Goal: Task Accomplishment & Management: Use online tool/utility

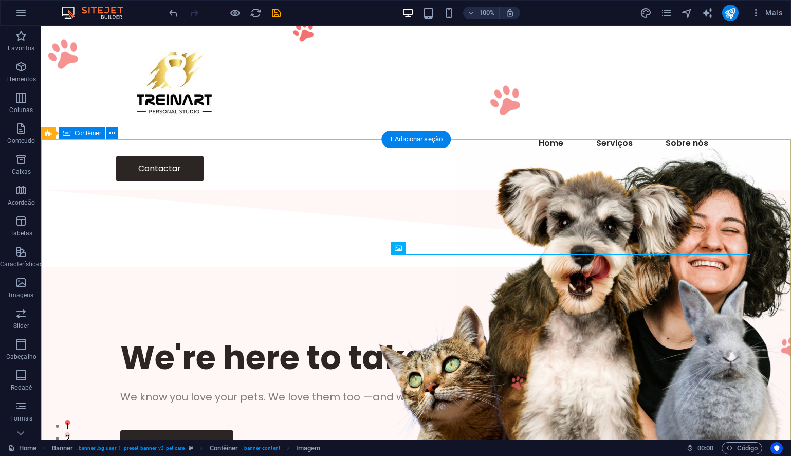
click at [237, 270] on div "We're here to take care of your pet. We know you love your pets. We love them t…" at bounding box center [416, 395] width 750 height 251
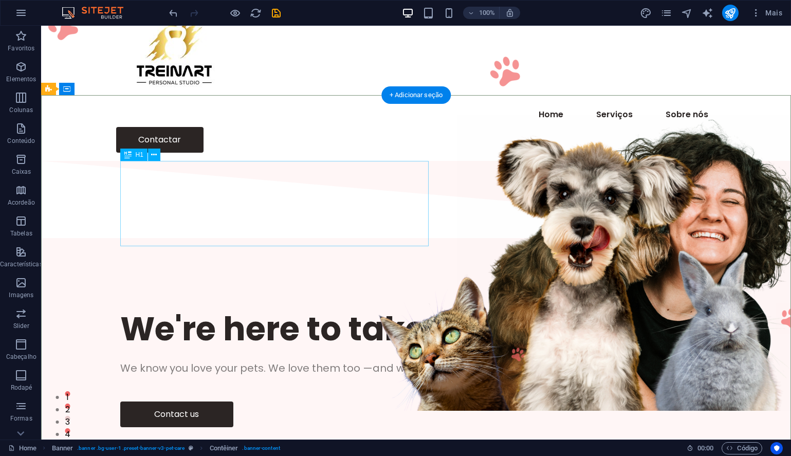
scroll to position [24, 0]
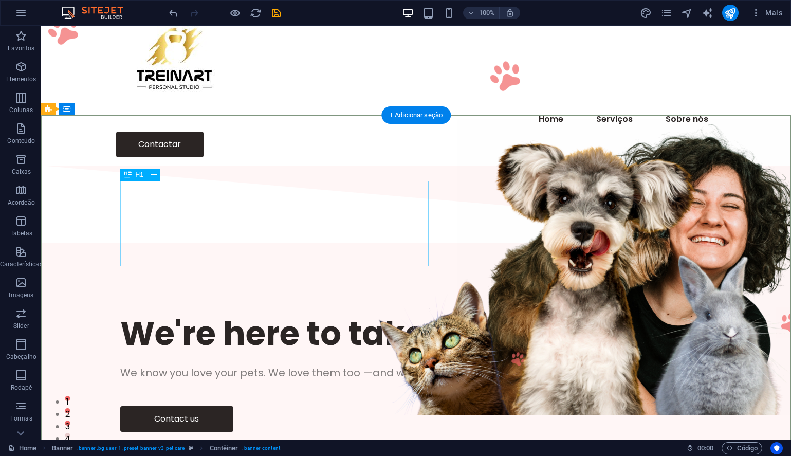
click at [204, 312] on div "We're here to take care of your pet." at bounding box center [416, 333] width 592 height 43
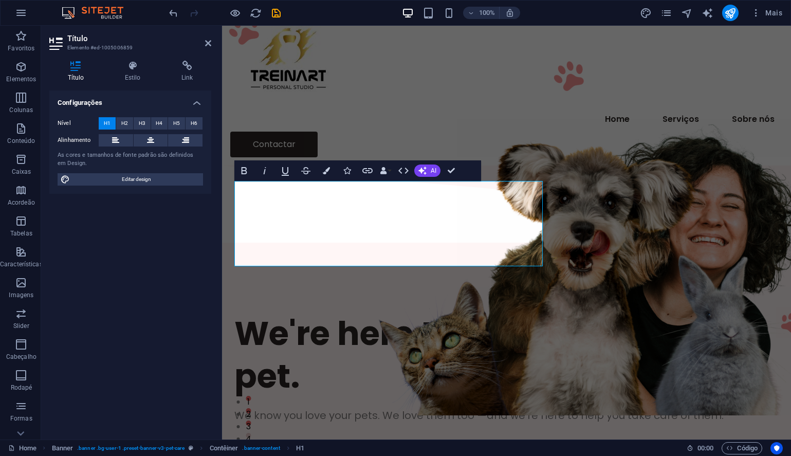
click at [204, 211] on div "Configurações Nível H1 H2 H3 H4 H5 H6 Alinhamento As cores e tamanhos de fonte …" at bounding box center [130, 260] width 162 height 341
click at [282, 312] on h1 "We're here to take care of your pet." at bounding box center [506, 354] width 544 height 85
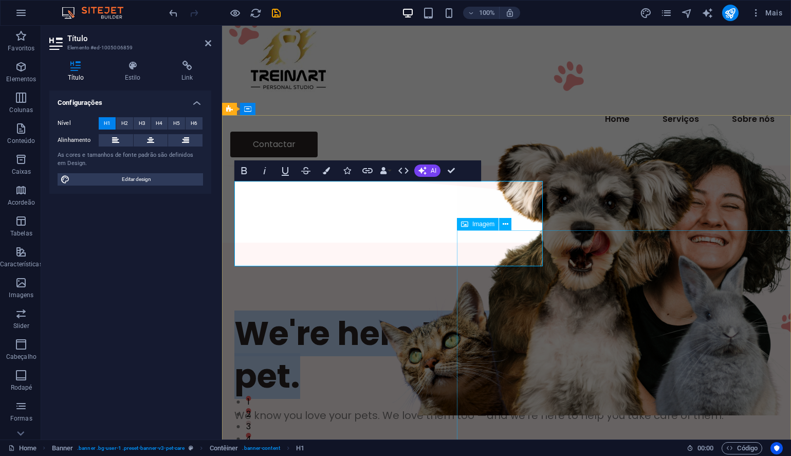
drag, startPoint x: 243, startPoint y: 200, endPoint x: 506, endPoint y: 245, distance: 266.9
click at [506, 246] on div "We're here to take care of your pet. We know you love your pets. We love them t…" at bounding box center [506, 393] width 569 height 294
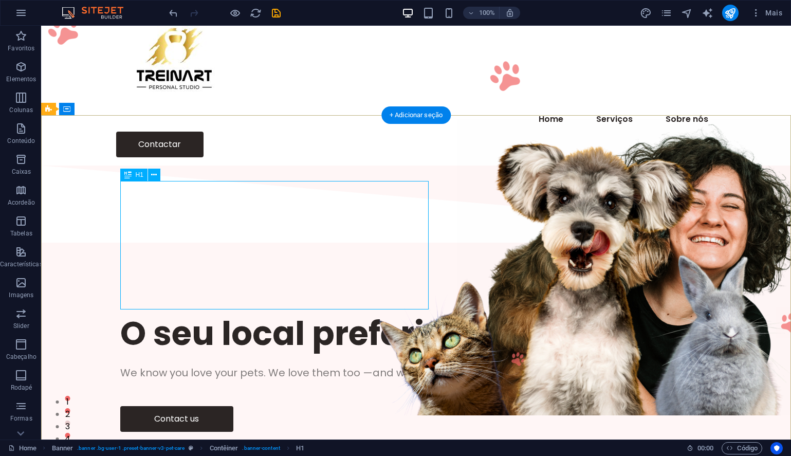
click at [398, 312] on div "O seu local preferido para treinar" at bounding box center [416, 333] width 592 height 43
click at [428, 312] on div "O seu local preferido para treinar" at bounding box center [416, 333] width 592 height 43
drag, startPoint x: 428, startPoint y: 207, endPoint x: 435, endPoint y: 208, distance: 7.7
click at [435, 246] on div "O seu local preferido para treinar We know you love your pets. We love them too…" at bounding box center [416, 371] width 750 height 251
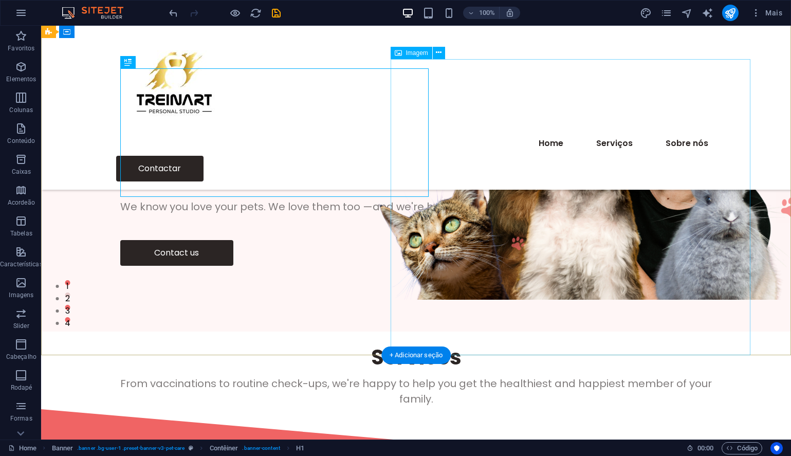
scroll to position [123, 0]
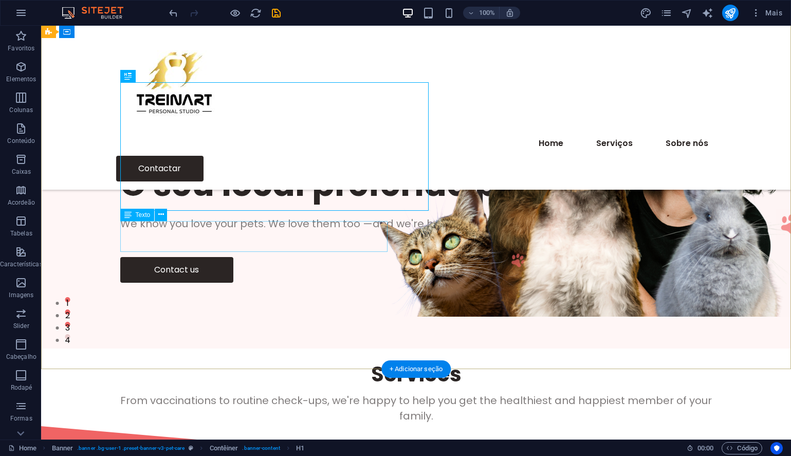
click at [218, 231] on div "We know you love your pets. We love them too —and we're here to help you take c…" at bounding box center [416, 223] width 592 height 15
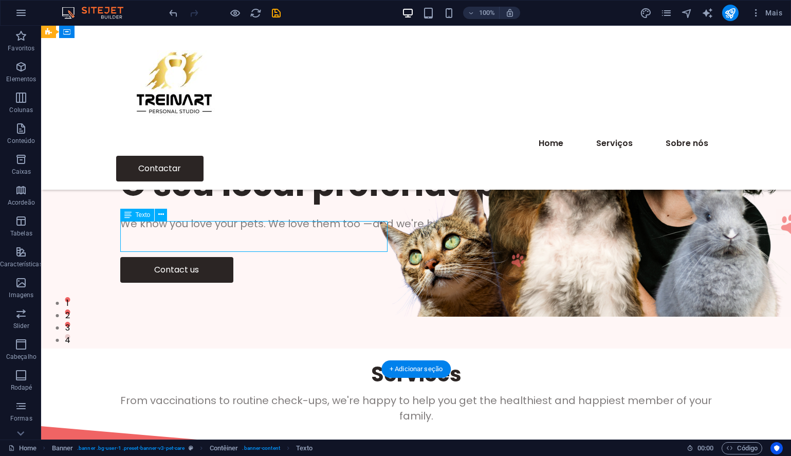
click at [218, 231] on div "We know you love your pets. We love them too —and we're here to help you take c…" at bounding box center [416, 223] width 592 height 15
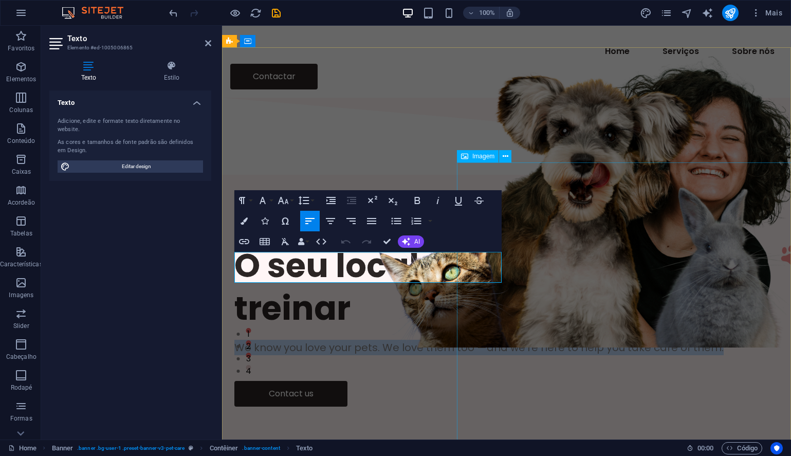
drag, startPoint x: 236, startPoint y: 259, endPoint x: 473, endPoint y: 279, distance: 237.9
click at [473, 279] on div "O seu local preferido para treinar We know you love your pets. We love them too…" at bounding box center [506, 325] width 569 height 294
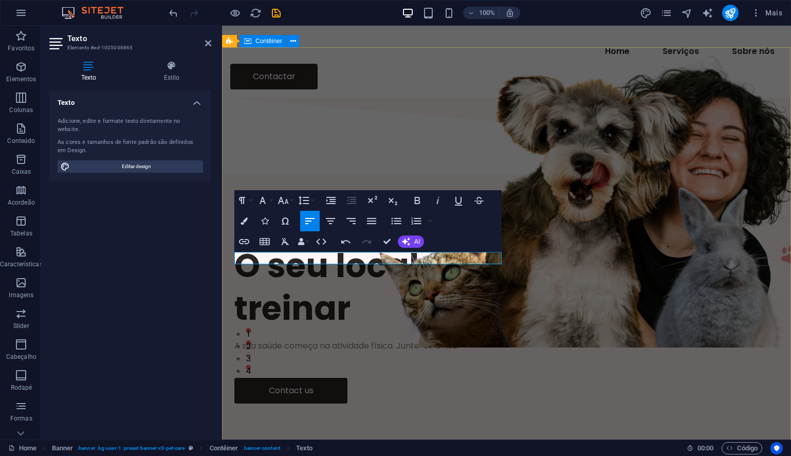
click at [413, 324] on div "O seu local preferido para treinar A sua saúde começa na atividade física. Junt…" at bounding box center [506, 323] width 569 height 291
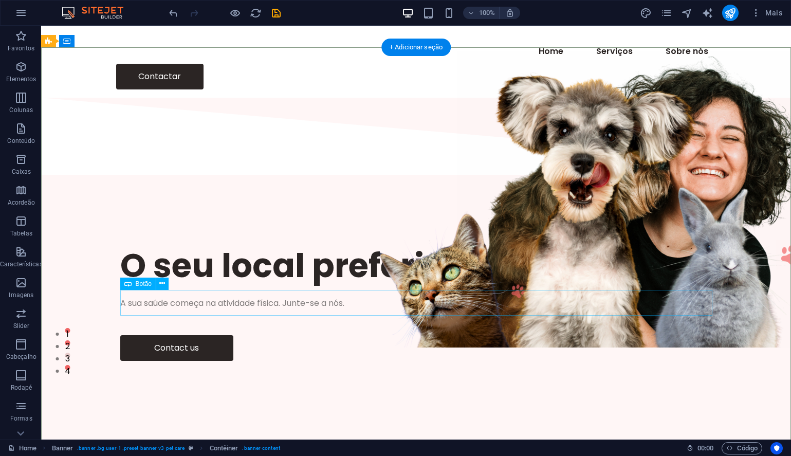
click at [193, 335] on div "Contact us" at bounding box center [416, 348] width 592 height 26
select select "px"
click at [294, 339] on div "O seu local preferido para treinar A sua saúde começa na atividade física. Junt…" at bounding box center [416, 302] width 750 height 248
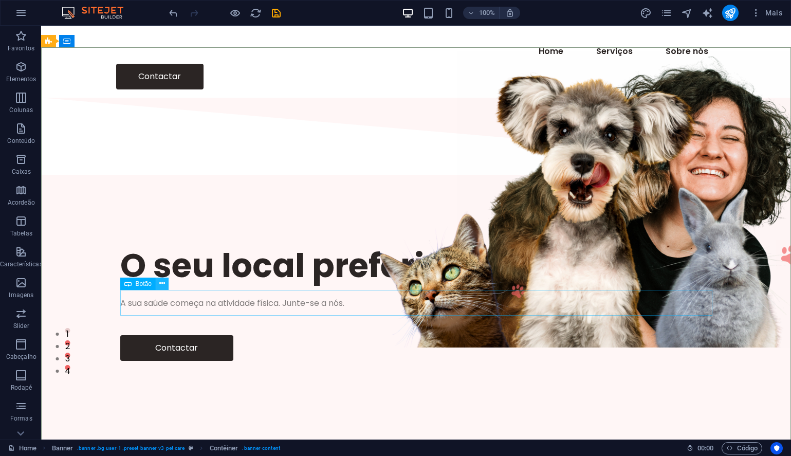
click at [164, 281] on icon at bounding box center [162, 283] width 6 height 11
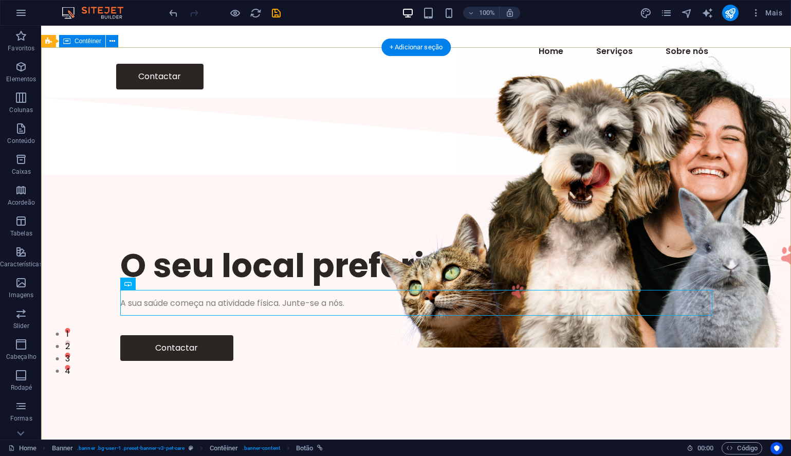
click at [82, 178] on div "O seu local preferido para treinar A sua saúde começa na atividade física. Junt…" at bounding box center [416, 302] width 750 height 248
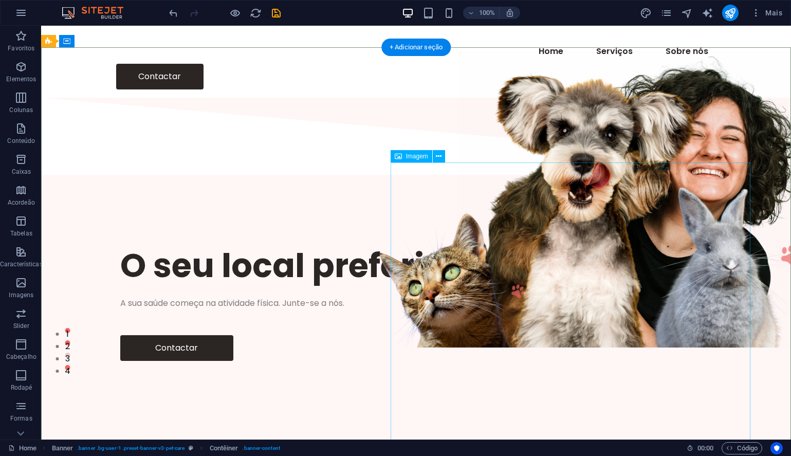
click at [517, 304] on figure at bounding box center [637, 199] width 360 height 296
click at [416, 156] on span "Imagem" at bounding box center [417, 156] width 22 height 6
click at [441, 154] on icon at bounding box center [439, 156] width 6 height 11
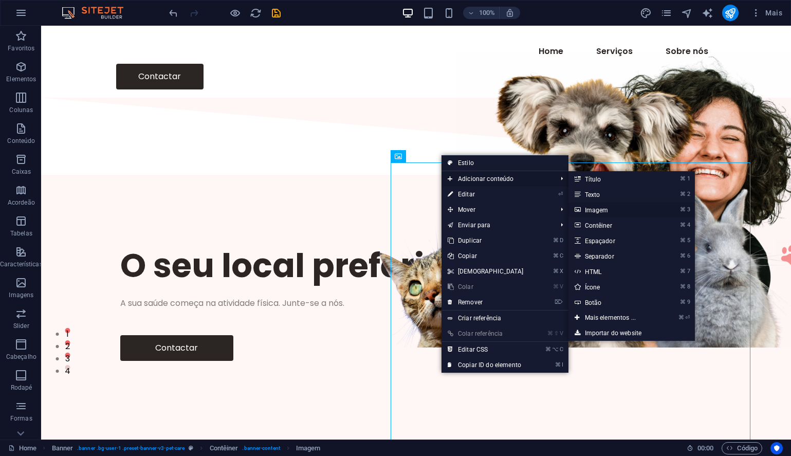
click at [600, 210] on link "⌘ 3 Imagem" at bounding box center [613, 209] width 88 height 15
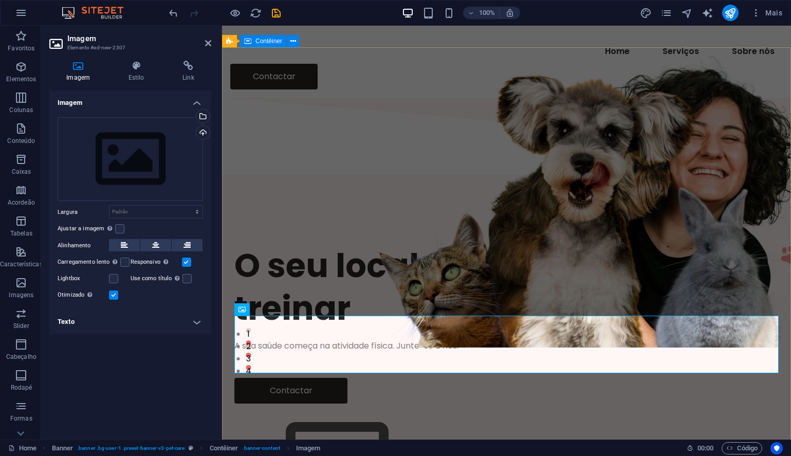
click at [624, 178] on div "O seu local preferido para treinar A sua saúde começa na atividade física. Junt…" at bounding box center [506, 381] width 569 height 407
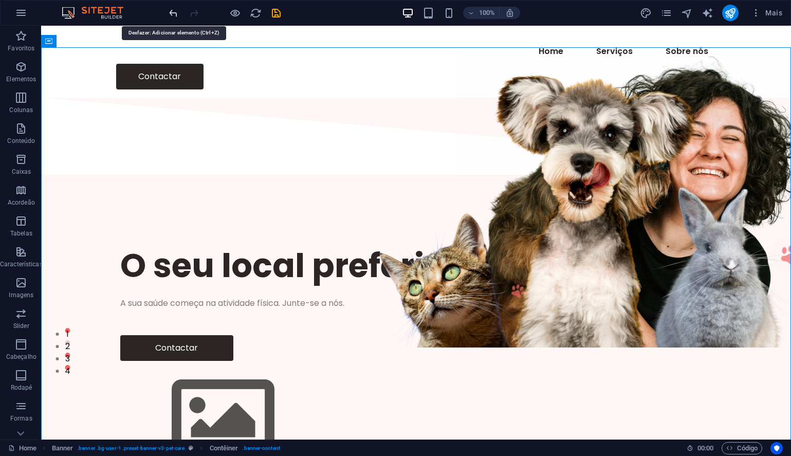
click at [172, 12] on icon "undo" at bounding box center [174, 13] width 12 height 12
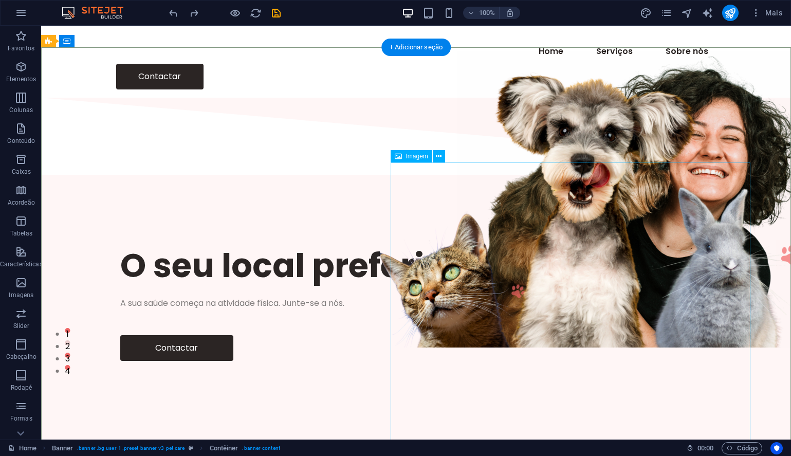
click at [585, 307] on figure at bounding box center [637, 199] width 360 height 296
select select "px"
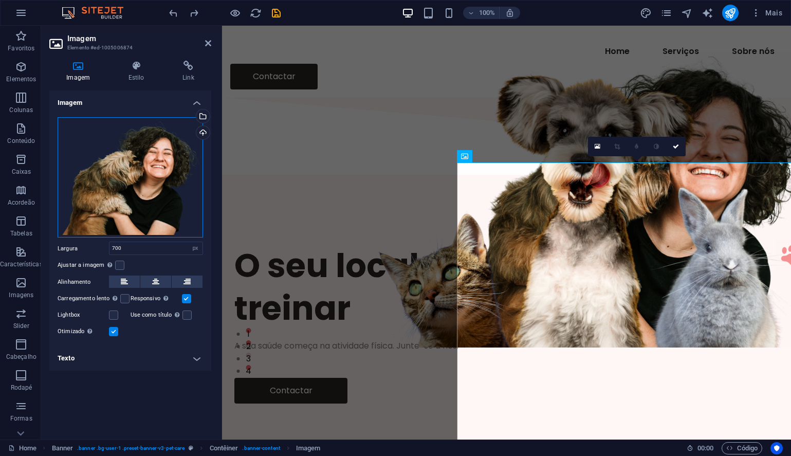
click at [115, 188] on div "Arraste os arquivos aqui, clique para escolher os arquivos ou selecione os arqu…" at bounding box center [130, 177] width 145 height 121
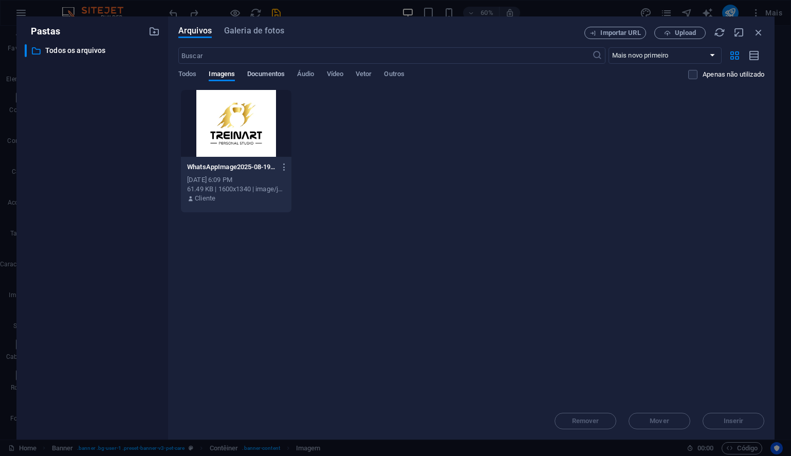
click at [263, 75] on span "Documentos" at bounding box center [266, 75] width 38 height 14
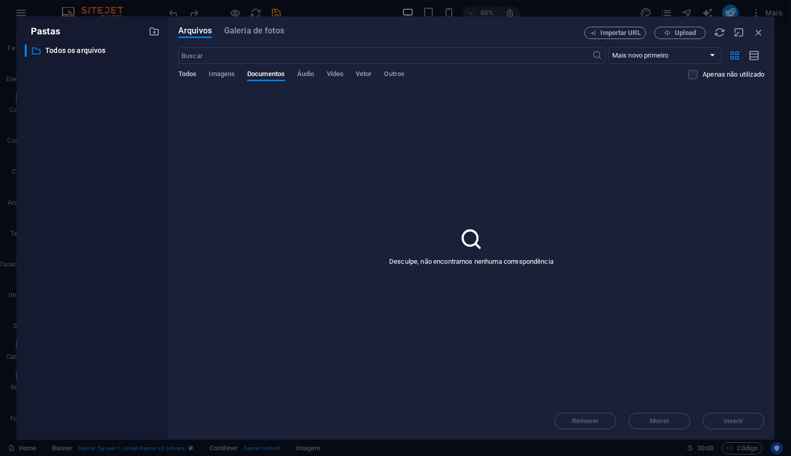
click at [183, 71] on span "Todos" at bounding box center [187, 75] width 18 height 14
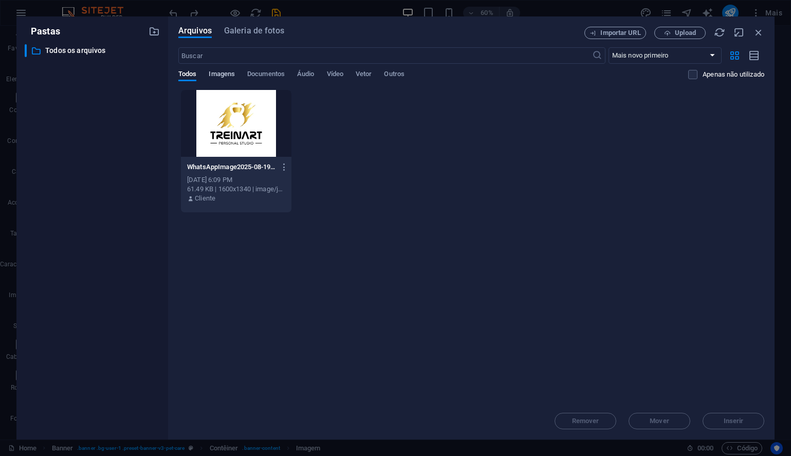
click at [218, 72] on span "Imagens" at bounding box center [222, 75] width 26 height 14
click at [670, 34] on icon "button" at bounding box center [667, 33] width 7 height 7
click at [680, 34] on span "Upload" at bounding box center [685, 33] width 21 height 6
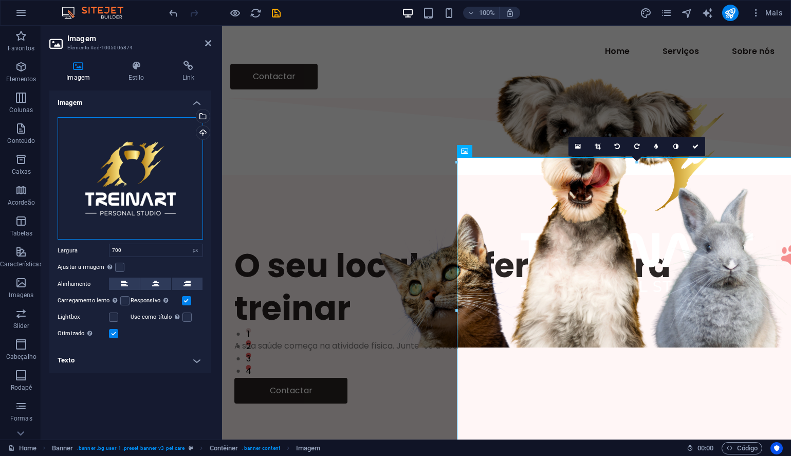
click at [138, 201] on div "Arraste os arquivos aqui, clique para escolher os arquivos ou selecione os arqu…" at bounding box center [130, 178] width 145 height 123
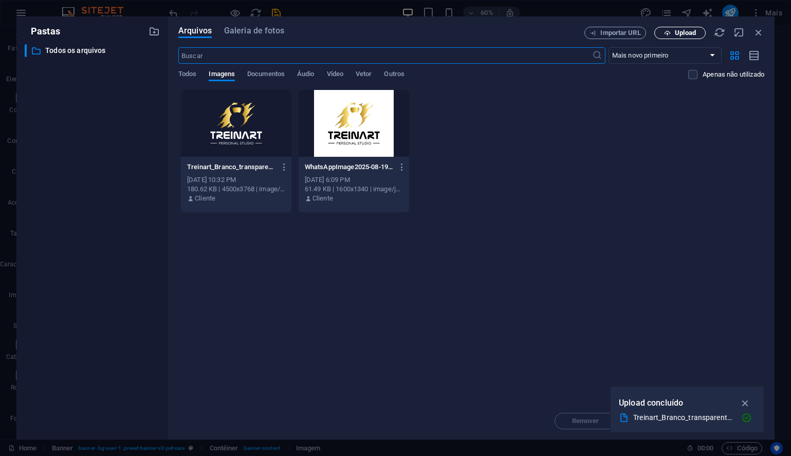
click at [689, 33] on span "Upload" at bounding box center [685, 33] width 21 height 6
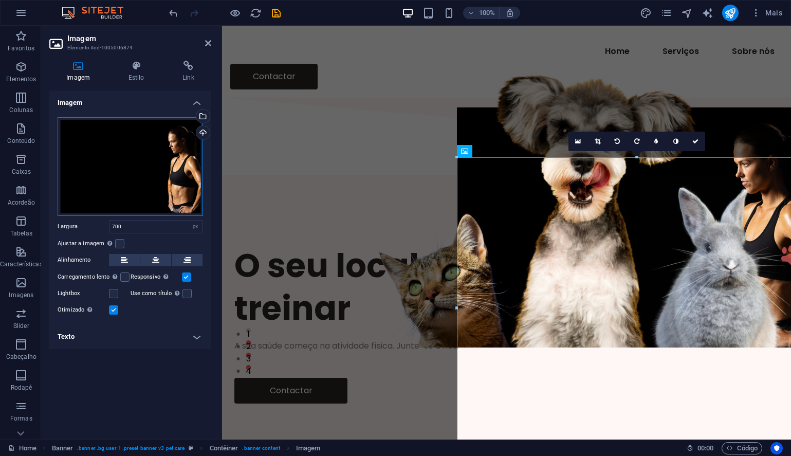
click at [137, 179] on div "Arraste os arquivos aqui, clique para escolher os arquivos ou selecione os arqu…" at bounding box center [130, 166] width 145 height 99
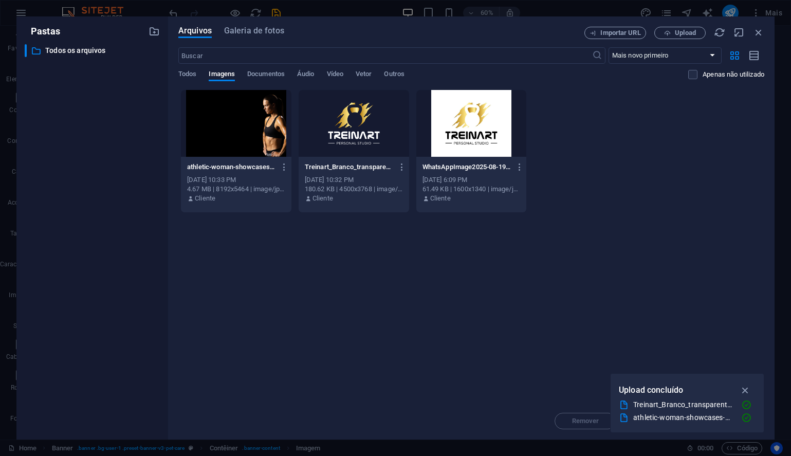
click at [228, 121] on div at bounding box center [236, 123] width 111 height 67
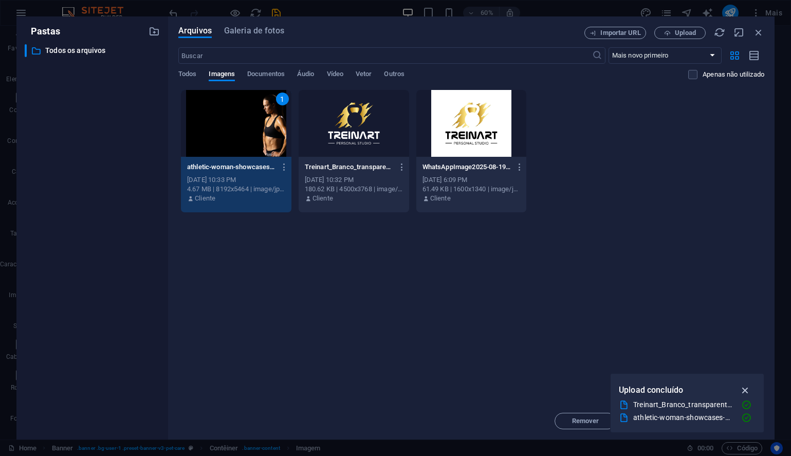
click at [744, 387] on icon "button" at bounding box center [746, 390] width 12 height 11
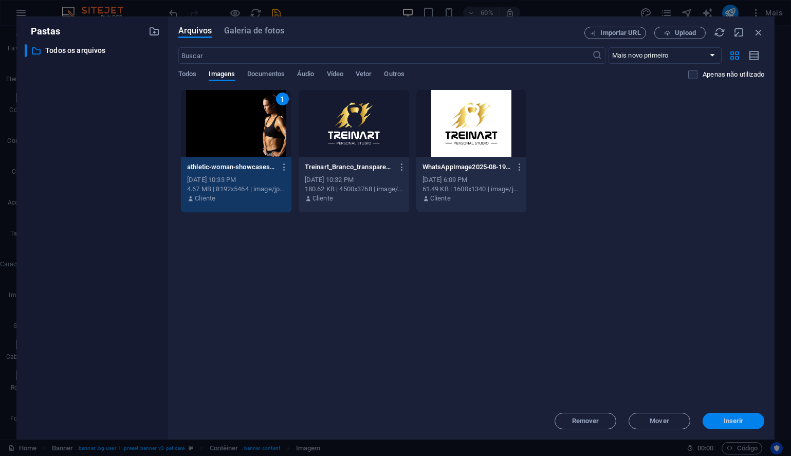
click at [727, 420] on span "Inserir" at bounding box center [734, 421] width 20 height 6
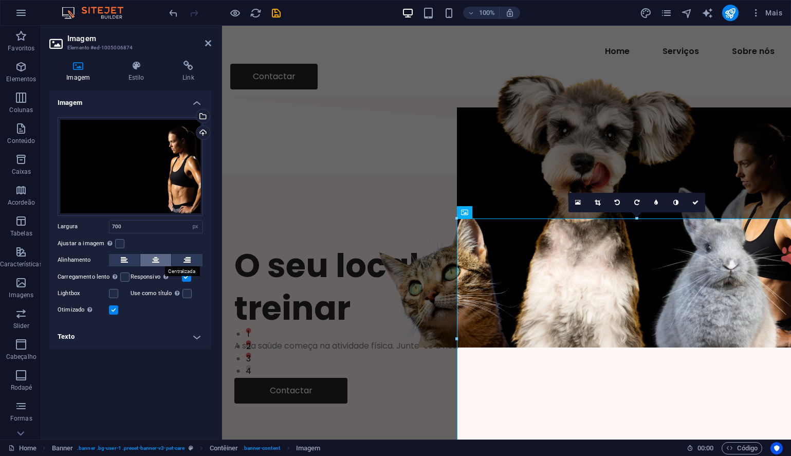
click at [157, 264] on icon at bounding box center [155, 260] width 7 height 12
click at [166, 174] on div "Arraste os arquivos aqui, clique para escolher os arquivos ou selecione os arqu…" at bounding box center [130, 166] width 145 height 99
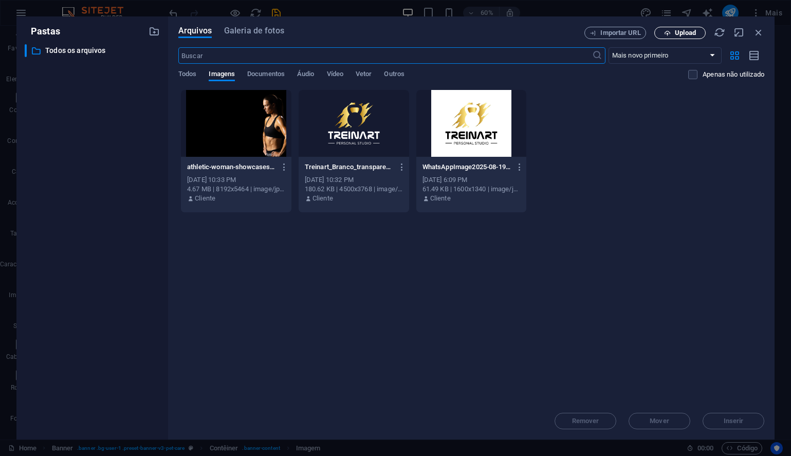
click at [681, 35] on span "Upload" at bounding box center [685, 33] width 21 height 6
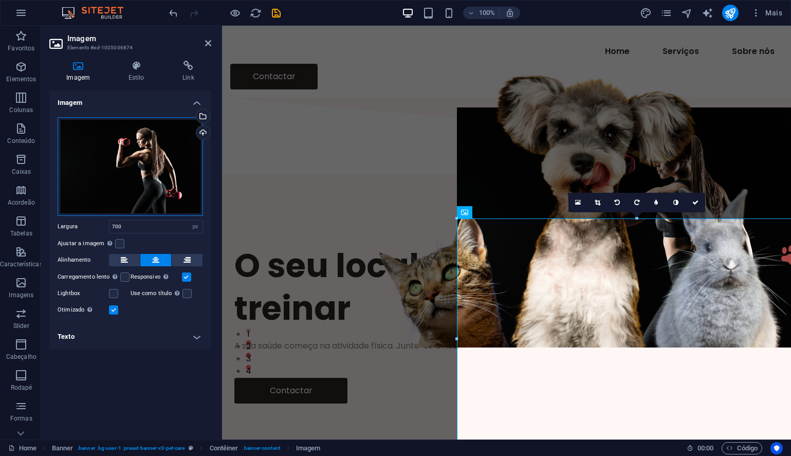
click at [167, 188] on div "Arraste os arquivos aqui, clique para escolher os arquivos ou selecione os arqu…" at bounding box center [130, 166] width 145 height 99
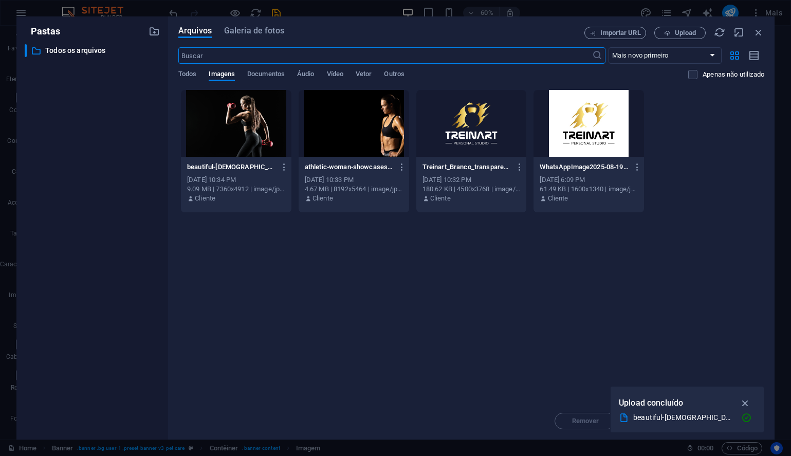
click at [250, 120] on div at bounding box center [236, 123] width 111 height 67
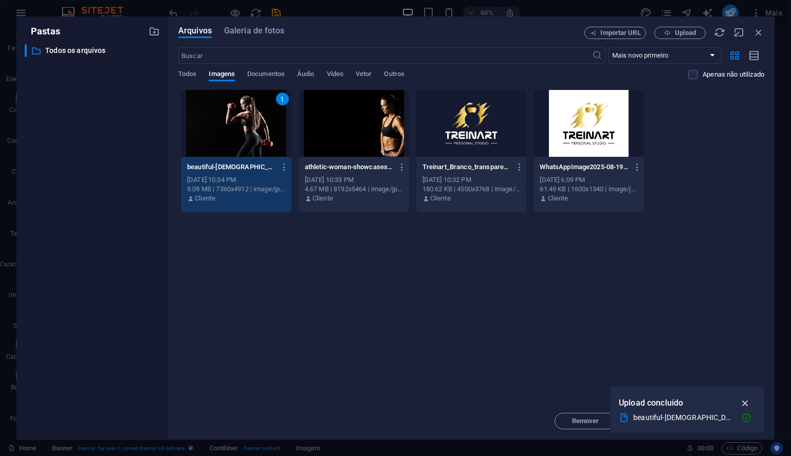
click at [745, 402] on icon "button" at bounding box center [746, 402] width 12 height 11
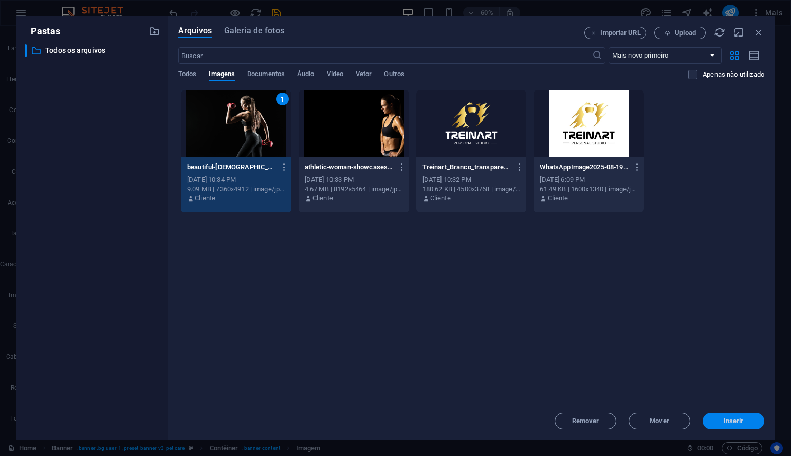
click at [736, 422] on span "Inserir" at bounding box center [734, 421] width 20 height 6
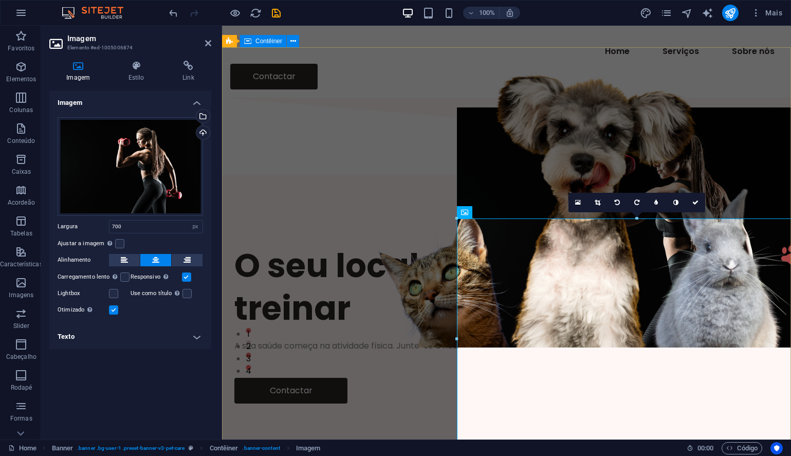
click at [408, 371] on div "O seu local preferido para treinar A sua saúde começa na atividade física. Junt…" at bounding box center [506, 323] width 569 height 291
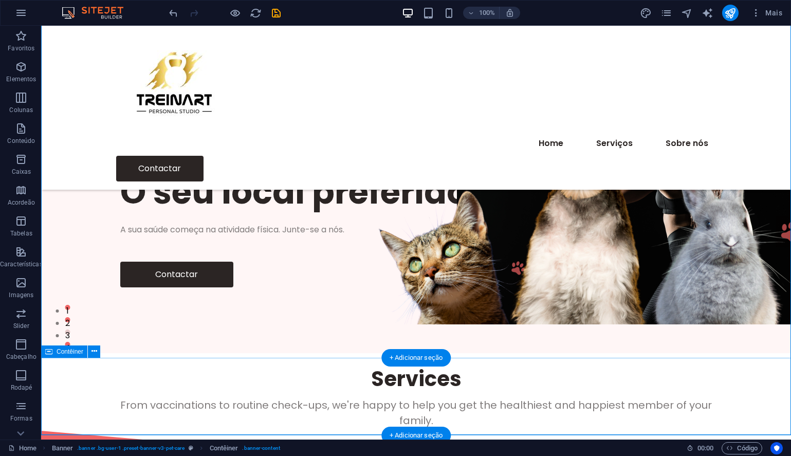
scroll to position [117, 0]
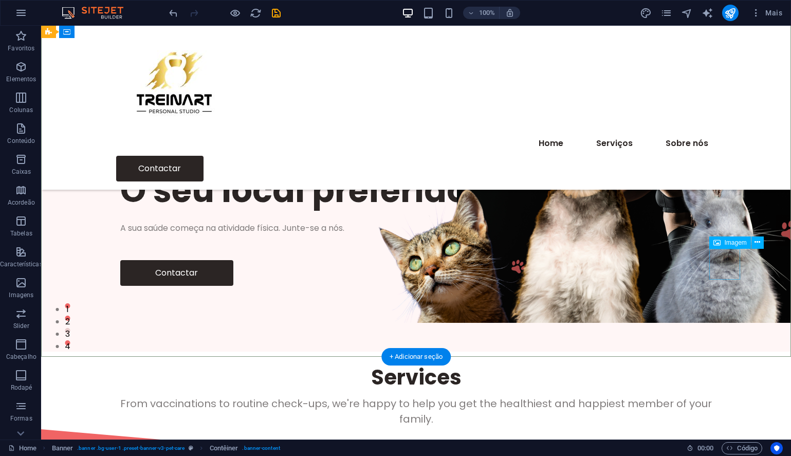
click at [776, 246] on figure at bounding box center [791, 230] width 31 height 31
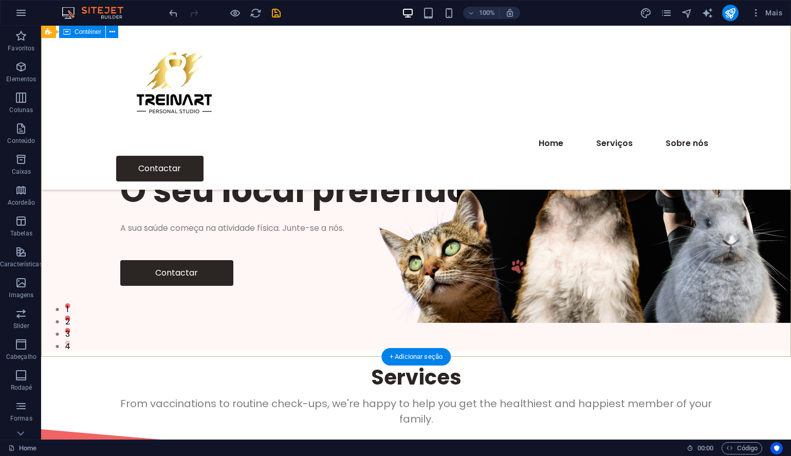
click at [303, 292] on div "O seu local preferido para treinar A sua saúde começa na atividade física. Junt…" at bounding box center [416, 227] width 750 height 248
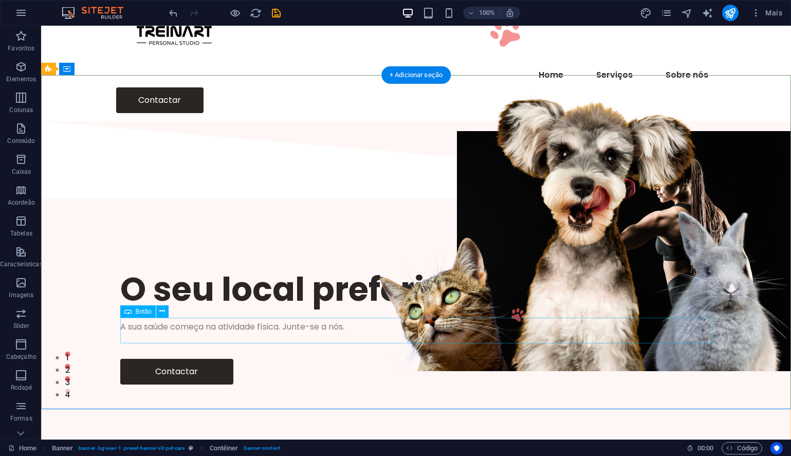
scroll to position [57, 0]
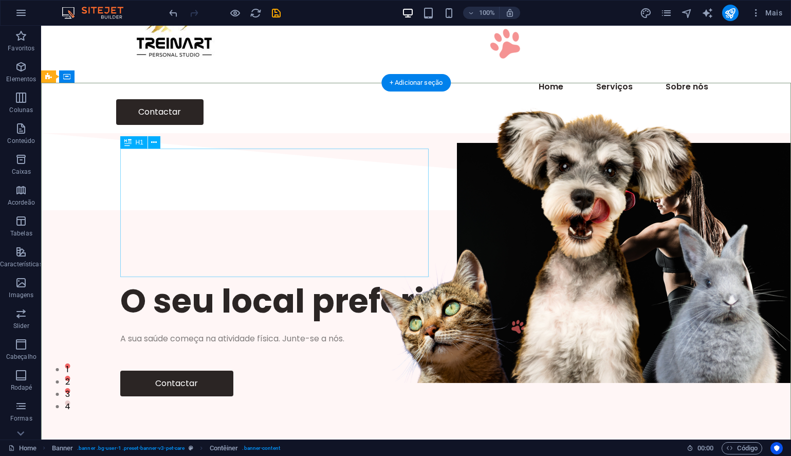
click at [213, 280] on div "O seu local preferido para treinar" at bounding box center [416, 301] width 592 height 43
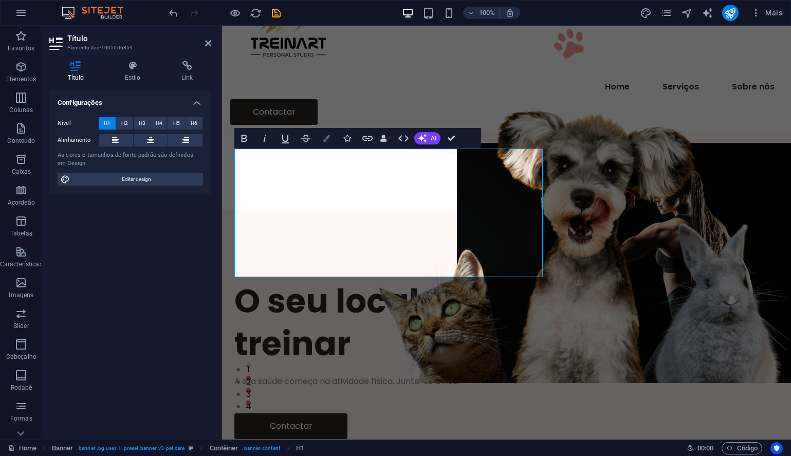
click at [325, 138] on icon "button" at bounding box center [326, 138] width 7 height 7
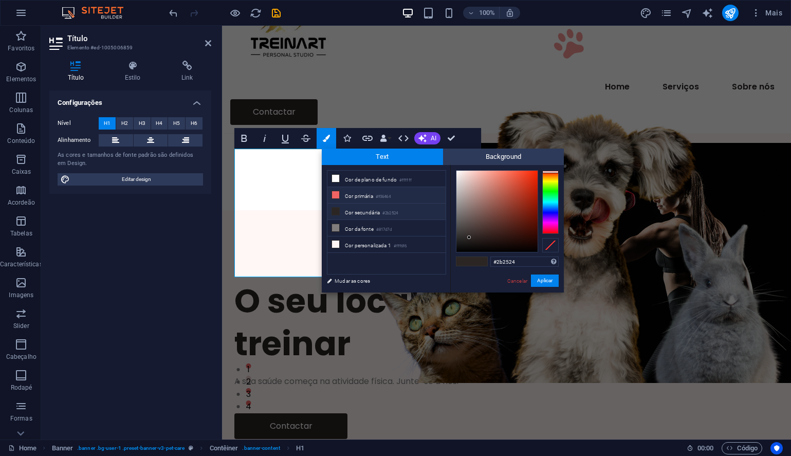
click at [335, 193] on icon at bounding box center [335, 194] width 7 height 7
click at [336, 178] on icon at bounding box center [335, 178] width 7 height 7
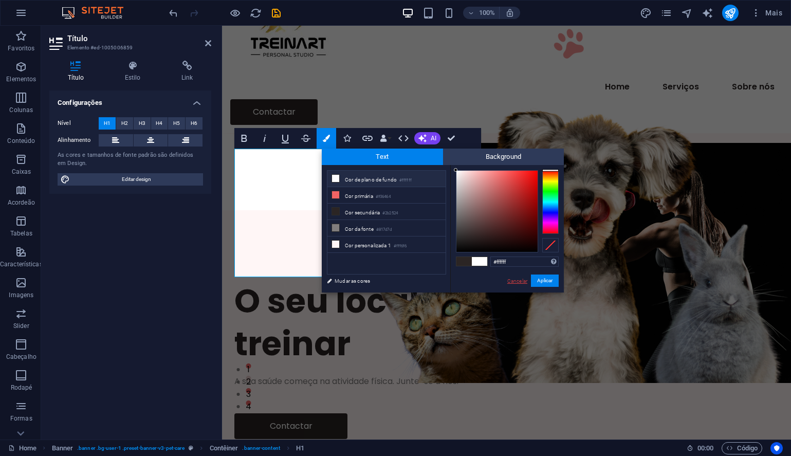
click at [513, 282] on link "Cancelar" at bounding box center [517, 281] width 22 height 8
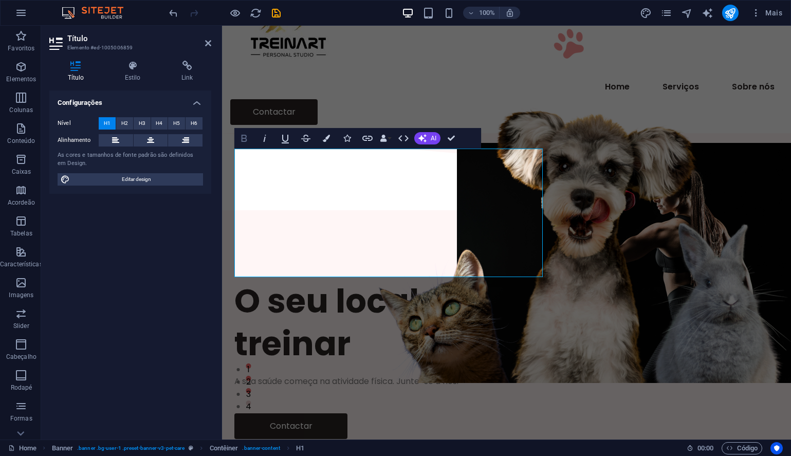
click at [243, 141] on icon "button" at bounding box center [245, 138] width 6 height 7
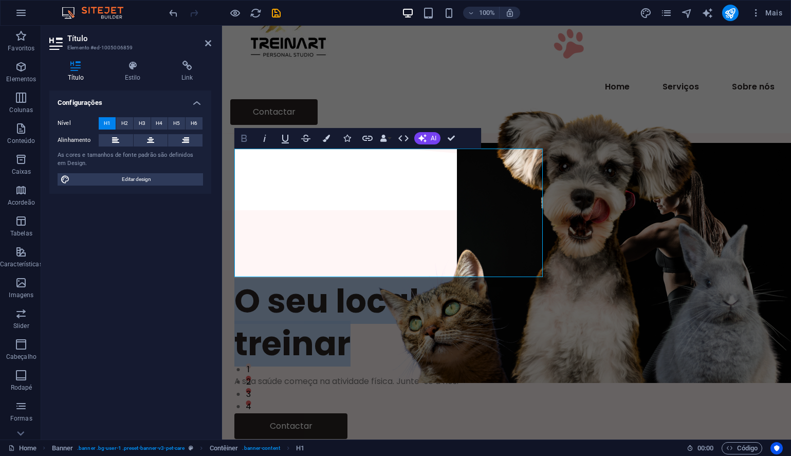
click at [243, 141] on icon "button" at bounding box center [245, 138] width 6 height 7
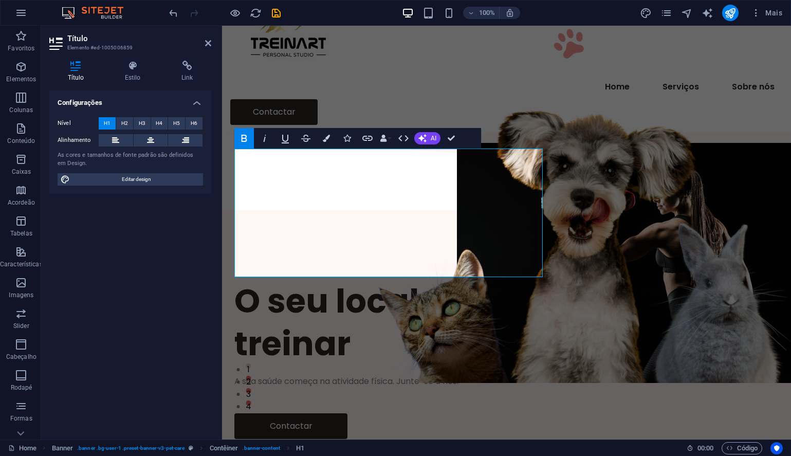
click at [244, 139] on icon "button" at bounding box center [244, 138] width 12 height 12
click at [132, 72] on h4 "Estilo" at bounding box center [134, 72] width 57 height 22
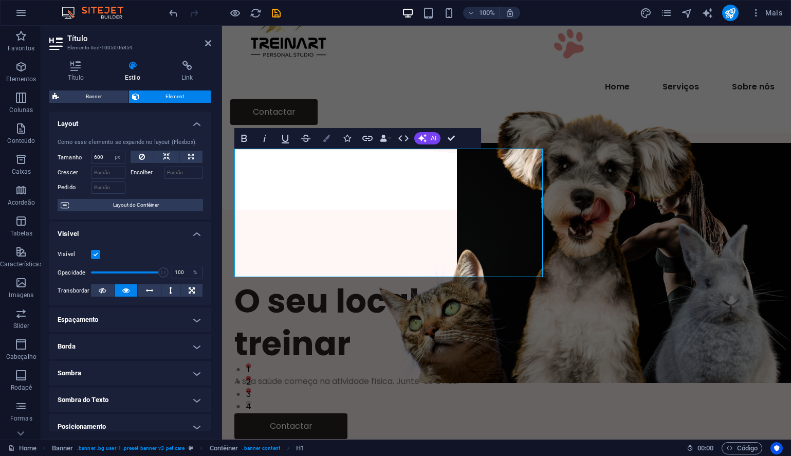
click at [325, 138] on icon "button" at bounding box center [326, 138] width 7 height 7
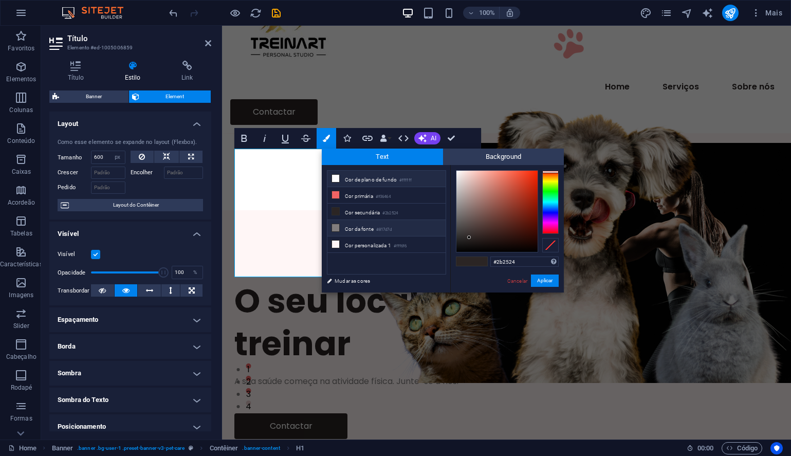
click at [336, 227] on icon at bounding box center [335, 227] width 7 height 7
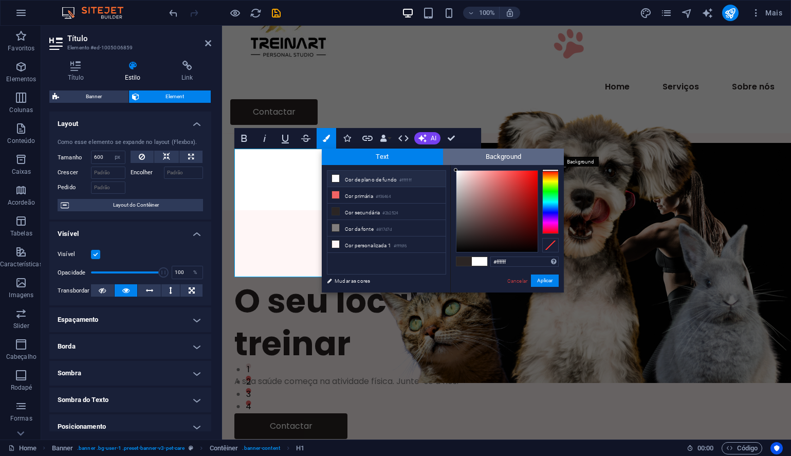
drag, startPoint x: 480, startPoint y: 205, endPoint x: 452, endPoint y: 161, distance: 52.2
click at [452, 161] on div "Text Background less Cor de plano de fundo #ffffff Cor primária #f06464 Cor sec…" at bounding box center [443, 221] width 242 height 144
click at [545, 283] on button "Aplicar" at bounding box center [545, 280] width 28 height 12
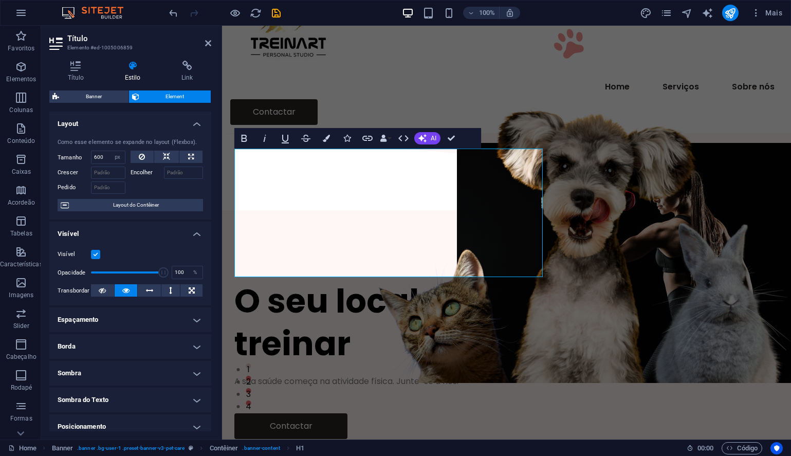
click at [347, 231] on div "Arraste aqui para substituir o conteúdo existente. Pressione “Ctrl” se quiser c…" at bounding box center [506, 233] width 569 height 414
click at [353, 280] on h1 "O seu local preferido para treinar" at bounding box center [506, 322] width 544 height 85
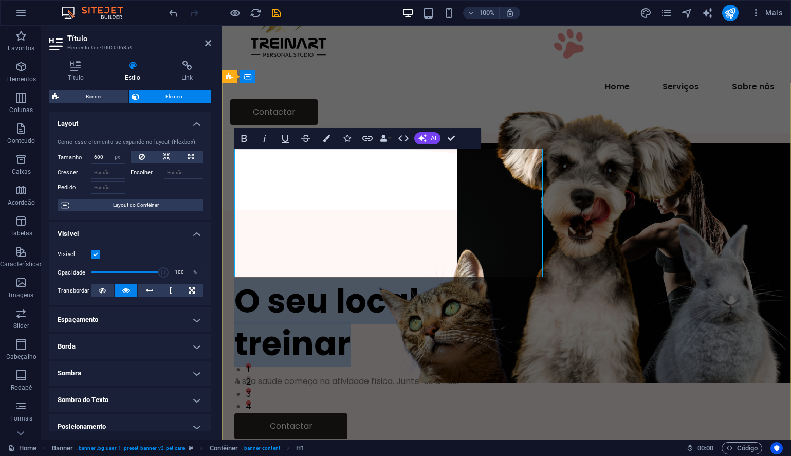
drag, startPoint x: 353, startPoint y: 257, endPoint x: 243, endPoint y: 170, distance: 140.2
click at [243, 280] on h1 "O seu local preferido para treinar" at bounding box center [506, 322] width 544 height 85
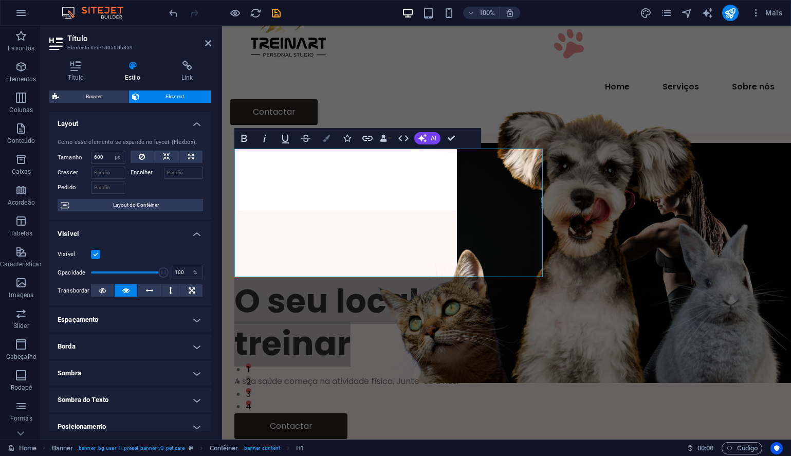
click at [328, 141] on icon "button" at bounding box center [326, 138] width 7 height 7
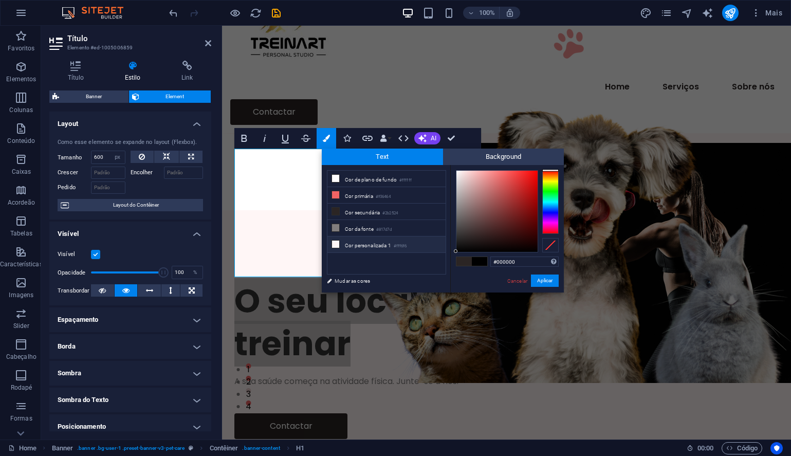
click at [335, 244] on icon at bounding box center [335, 244] width 7 height 7
type input "#fff6f6"
click at [540, 283] on button "Aplicar" at bounding box center [545, 280] width 28 height 12
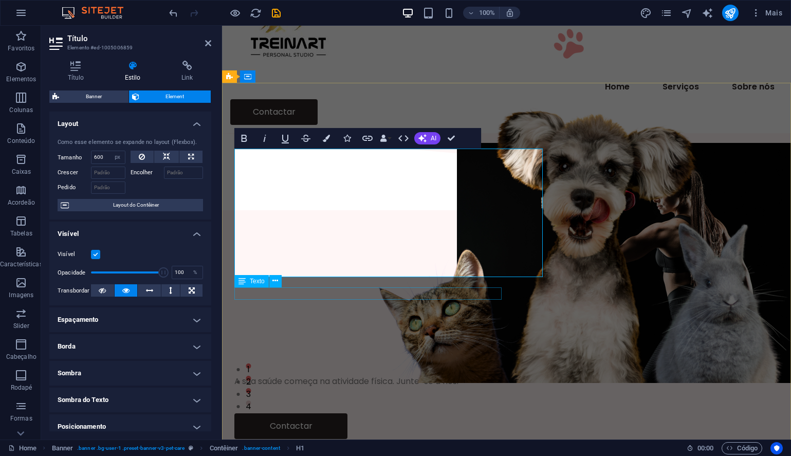
click at [366, 375] on div "A sua saúde começa na atividade física. Junte-se a nós." at bounding box center [506, 381] width 544 height 12
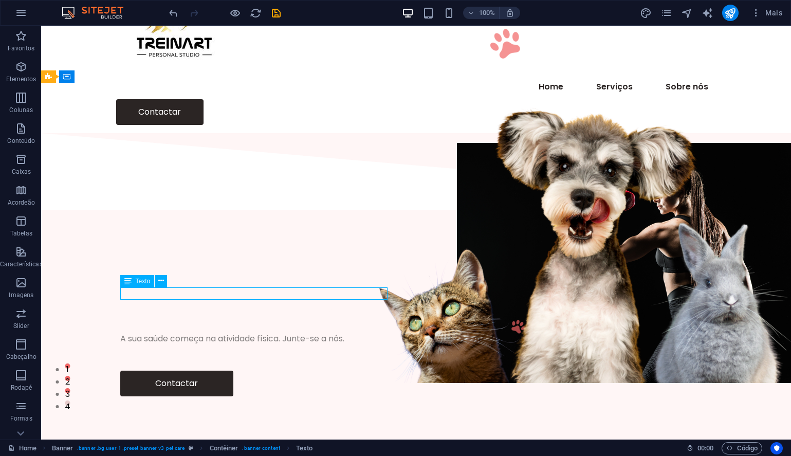
click at [337, 333] on div "A sua saúde começa na atividade física. Junte-se a nós." at bounding box center [416, 339] width 592 height 12
click at [156, 333] on p "A sua saúde começa na atividade física. Junte-se a nós." at bounding box center [416, 339] width 592 height 12
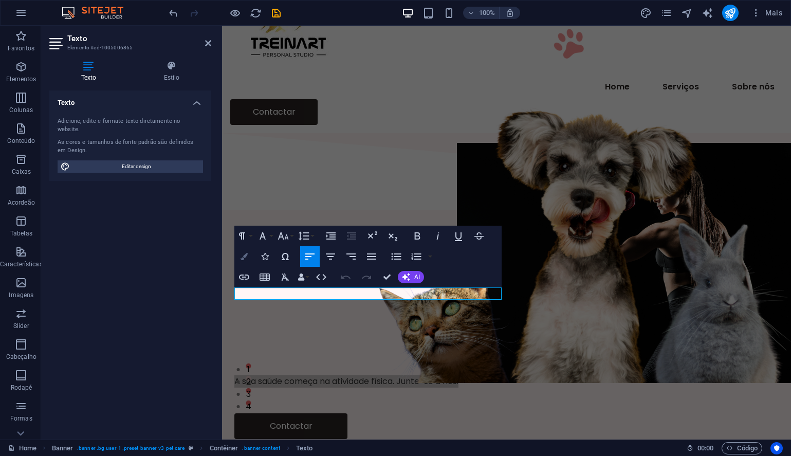
click at [245, 258] on icon "button" at bounding box center [244, 256] width 7 height 7
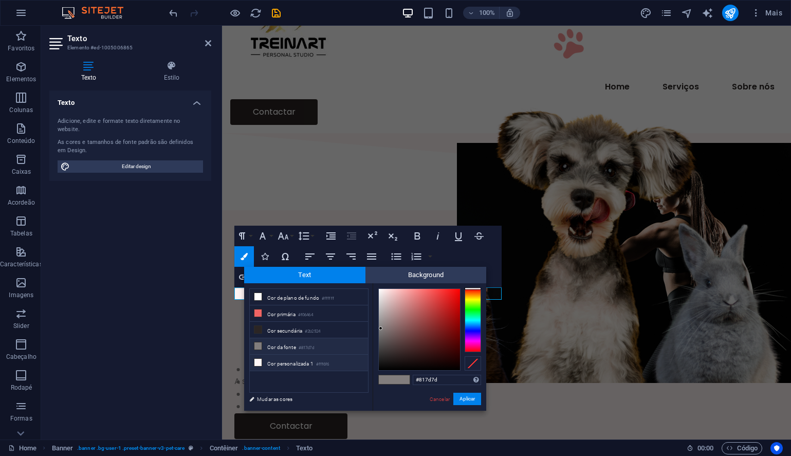
click at [259, 362] on icon at bounding box center [257, 362] width 7 height 7
type input "#fff6f6"
click at [466, 399] on button "Aplicar" at bounding box center [467, 399] width 28 height 12
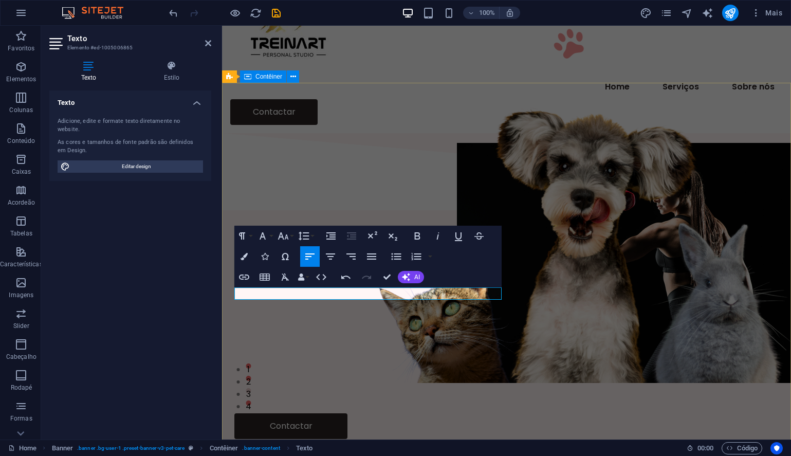
click at [369, 364] on div "O seu local preferido para treinar A sua saúde começa na atividade física. Junt…" at bounding box center [506, 359] width 569 height 291
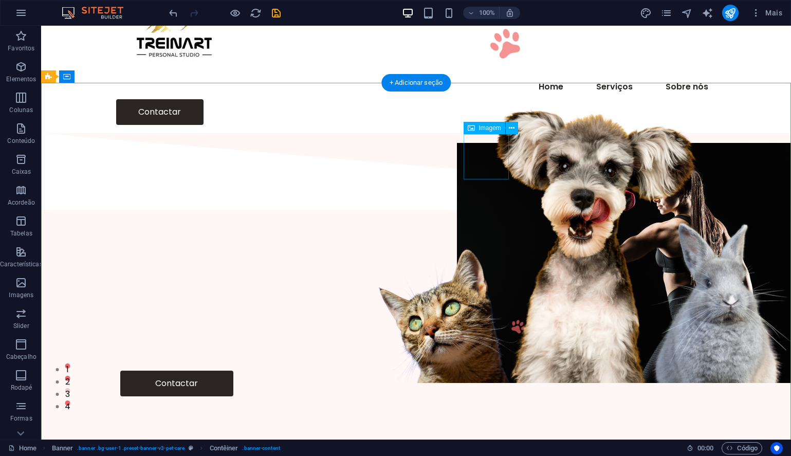
click at [489, 66] on figure at bounding box center [505, 43] width 45 height 45
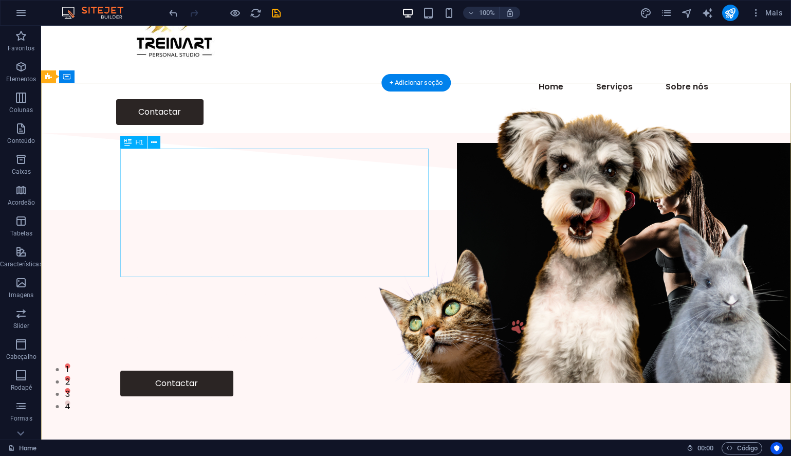
click at [415, 280] on div "O seu local preferido para treinar" at bounding box center [416, 301] width 592 height 43
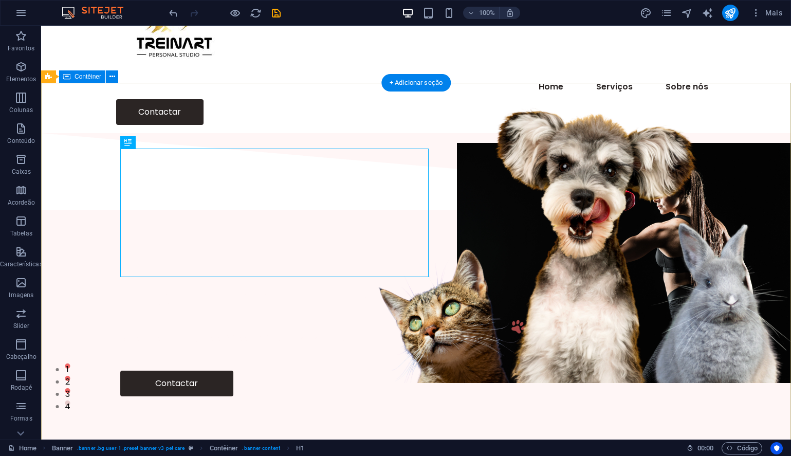
click at [380, 214] on div "O seu local preferido para treinar A sua saúde começa na atividade física. Junt…" at bounding box center [416, 338] width 750 height 248
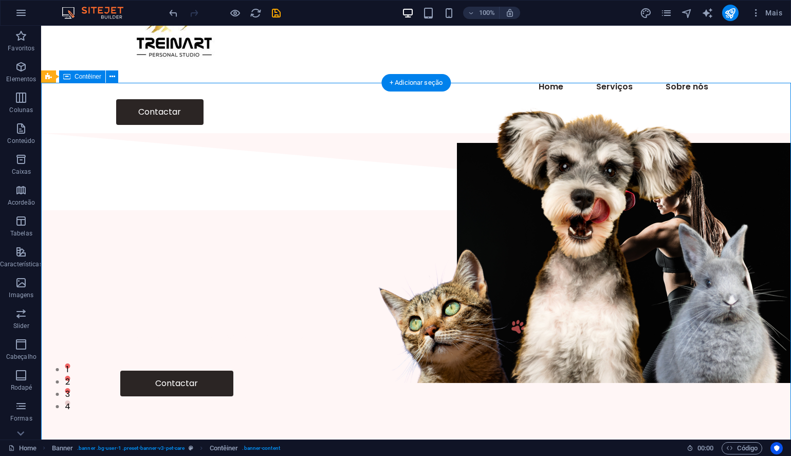
click at [380, 214] on div "O seu local preferido para treinar A sua saúde começa na atividade física. Junt…" at bounding box center [416, 338] width 750 height 248
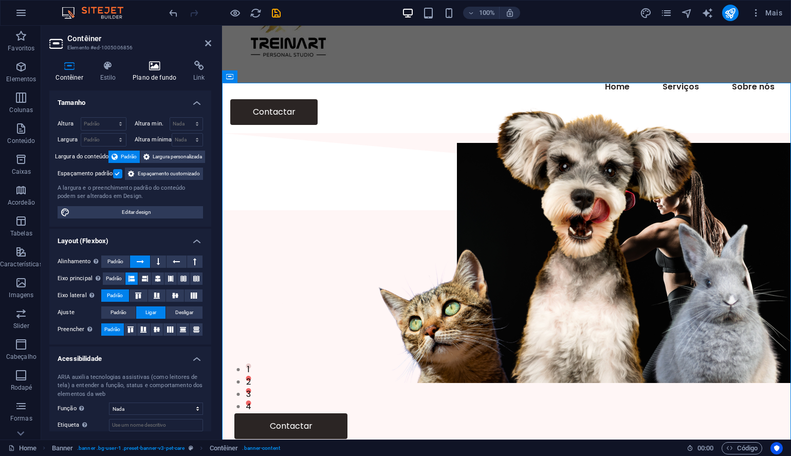
click at [149, 69] on icon at bounding box center [154, 66] width 57 height 10
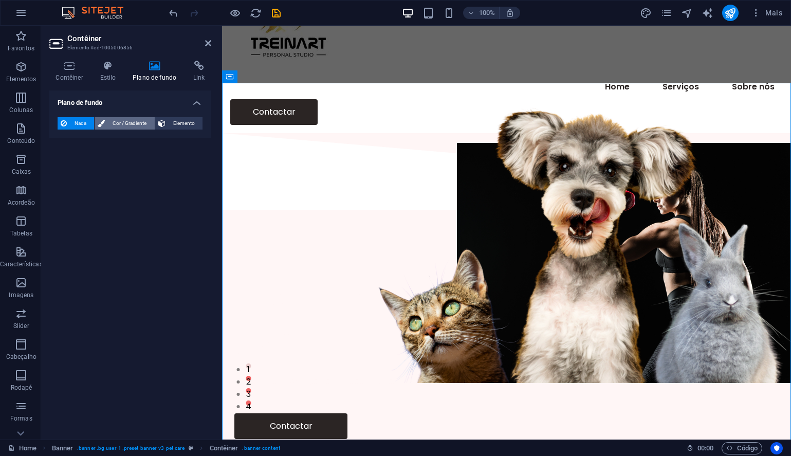
click at [112, 124] on span "Cor / Gradiente" at bounding box center [129, 123] width 43 height 12
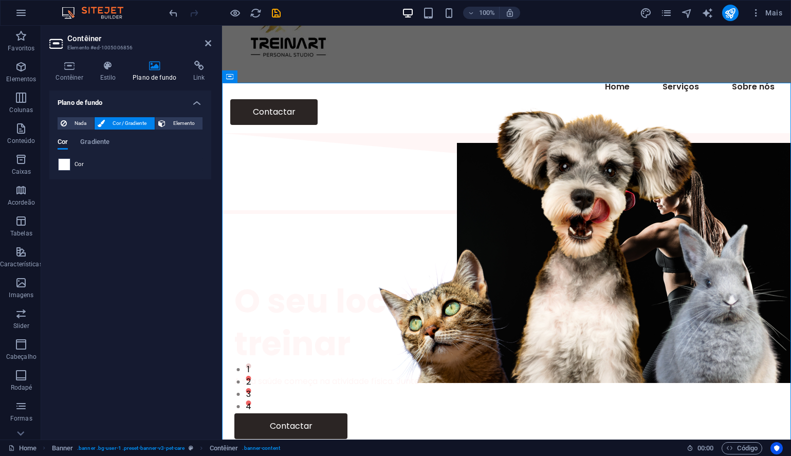
click at [65, 166] on span at bounding box center [64, 164] width 11 height 11
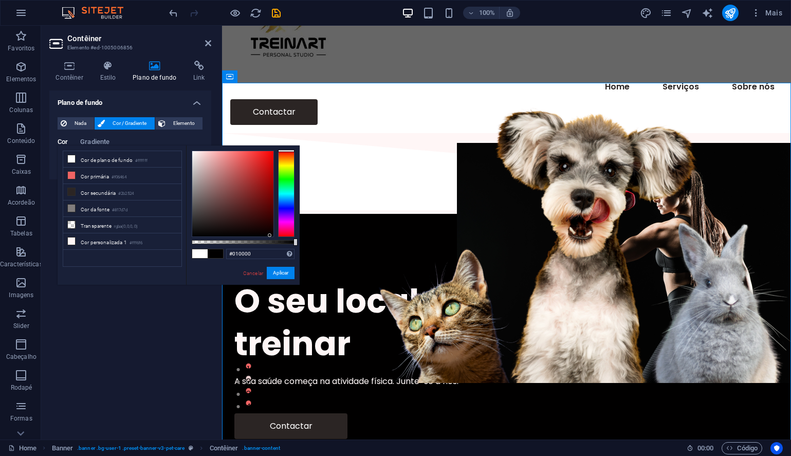
type input "#020000"
drag, startPoint x: 209, startPoint y: 180, endPoint x: 271, endPoint y: 235, distance: 82.3
click at [272, 235] on div at bounding box center [232, 193] width 81 height 85
click at [279, 273] on button "Aplicar" at bounding box center [281, 273] width 28 height 12
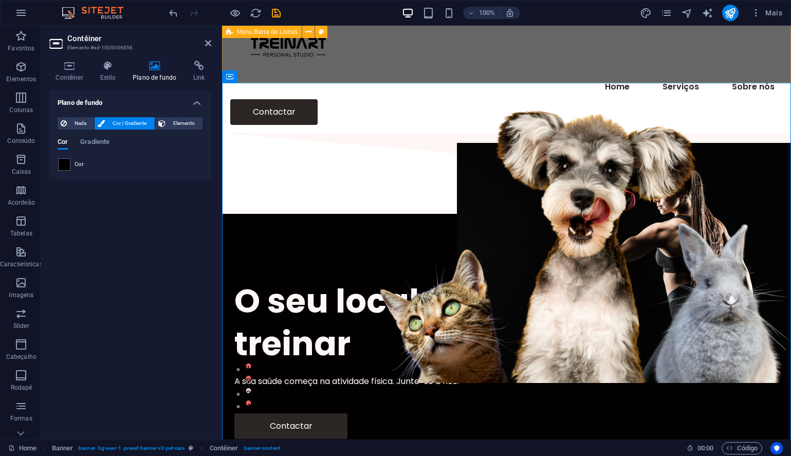
click at [551, 64] on div "Menu Home Serviços Sobre nós Contactar" at bounding box center [506, 51] width 569 height 164
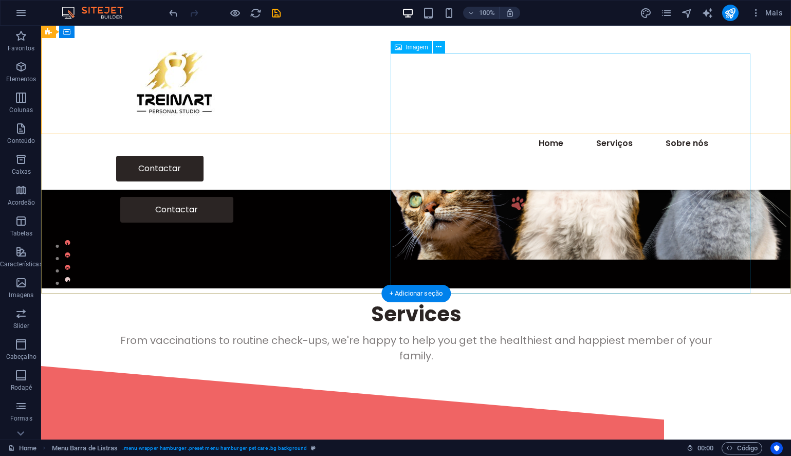
scroll to position [173, 0]
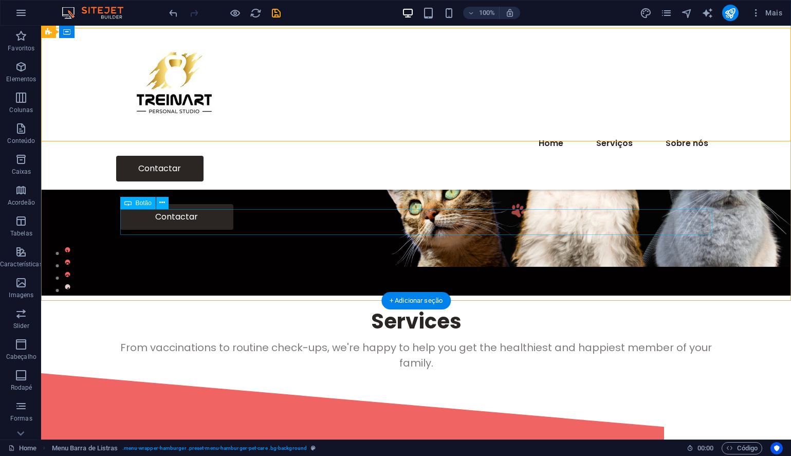
click at [221, 223] on div "Contactar" at bounding box center [416, 217] width 592 height 26
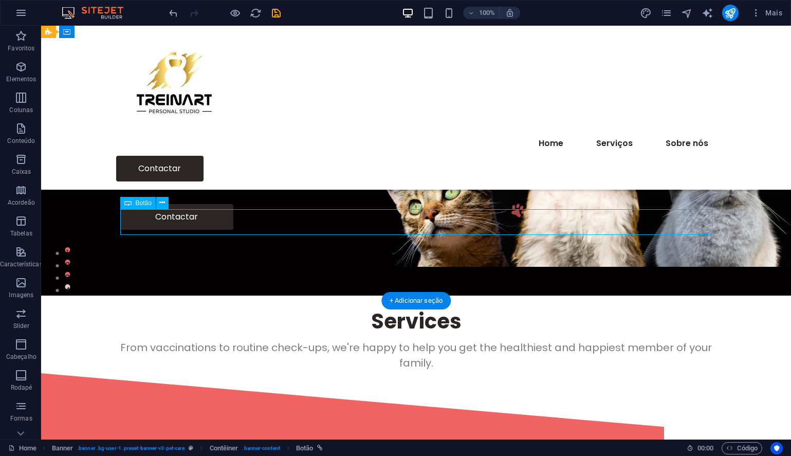
click at [221, 223] on div "Contactar" at bounding box center [416, 217] width 592 height 26
select select "px"
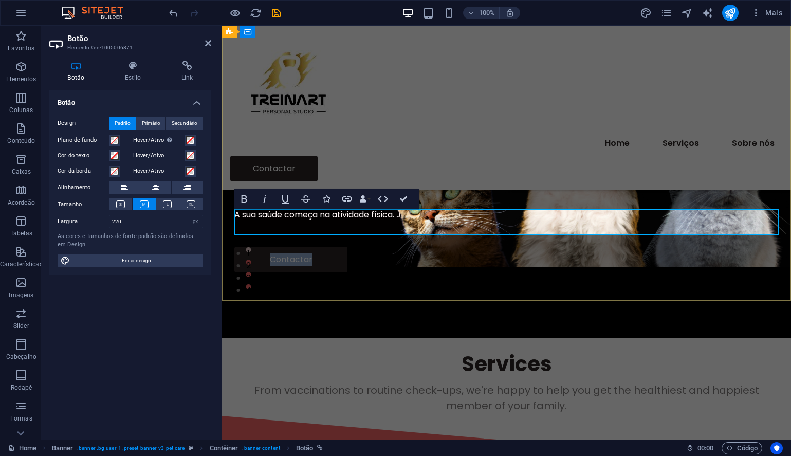
click at [248, 247] on link "Contactar" at bounding box center [290, 260] width 113 height 26
click at [130, 67] on icon at bounding box center [133, 66] width 52 height 10
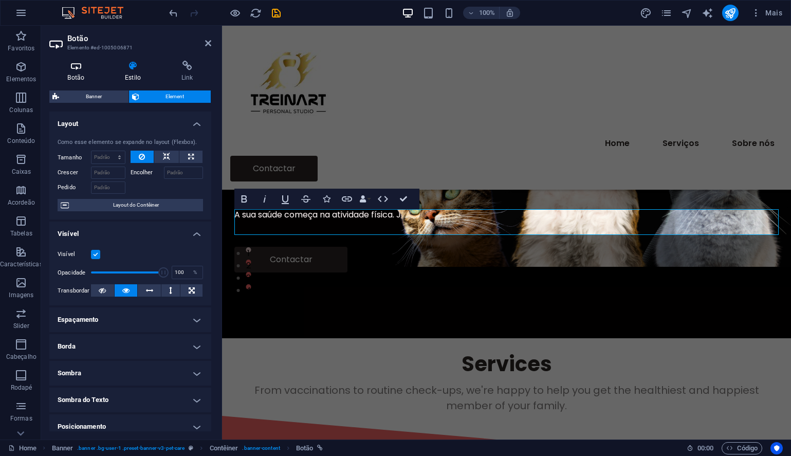
click at [80, 72] on h4 "Botão" at bounding box center [78, 72] width 58 height 22
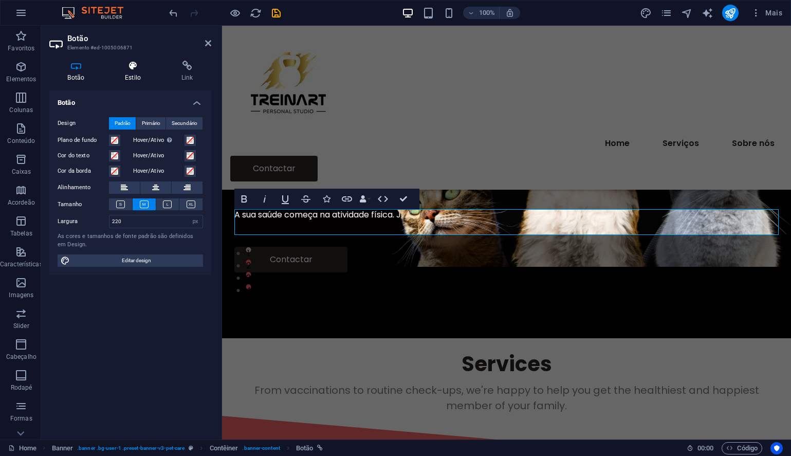
click at [128, 67] on icon at bounding box center [133, 66] width 52 height 10
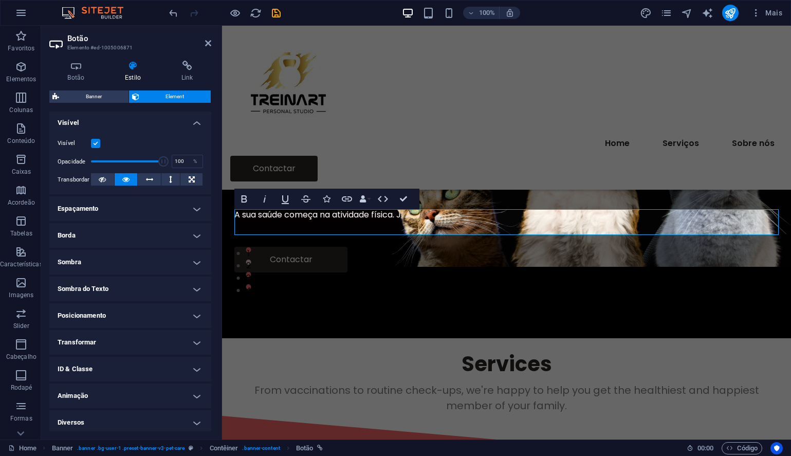
scroll to position [115, 0]
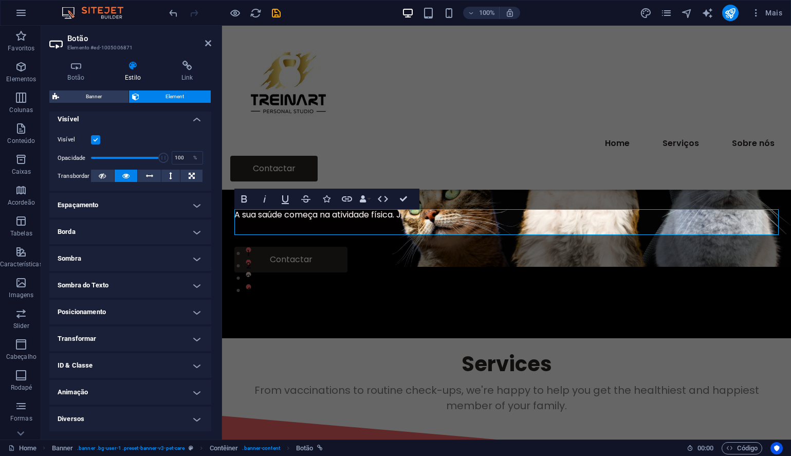
click at [130, 393] on h4 "Animação" at bounding box center [130, 392] width 162 height 25
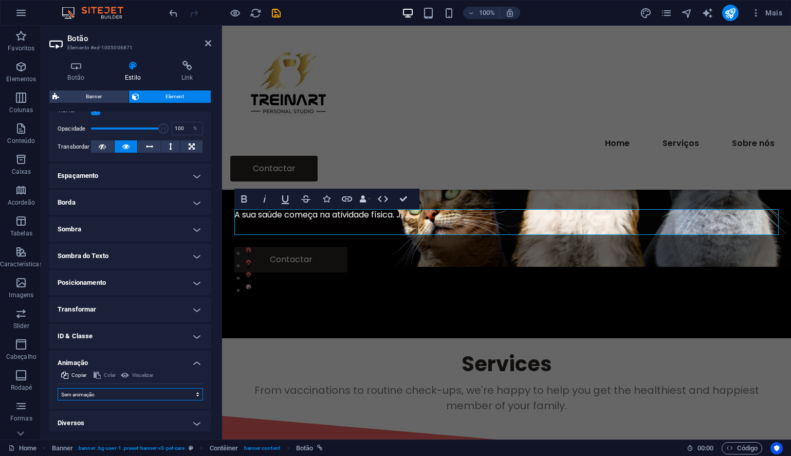
click at [105, 394] on select "Sem animação Mostrar / Esconder Rolar para cima/baixo Mais/menos zoom Deslize d…" at bounding box center [130, 394] width 145 height 12
select select "shrink"
click at [58, 388] on select "Sem animação Mostrar / Esconder Rolar para cima/baixo Mais/menos zoom Deslize d…" at bounding box center [130, 394] width 145 height 12
select select "scroll"
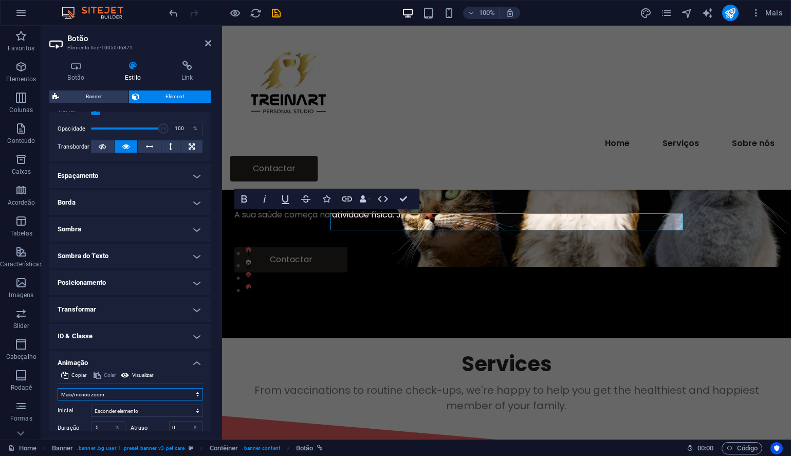
click at [172, 395] on select "Sem animação Mostrar / Esconder Rolar para cima/baixo Mais/menos zoom Deslize d…" at bounding box center [130, 394] width 145 height 12
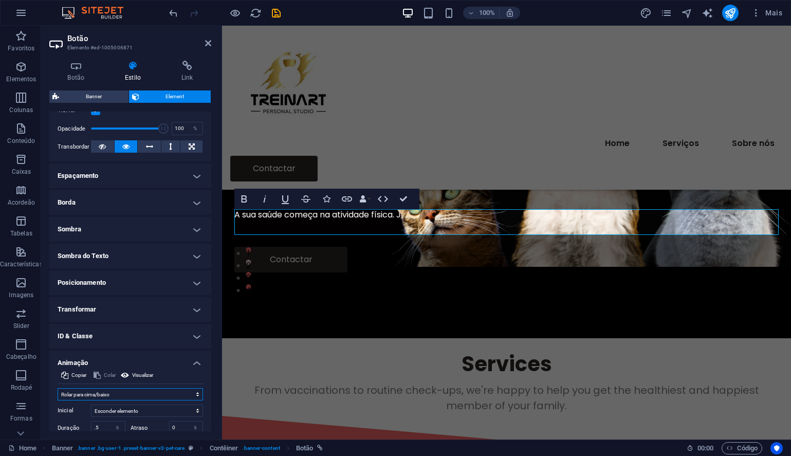
click at [58, 388] on select "Sem animação Mostrar / Esconder Rolar para cima/baixo Mais/menos zoom Deslize d…" at bounding box center [130, 394] width 145 height 12
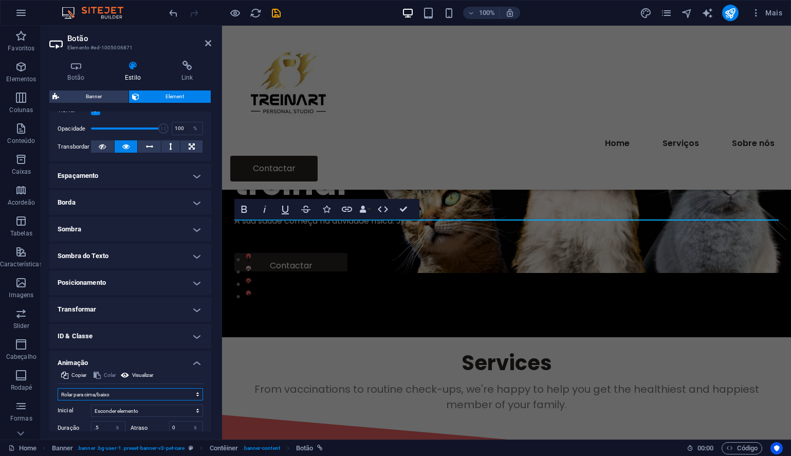
scroll to position [173, 0]
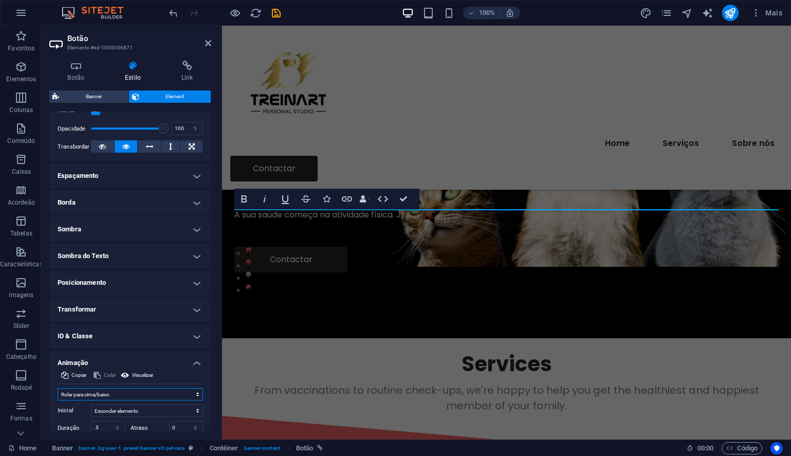
click at [119, 395] on select "Sem animação Mostrar / Esconder Rolar para cima/baixo Mais/menos zoom Deslize d…" at bounding box center [130, 394] width 145 height 12
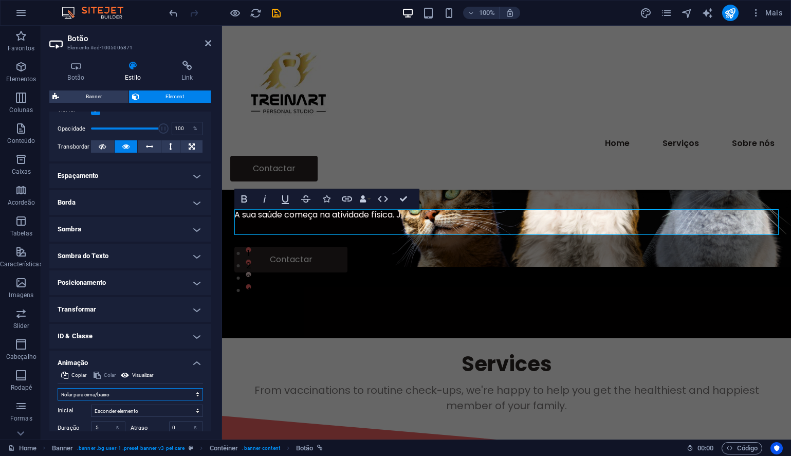
select select "none"
click at [58, 388] on select "Sem animação Mostrar / Esconder Rolar para cima/baixo Mais/menos zoom Deslize d…" at bounding box center [130, 394] width 145 height 12
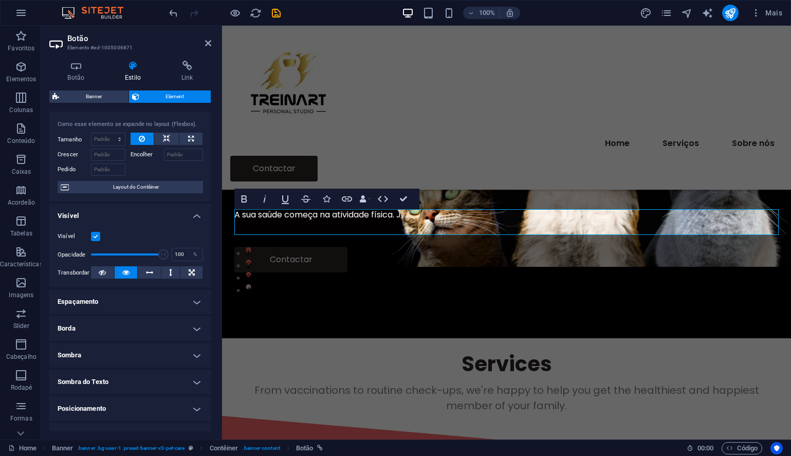
scroll to position [0, 0]
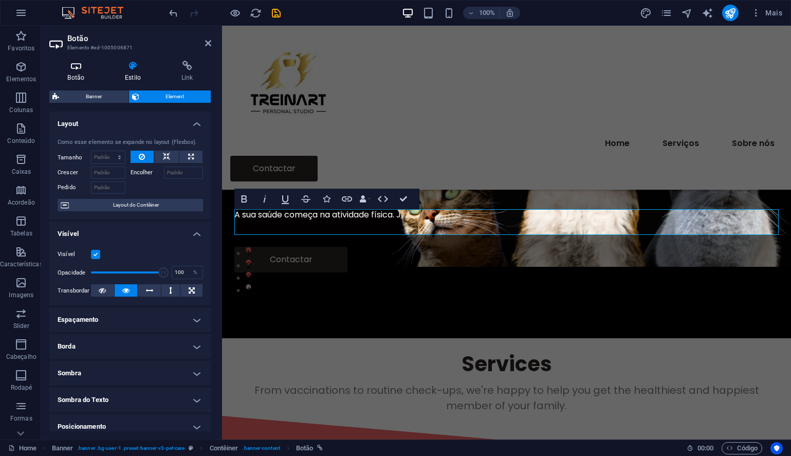
click at [78, 71] on h4 "Botão" at bounding box center [78, 72] width 58 height 22
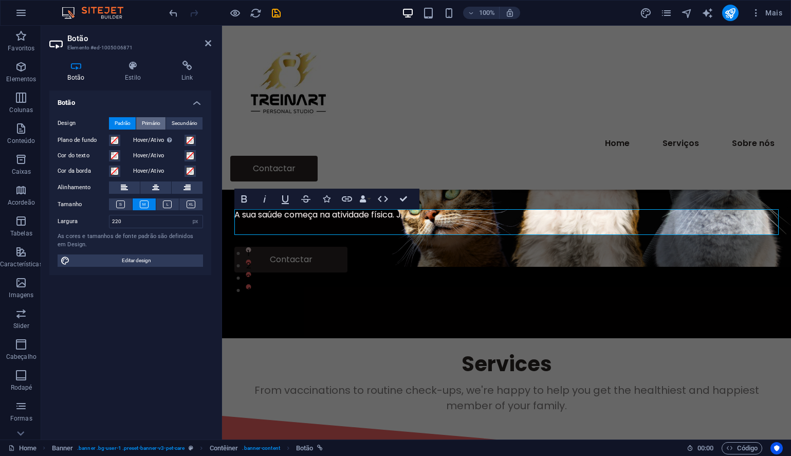
click at [145, 121] on span "Primário" at bounding box center [151, 123] width 19 height 12
click at [182, 122] on span "Secundário" at bounding box center [185, 123] width 26 height 12
click at [125, 124] on span "Padrão" at bounding box center [123, 123] width 16 height 12
click at [246, 247] on link "Contactar" at bounding box center [290, 260] width 113 height 26
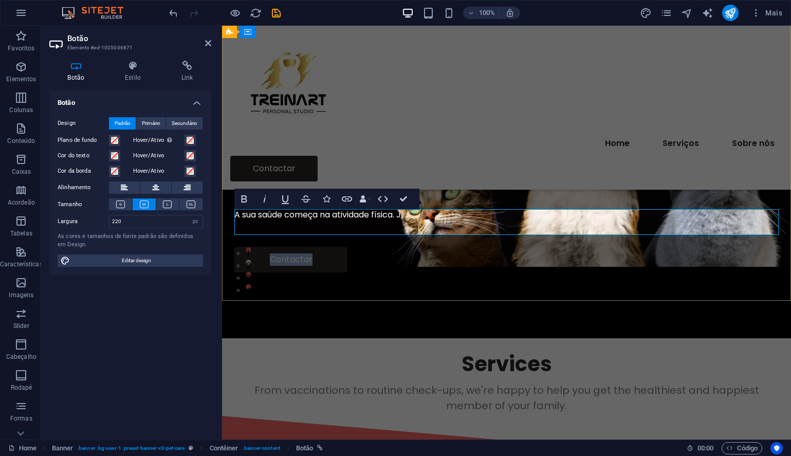
click at [246, 247] on link "Contactar" at bounding box center [290, 260] width 113 height 26
click at [244, 296] on div "O seu local preferido para treinar A sua saúde começa na atividade física. Junt…" at bounding box center [506, 192] width 569 height 291
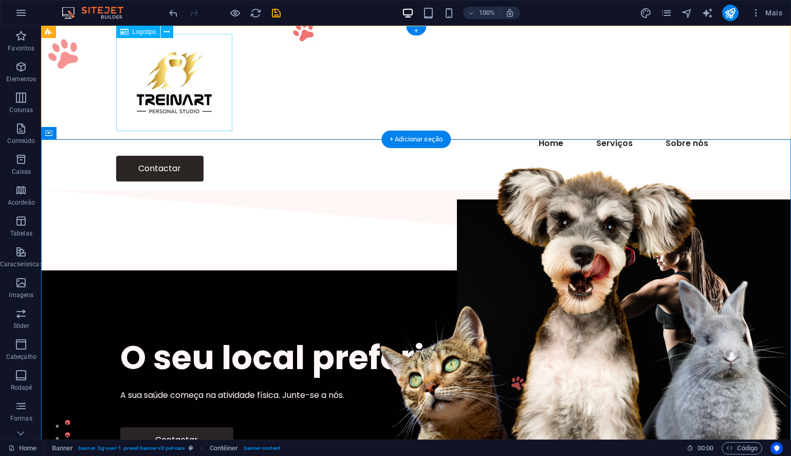
click at [173, 105] on div at bounding box center [416, 82] width 600 height 97
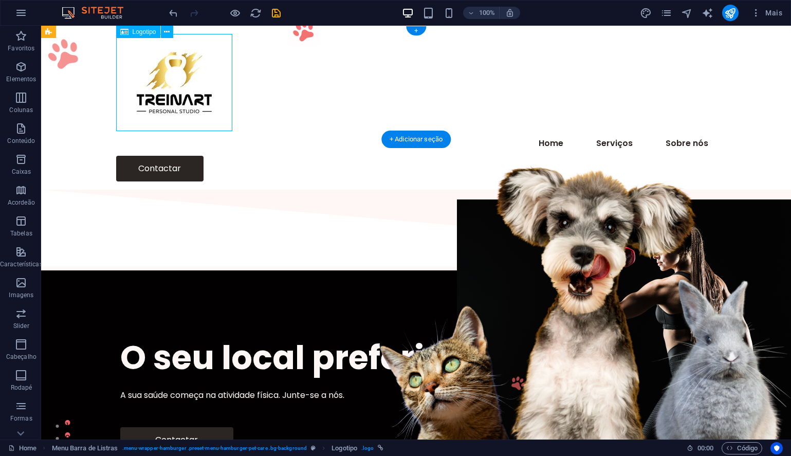
click at [173, 105] on div at bounding box center [416, 82] width 600 height 97
select select "px"
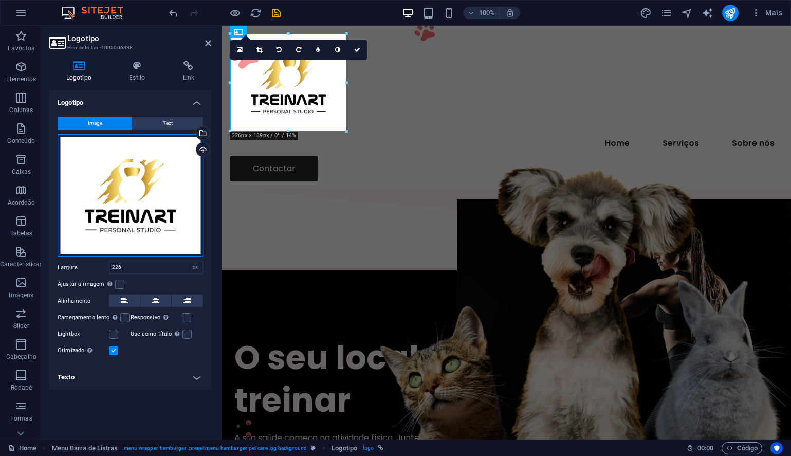
click at [143, 180] on div "Arraste os arquivos aqui, clique para escolher os arquivos ou selecione os arqu…" at bounding box center [130, 195] width 145 height 123
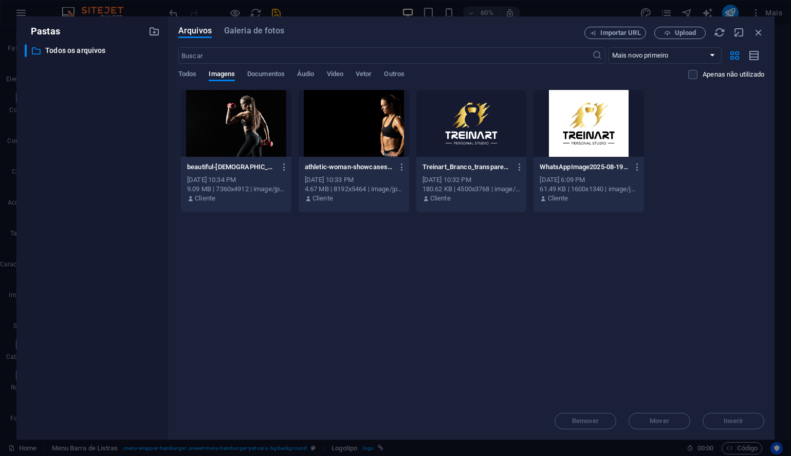
click at [471, 132] on div at bounding box center [471, 123] width 111 height 67
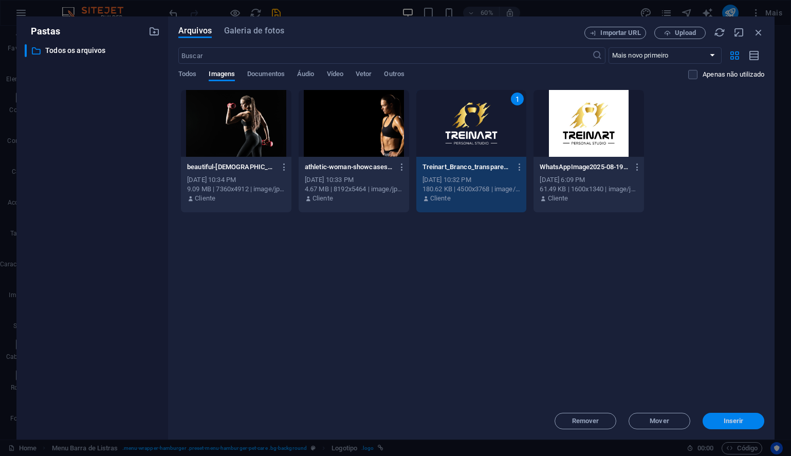
click at [718, 420] on span "Inserir" at bounding box center [733, 421] width 53 height 6
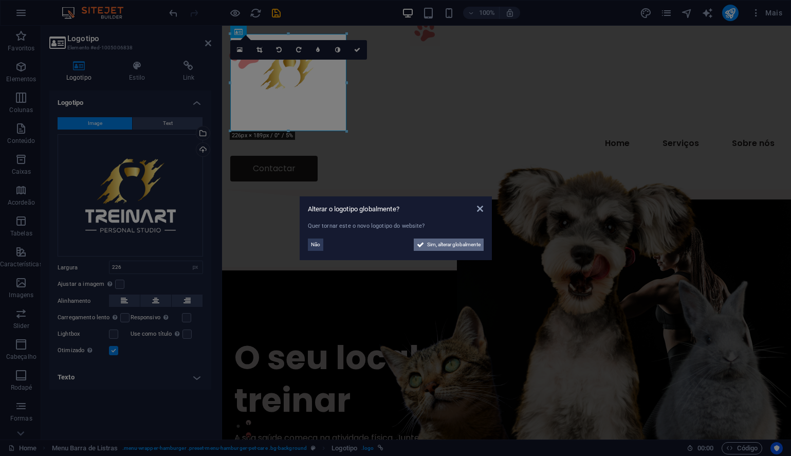
click at [457, 245] on span "Sim, alterar globalmente" at bounding box center [453, 245] width 53 height 12
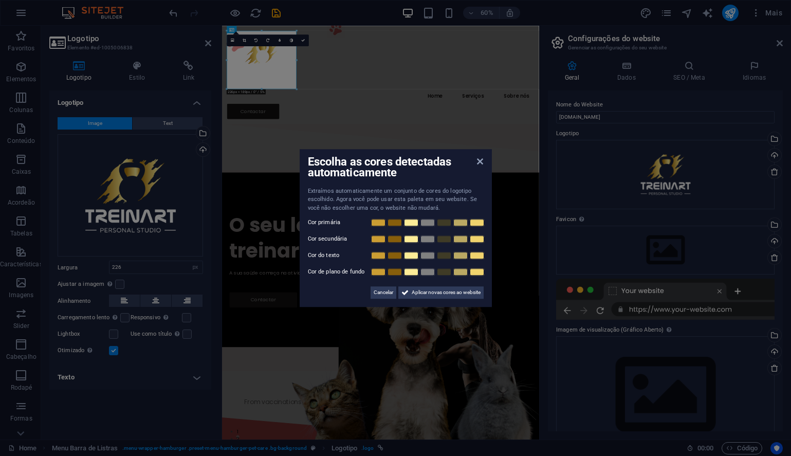
click at [779, 43] on aside "Escolha as cores detectadas automaticamente Extraímos automaticamente um conjun…" at bounding box center [395, 228] width 791 height 456
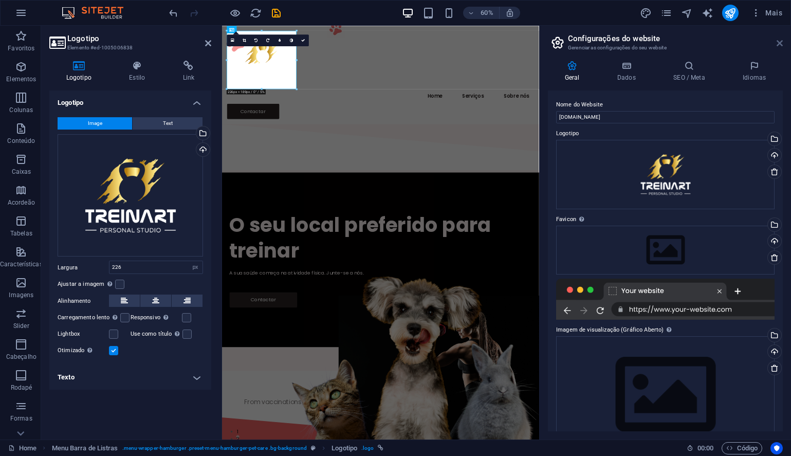
click at [779, 43] on icon at bounding box center [780, 43] width 6 height 8
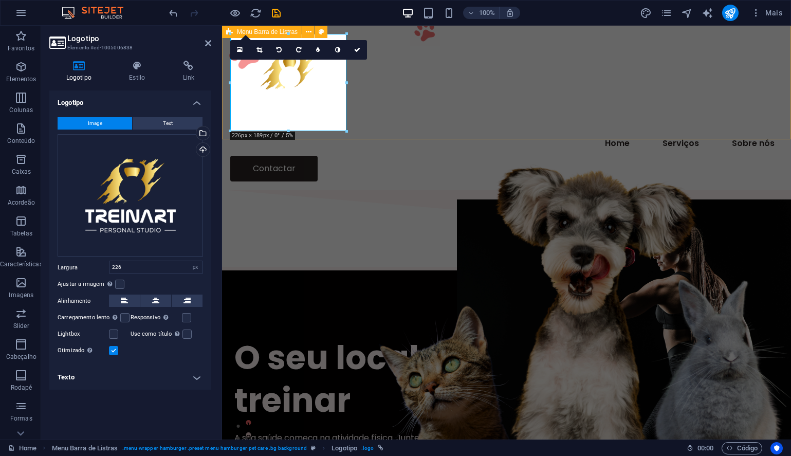
click at [438, 115] on div "Menu Home Serviços Sobre nós Contactar" at bounding box center [506, 108] width 569 height 164
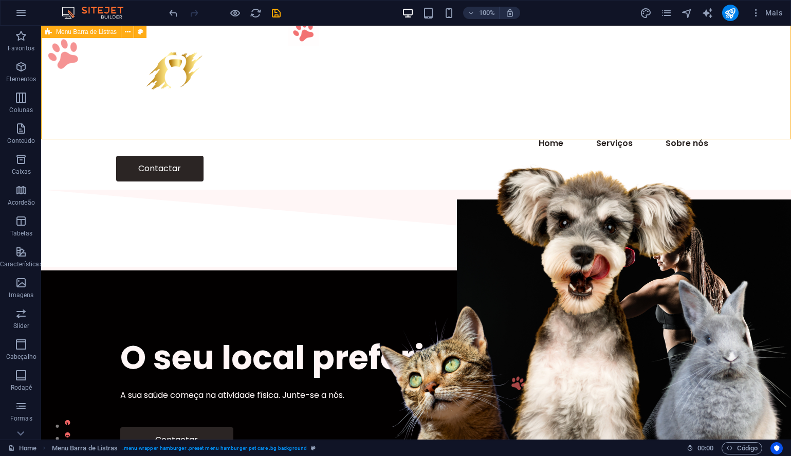
click at [431, 115] on div "Menu Home Serviços Sobre nós Contactar" at bounding box center [416, 108] width 750 height 164
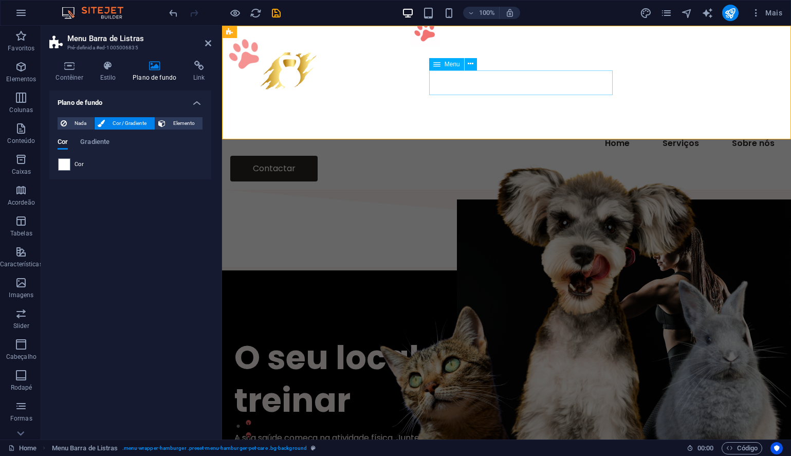
click at [456, 131] on nav "Home Serviços Sobre nós" at bounding box center [506, 143] width 553 height 25
select select
select select "2"
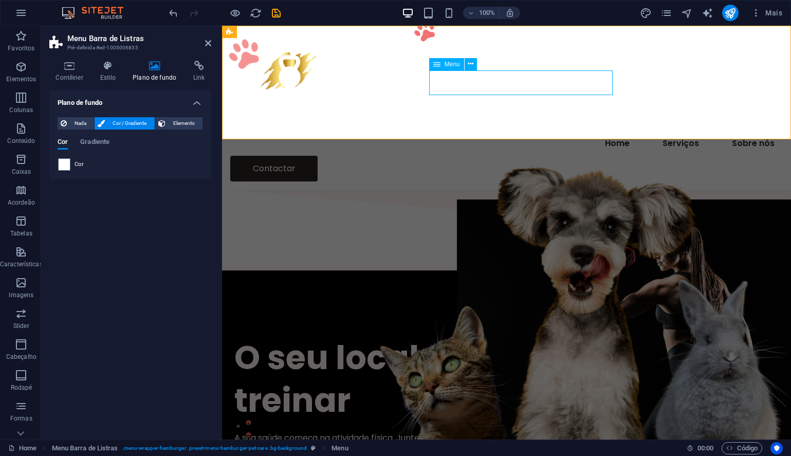
select select
select select "1"
select select
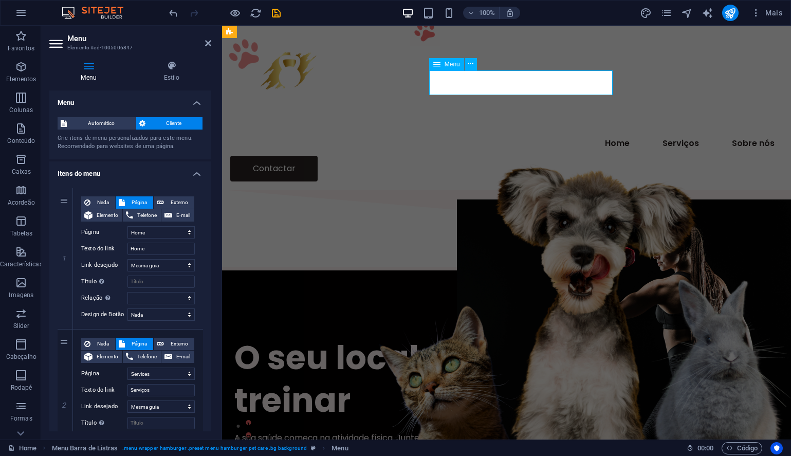
click at [456, 131] on nav "Home Serviços Sobre nós" at bounding box center [506, 143] width 553 height 25
click at [114, 124] on span "Automático" at bounding box center [101, 123] width 63 height 12
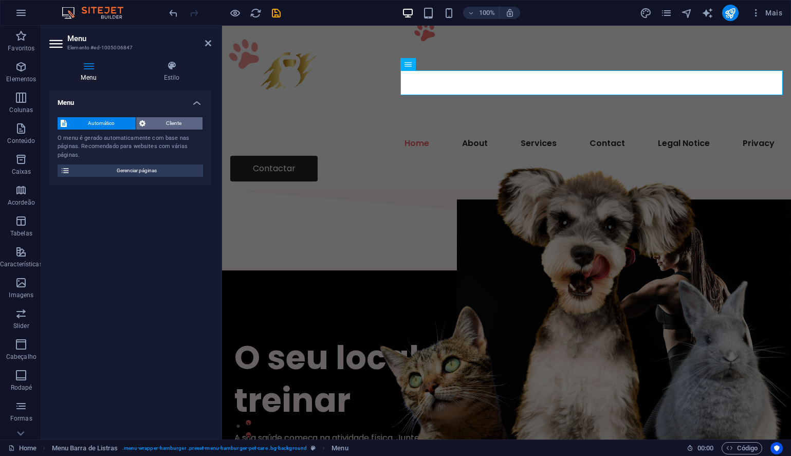
click at [162, 123] on span "Cliente" at bounding box center [174, 123] width 51 height 12
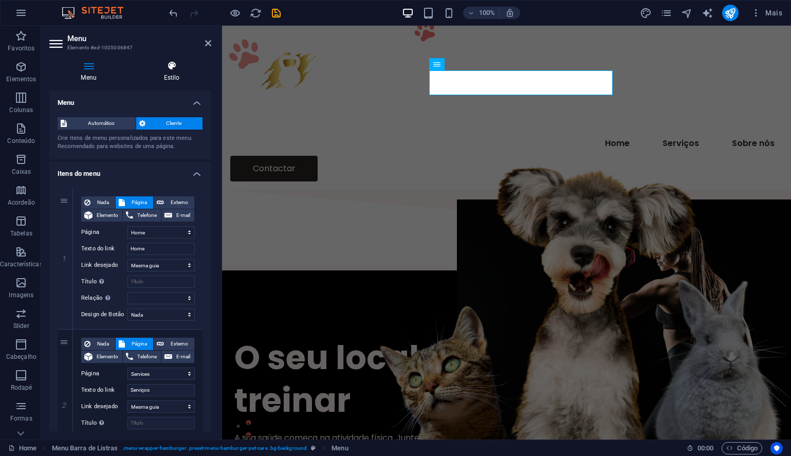
click at [170, 72] on h4 "Estilo" at bounding box center [171, 72] width 79 height 22
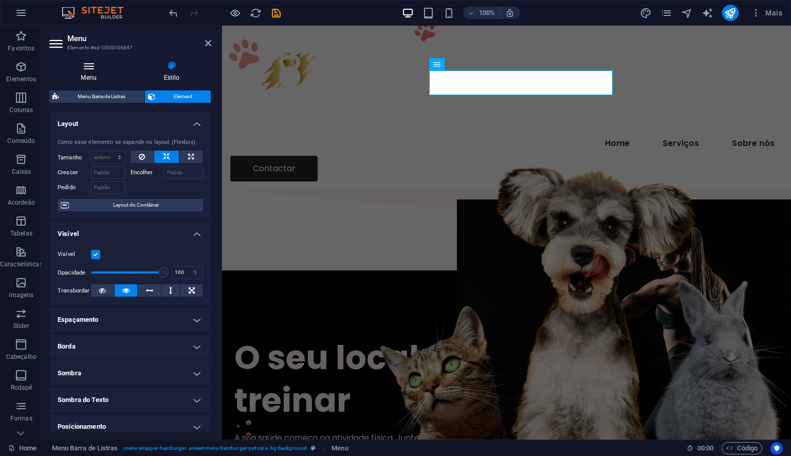
click at [87, 69] on icon at bounding box center [88, 66] width 79 height 10
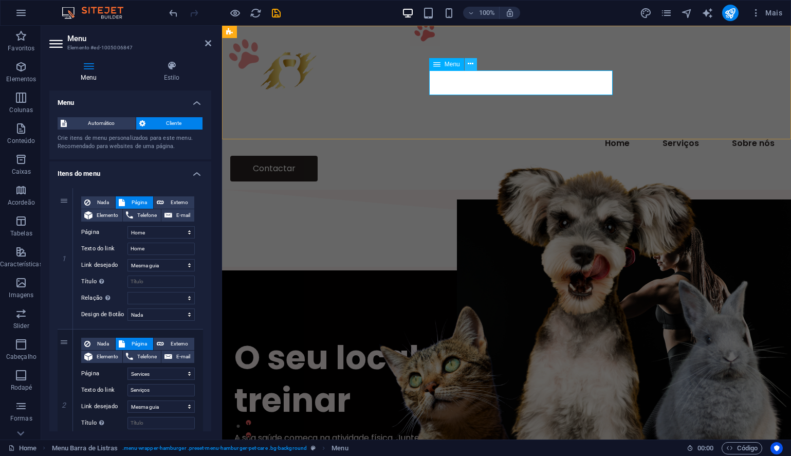
click at [472, 62] on icon at bounding box center [471, 64] width 6 height 11
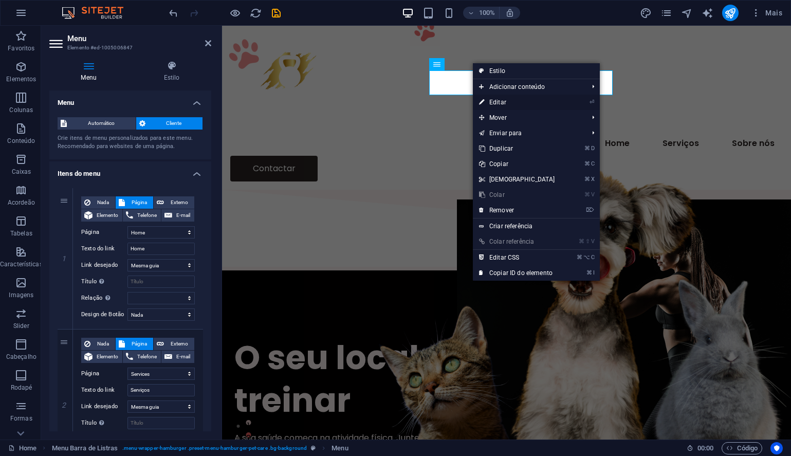
click at [494, 100] on link "⏎ Editar" at bounding box center [517, 102] width 88 height 15
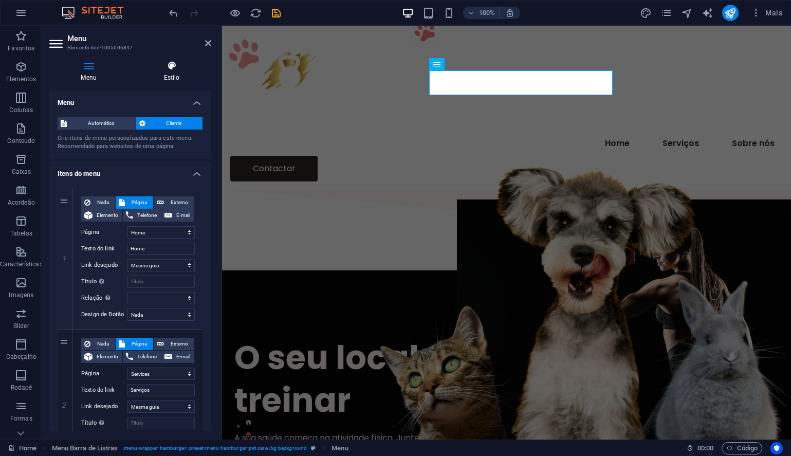
click at [172, 76] on h4 "Estilo" at bounding box center [171, 72] width 79 height 22
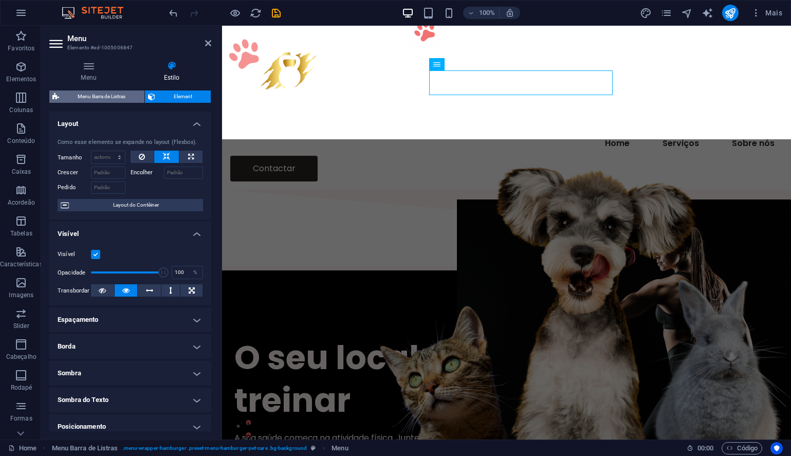
click at [100, 99] on span "Menu Barra de Listras" at bounding box center [101, 96] width 79 height 12
select select "rem"
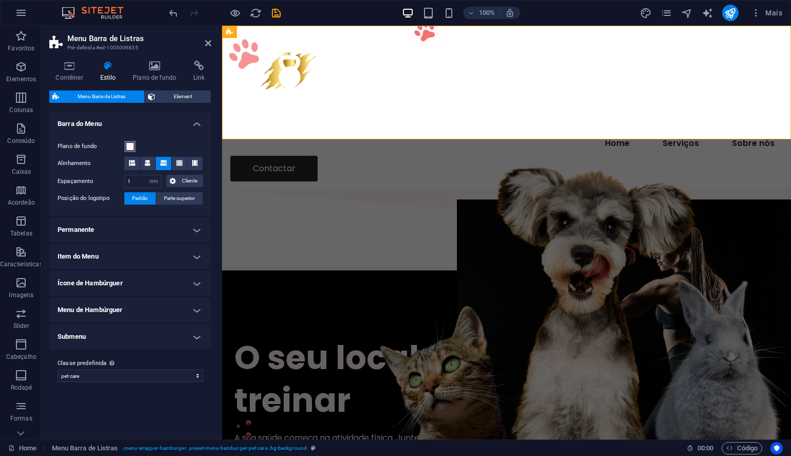
click at [129, 147] on span at bounding box center [130, 146] width 8 height 8
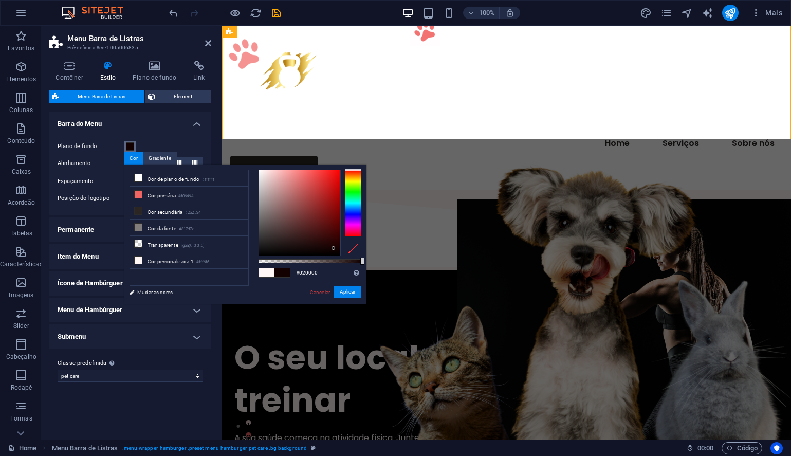
type input "#000000"
drag, startPoint x: 271, startPoint y: 186, endPoint x: 347, endPoint y: 262, distance: 108.0
click at [346, 256] on div at bounding box center [310, 213] width 103 height 86
click at [344, 293] on button "Aplicar" at bounding box center [348, 292] width 28 height 12
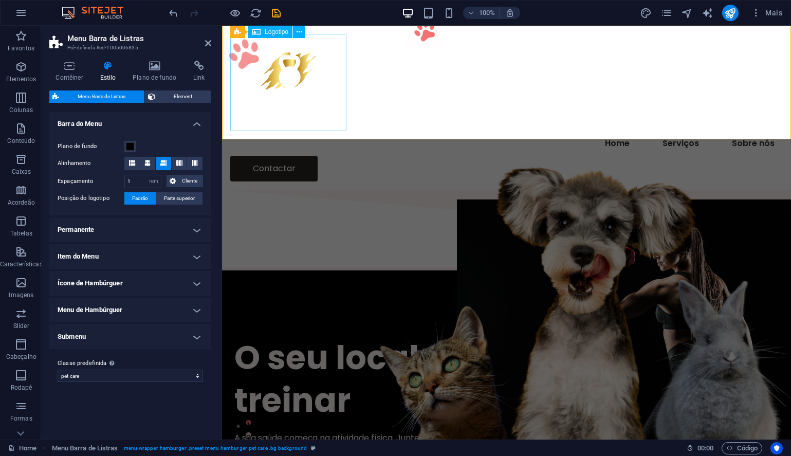
click at [319, 117] on div at bounding box center [506, 82] width 553 height 97
click at [402, 118] on div "Menu Home Serviços Sobre nós Contactar" at bounding box center [506, 108] width 569 height 164
click at [307, 32] on icon at bounding box center [309, 32] width 6 height 11
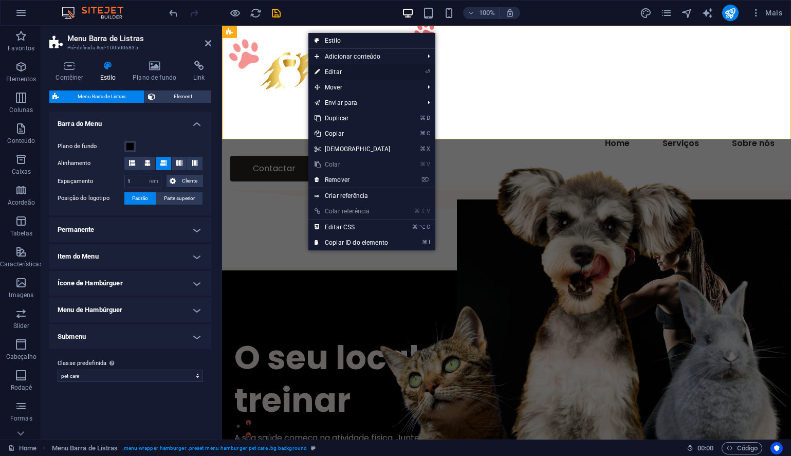
click at [358, 72] on link "⏎ Editar" at bounding box center [352, 71] width 88 height 15
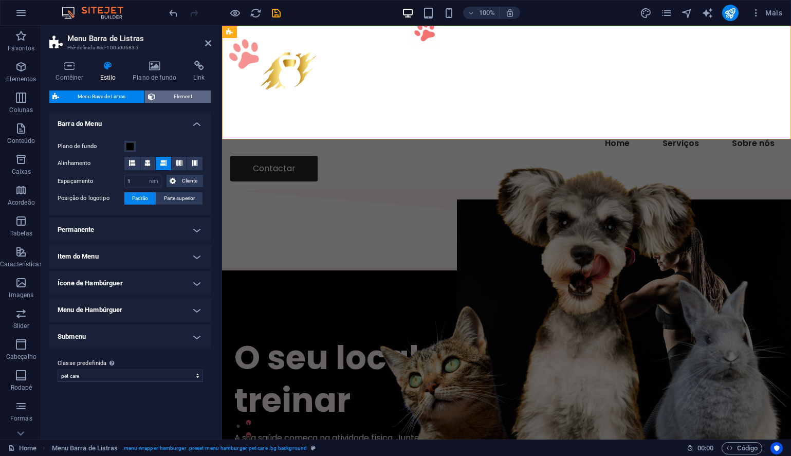
click at [167, 96] on span "Element" at bounding box center [183, 96] width 50 height 12
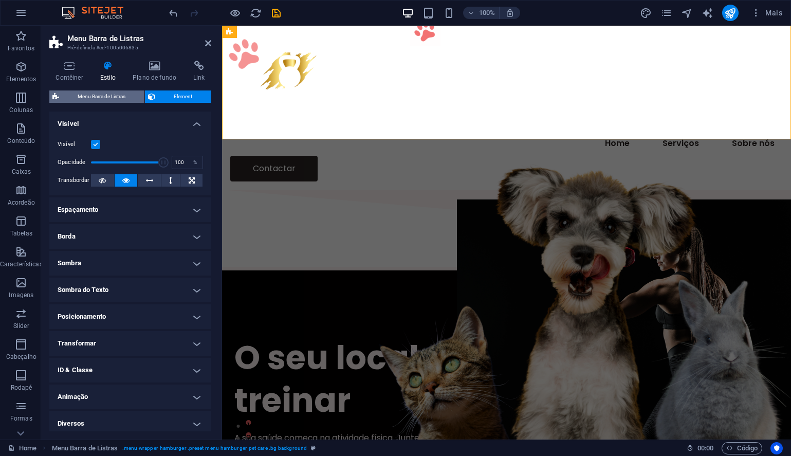
click at [70, 96] on span "Menu Barra de Listras" at bounding box center [101, 96] width 79 height 12
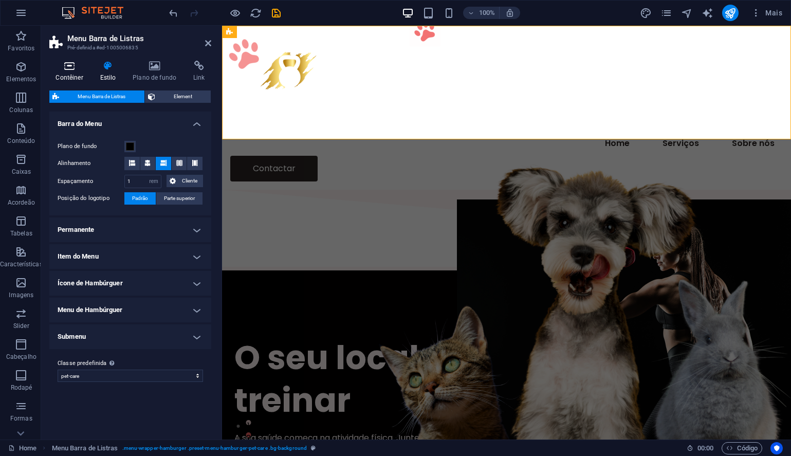
click at [70, 68] on icon at bounding box center [69, 66] width 40 height 10
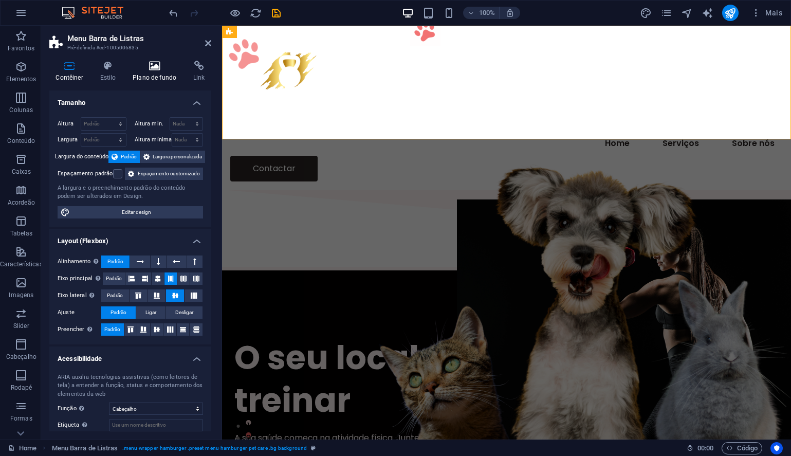
click at [157, 71] on h4 "Plano de fundo" at bounding box center [156, 72] width 61 height 22
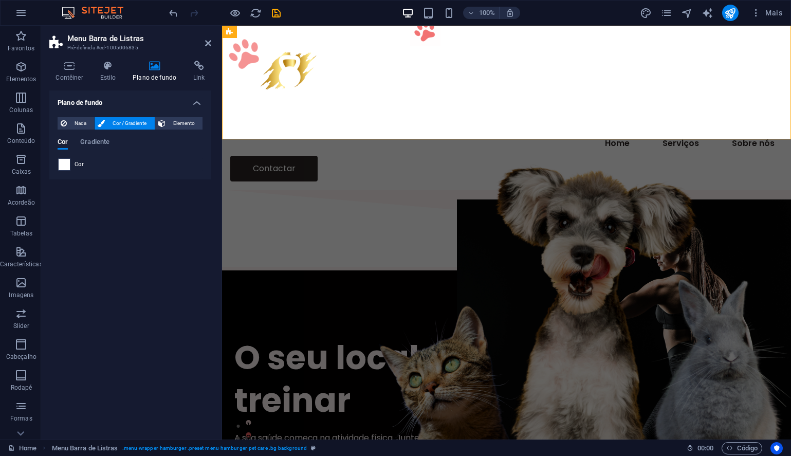
click at [62, 162] on span at bounding box center [64, 164] width 11 height 11
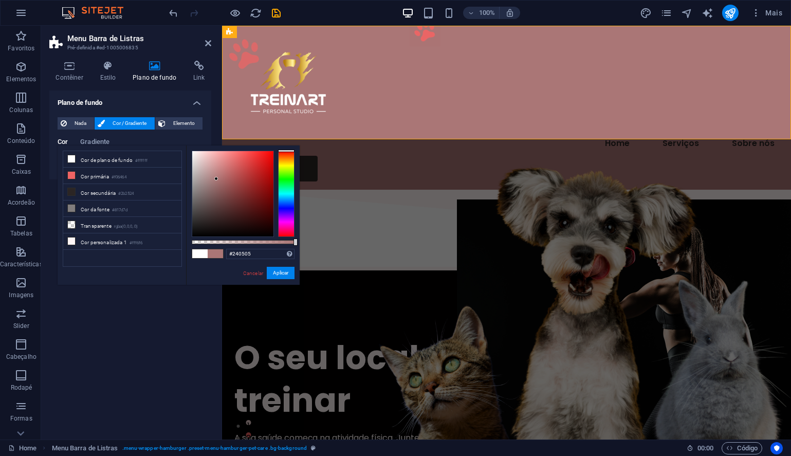
type input "#000000"
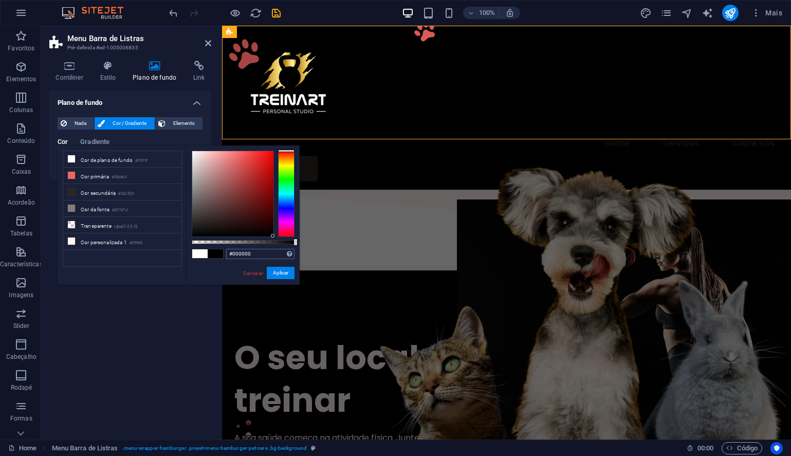
drag, startPoint x: 216, startPoint y: 179, endPoint x: 285, endPoint y: 254, distance: 101.9
click at [285, 254] on div "#000000 Formatos suportados #0852ed rgb(8, 82, 237) rgba(8, 82, 237, 90%) hsv(2…" at bounding box center [243, 289] width 114 height 288
click at [282, 274] on button "Aplicar" at bounding box center [281, 273] width 28 height 12
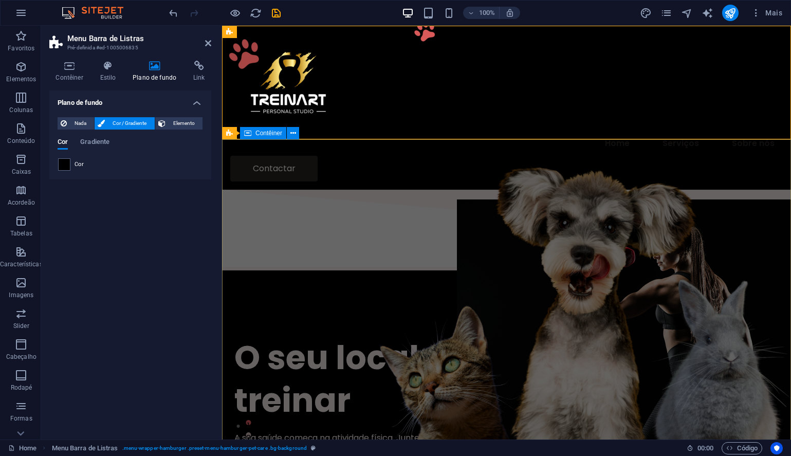
click at [548, 270] on div "O seu local preferido para treinar A sua saúde começa na atividade física. Junt…" at bounding box center [506, 415] width 569 height 291
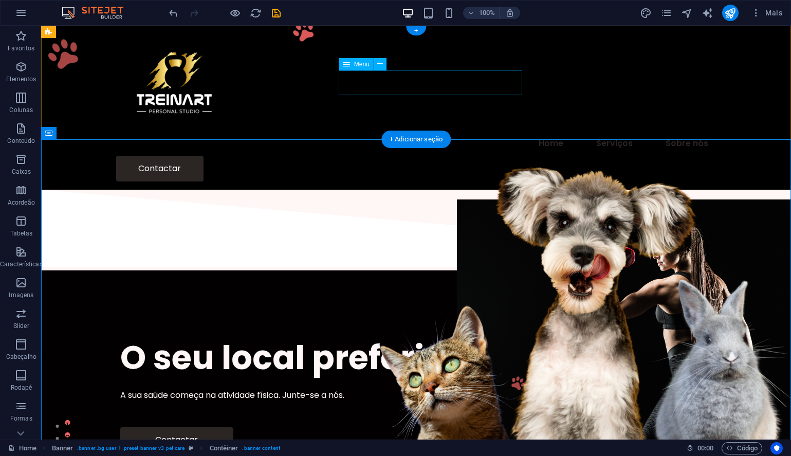
click at [495, 131] on nav "Home Serviços Sobre nós" at bounding box center [416, 143] width 600 height 25
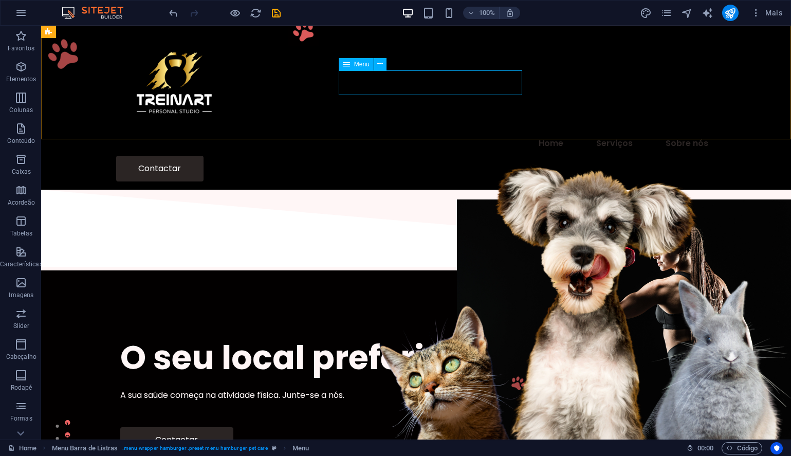
click at [346, 64] on icon at bounding box center [346, 64] width 7 height 12
click at [380, 62] on icon at bounding box center [380, 64] width 6 height 11
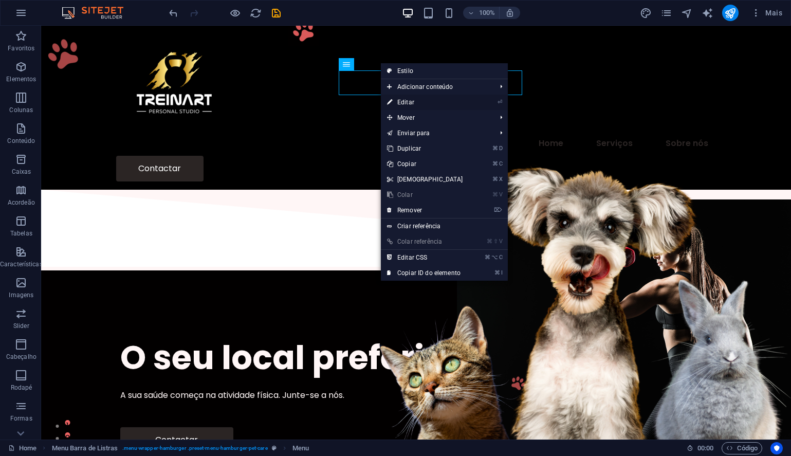
click at [410, 104] on link "⏎ Editar" at bounding box center [425, 102] width 88 height 15
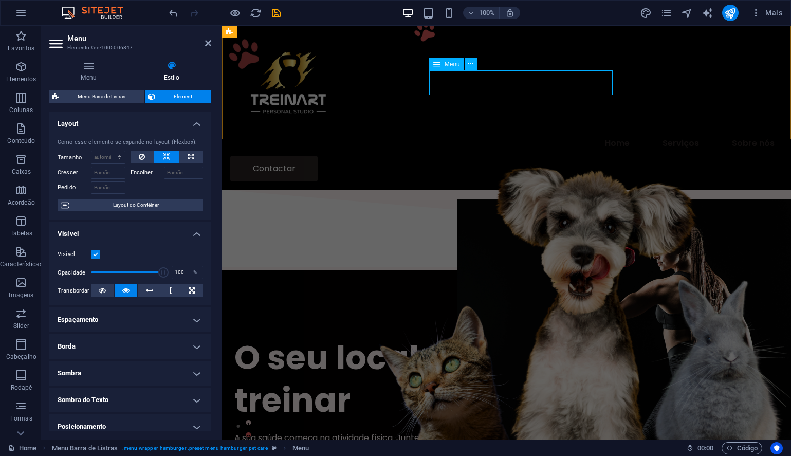
click at [456, 131] on nav "Home Serviços Sobre nós" at bounding box center [506, 143] width 553 height 25
click at [207, 42] on icon at bounding box center [208, 43] width 6 height 8
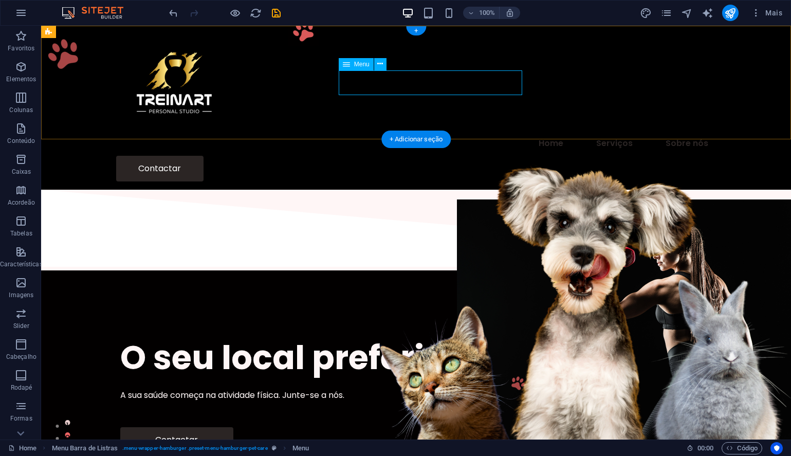
click at [367, 131] on nav "Home Serviços Sobre nós" at bounding box center [416, 143] width 600 height 25
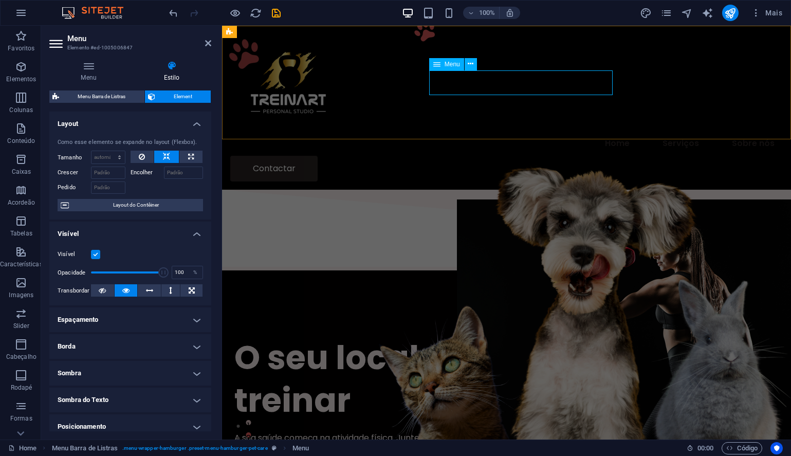
click at [457, 131] on nav "Home Serviços Sobre nós" at bounding box center [506, 143] width 553 height 25
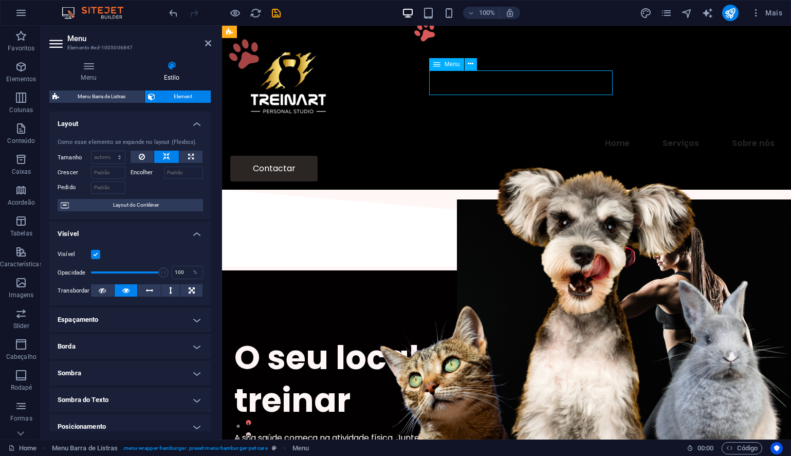
drag, startPoint x: 467, startPoint y: 85, endPoint x: 436, endPoint y: 85, distance: 30.3
click at [436, 131] on nav "Home Serviços Sobre nós" at bounding box center [506, 143] width 553 height 25
click at [439, 131] on nav "Home Serviços Sobre nós" at bounding box center [506, 143] width 553 height 25
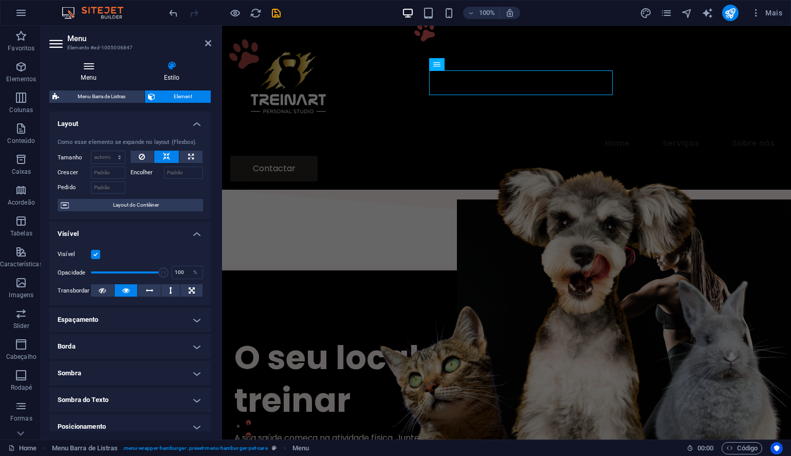
click at [88, 71] on h4 "Menu" at bounding box center [90, 72] width 83 height 22
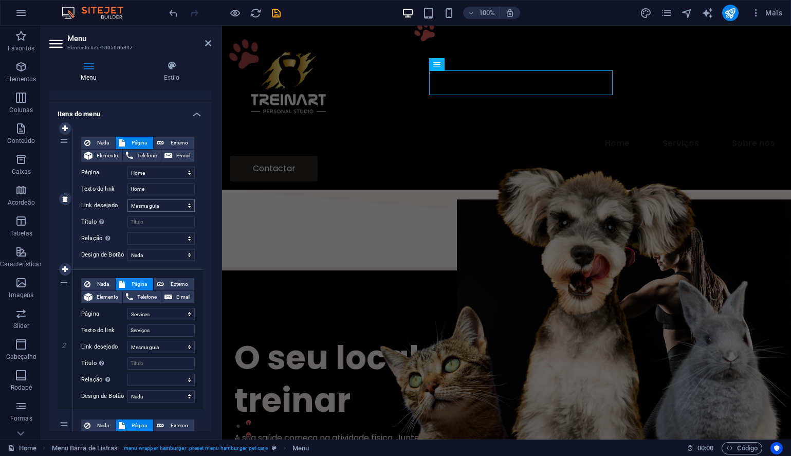
scroll to position [61, 0]
click at [95, 143] on span "Nada" at bounding box center [103, 142] width 19 height 12
select select
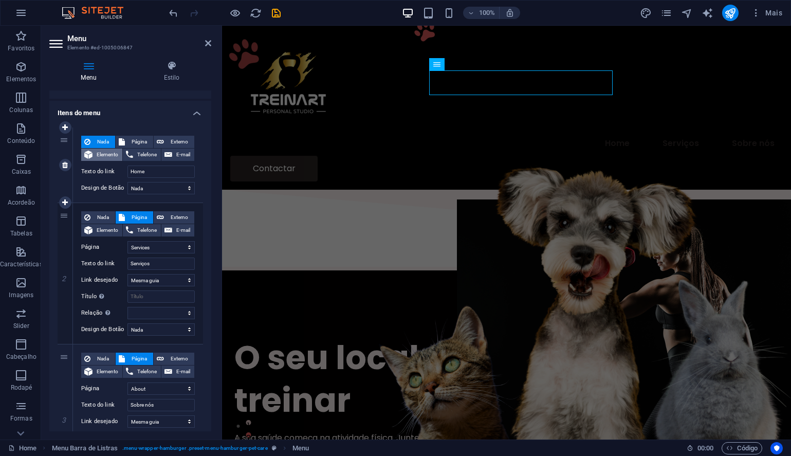
click at [97, 153] on span "Elemento" at bounding box center [108, 155] width 24 height 12
select select
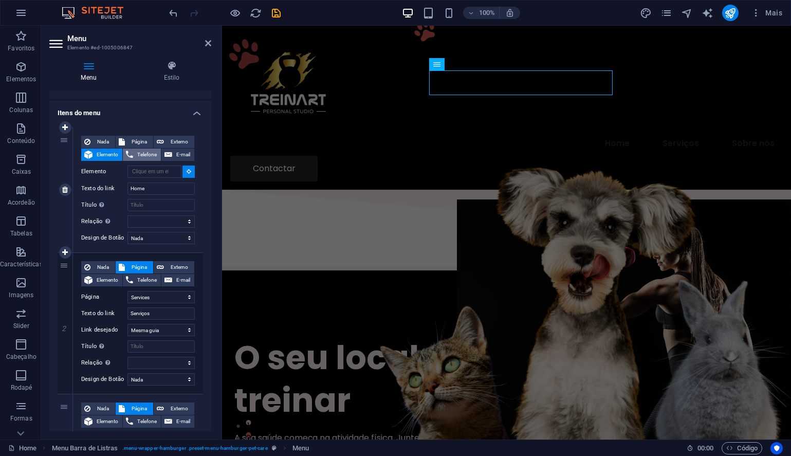
click at [137, 154] on span "Telefone" at bounding box center [147, 155] width 22 height 12
select select
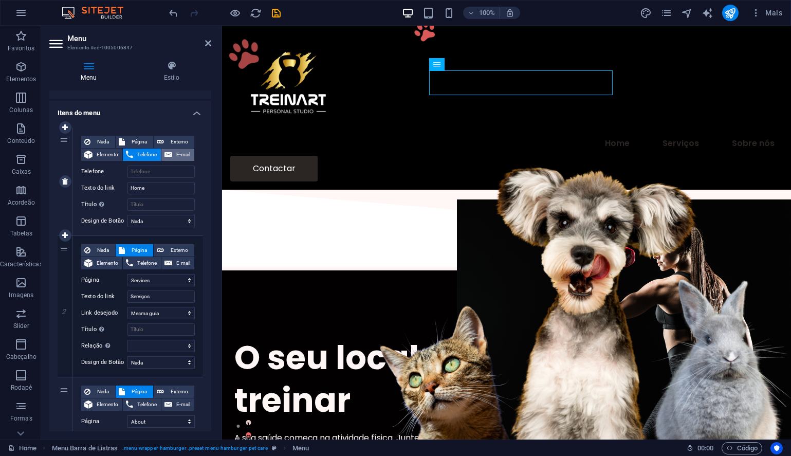
click at [185, 154] on span "E-mail" at bounding box center [183, 155] width 16 height 12
select select
click at [172, 139] on span "Externo" at bounding box center [179, 142] width 24 height 12
select select "blank"
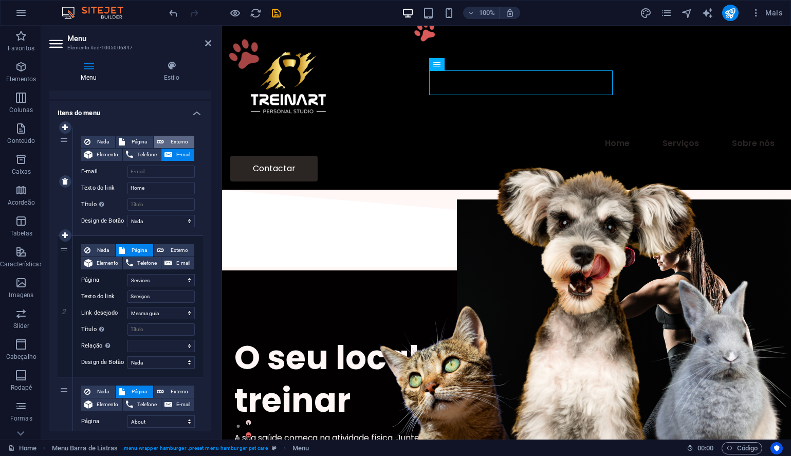
select select
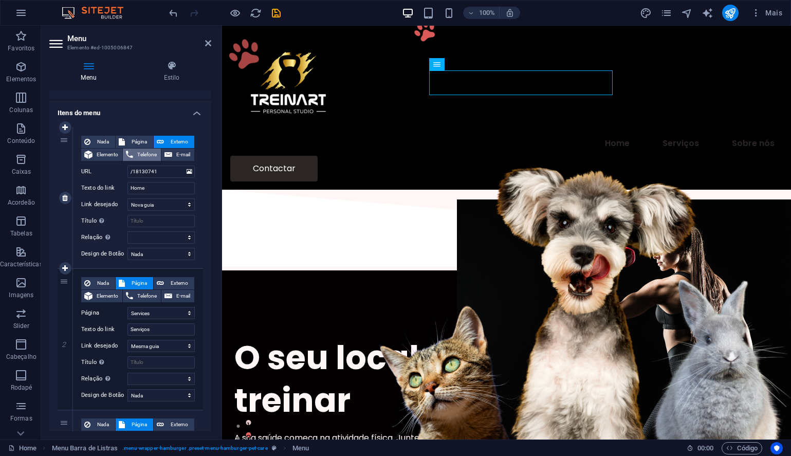
click at [141, 152] on span "Telefone" at bounding box center [147, 155] width 22 height 12
select select
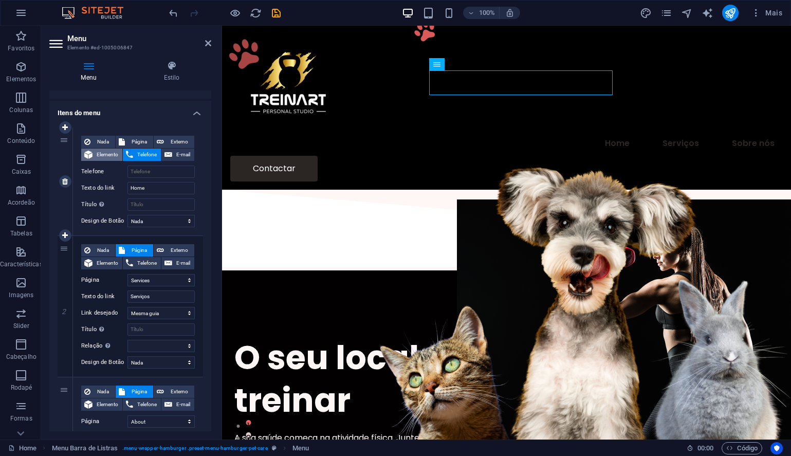
click at [105, 156] on span "Elemento" at bounding box center [108, 155] width 24 height 12
select select
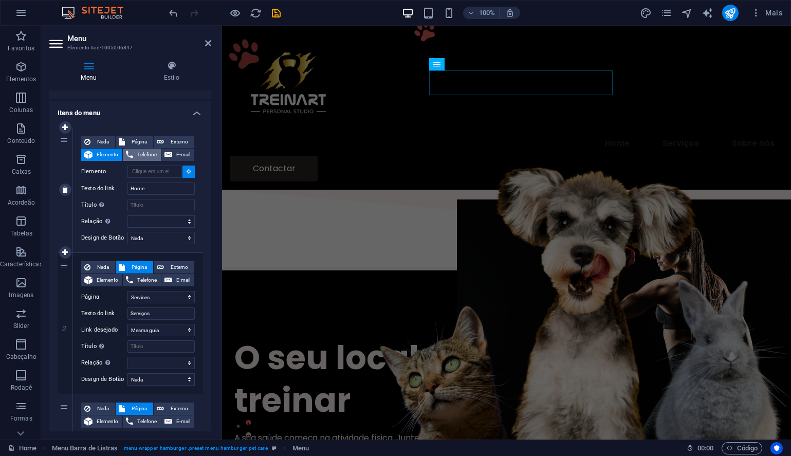
click at [137, 152] on span "Telefone" at bounding box center [147, 155] width 22 height 12
select select
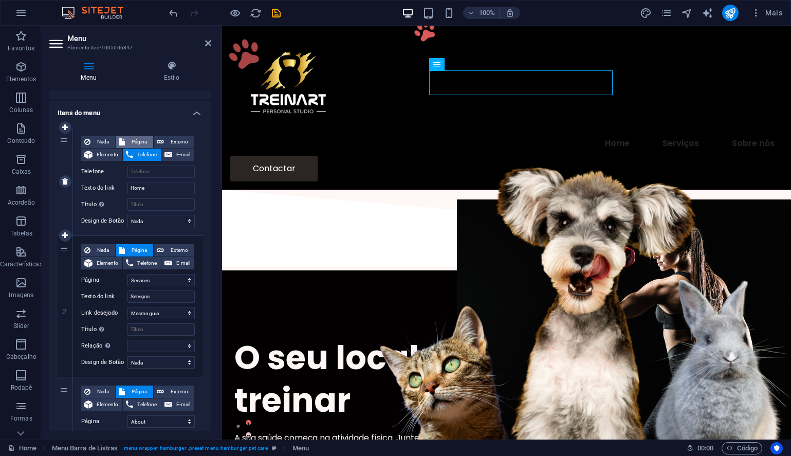
click at [137, 141] on span "Página" at bounding box center [139, 142] width 22 height 12
select select
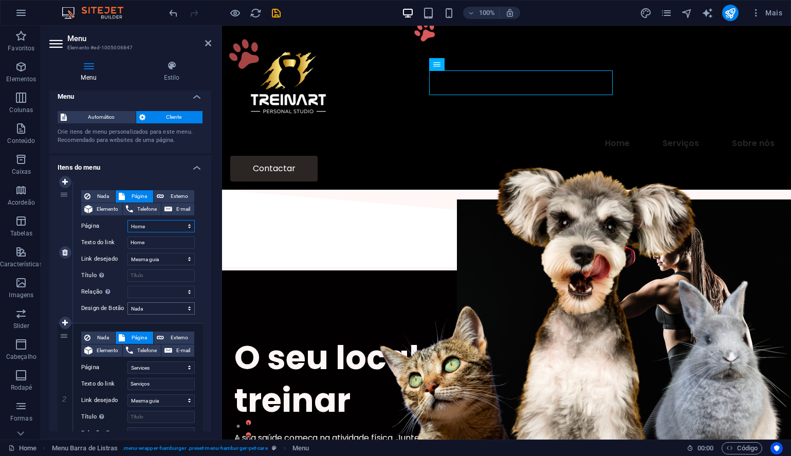
scroll to position [0, 0]
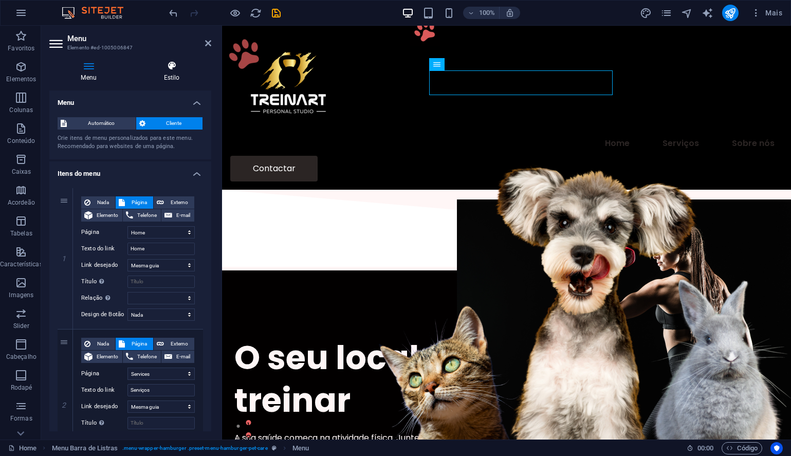
click at [171, 70] on icon at bounding box center [171, 66] width 79 height 10
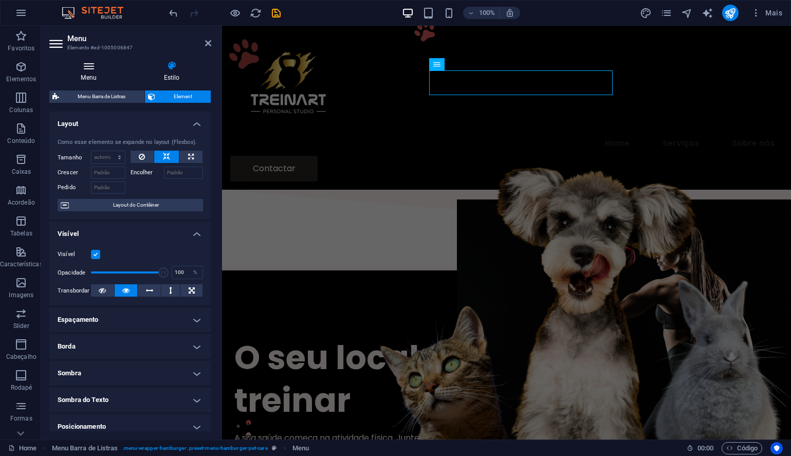
click at [89, 68] on icon at bounding box center [88, 66] width 79 height 10
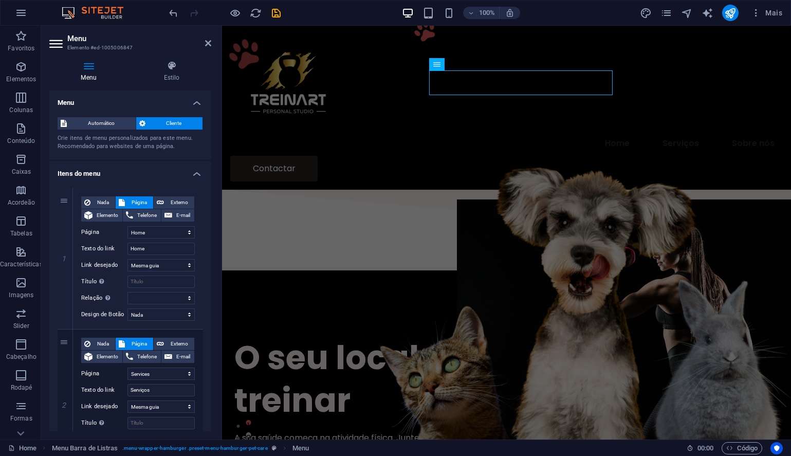
click at [89, 68] on icon at bounding box center [88, 66] width 79 height 10
click at [97, 121] on span "Automático" at bounding box center [101, 123] width 63 height 12
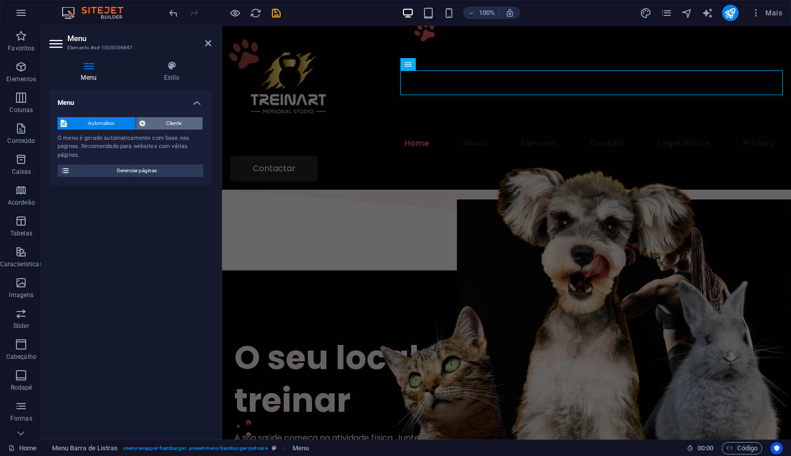
click at [156, 122] on span "Cliente" at bounding box center [174, 123] width 51 height 12
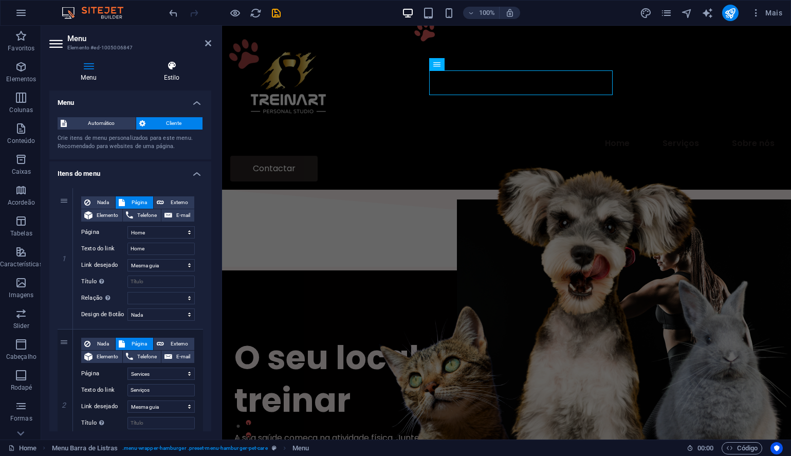
click at [176, 73] on h4 "Estilo" at bounding box center [171, 72] width 79 height 22
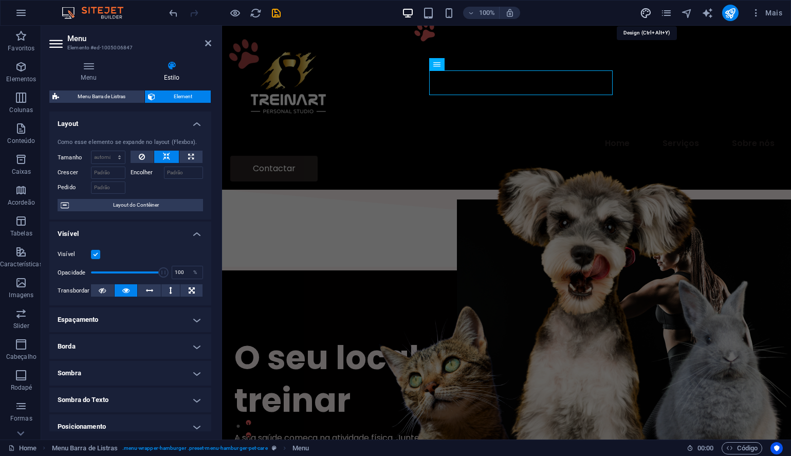
click at [644, 12] on icon "design" at bounding box center [646, 13] width 12 height 12
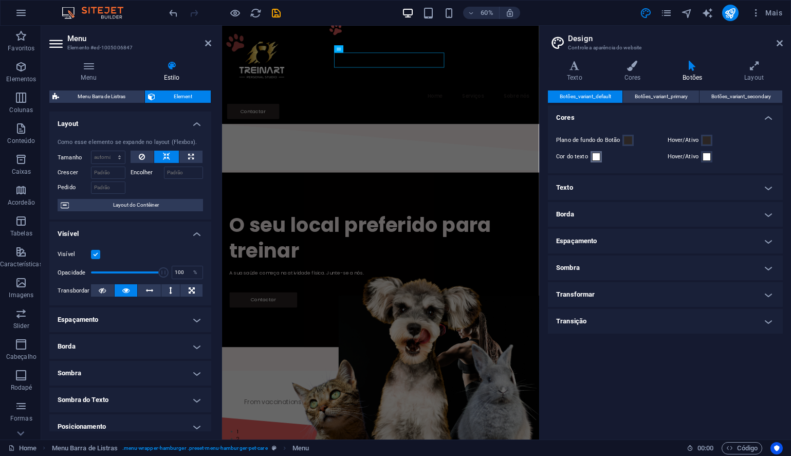
click at [595, 157] on span at bounding box center [596, 157] width 8 height 8
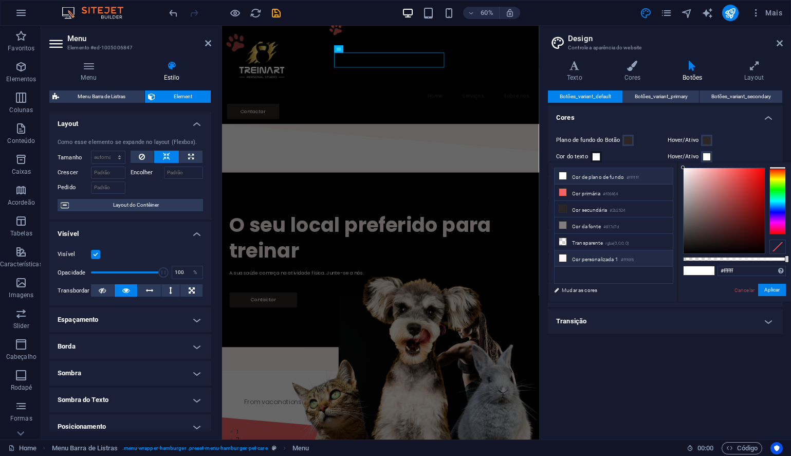
click at [562, 256] on icon at bounding box center [562, 257] width 7 height 7
type input "#fff6f6"
click at [764, 291] on button "Aplicar" at bounding box center [772, 290] width 28 height 12
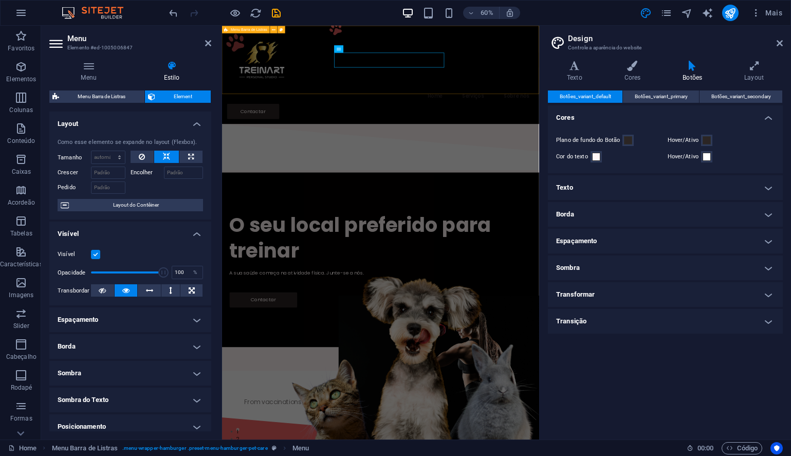
click at [669, 98] on div "Menu Home Serviços Sobre nós Contactar" at bounding box center [486, 108] width 528 height 164
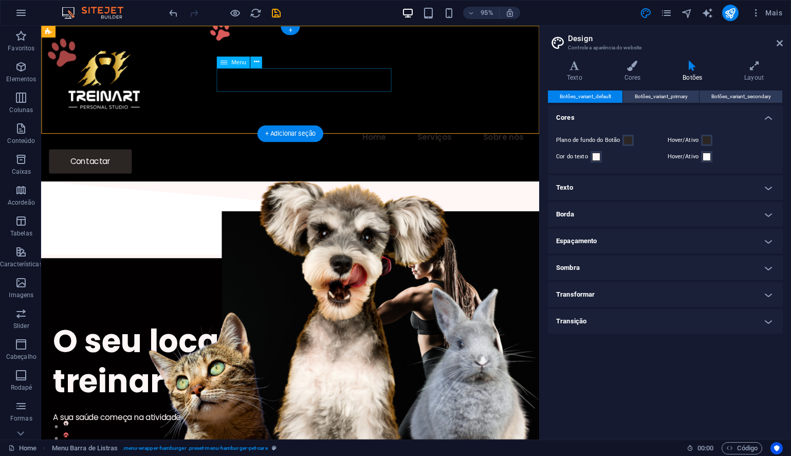
click at [376, 131] on nav "Home Serviços Sobre nós" at bounding box center [303, 143] width 508 height 25
click at [290, 131] on nav "Home Serviços Sobre nós" at bounding box center [303, 143] width 508 height 25
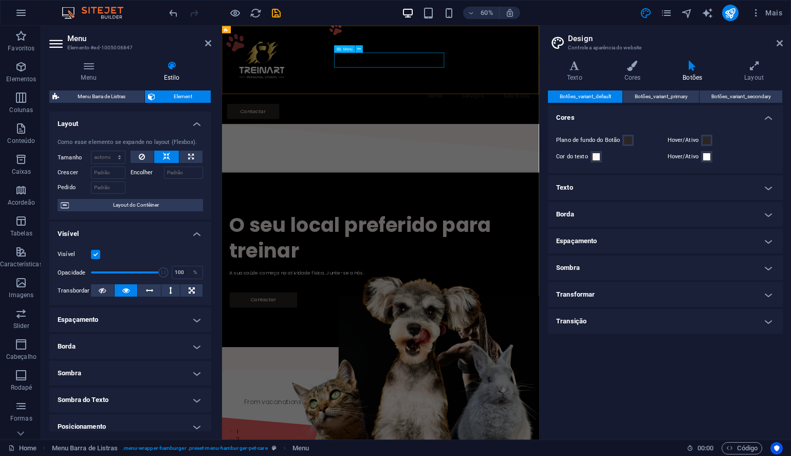
click at [468, 131] on nav "Home Serviços Sobre nós" at bounding box center [486, 143] width 512 height 25
click at [779, 44] on icon at bounding box center [780, 43] width 6 height 8
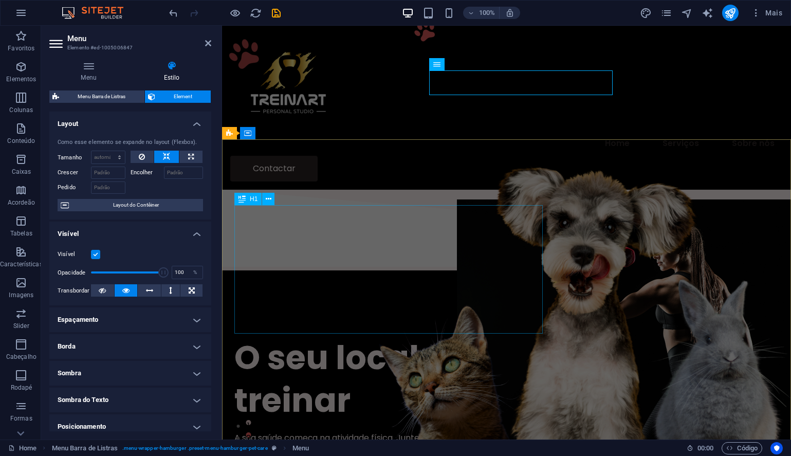
click at [499, 336] on div "O seu local preferido para treinar" at bounding box center [506, 378] width 544 height 85
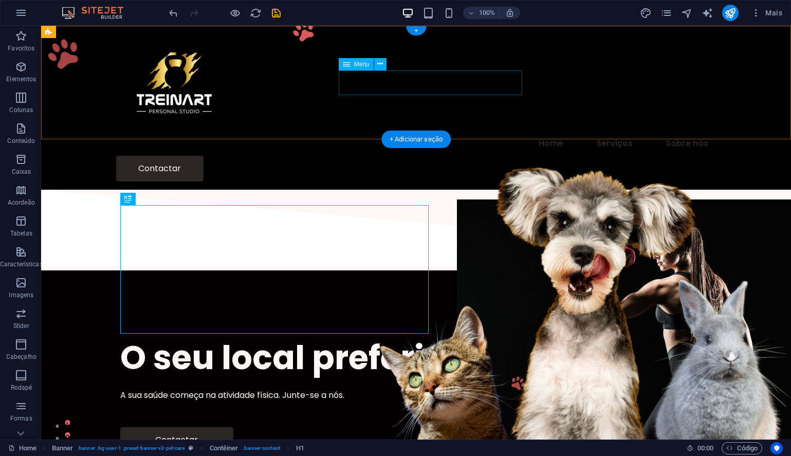
click at [479, 131] on nav "Home Serviços Sobre nós" at bounding box center [416, 143] width 600 height 25
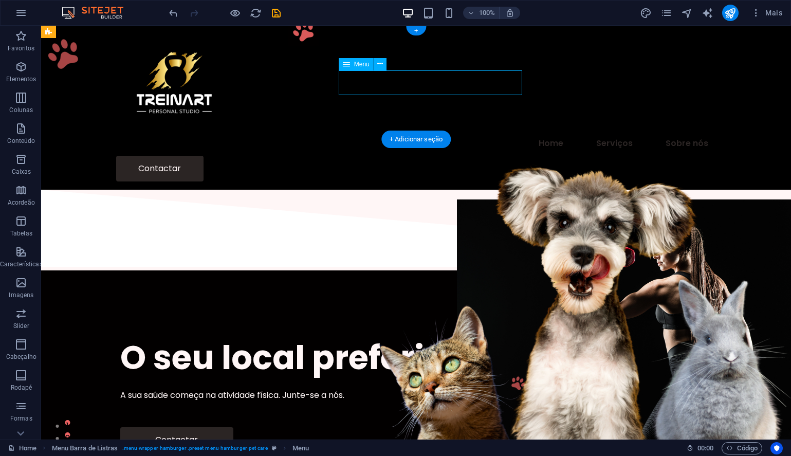
click at [479, 131] on nav "Home Serviços Sobre nós" at bounding box center [416, 143] width 600 height 25
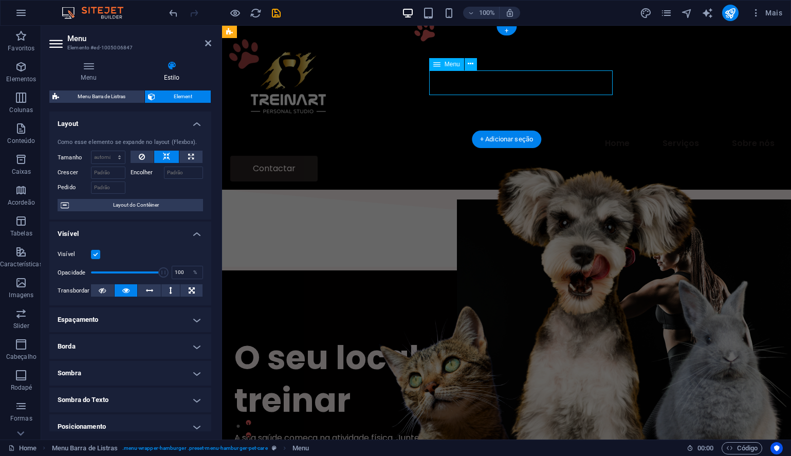
click at [454, 131] on nav "Home Serviços Sobre nós" at bounding box center [506, 143] width 553 height 25
click at [463, 131] on nav "Home Serviços Sobre nós" at bounding box center [506, 143] width 553 height 25
click at [470, 64] on icon at bounding box center [471, 64] width 6 height 11
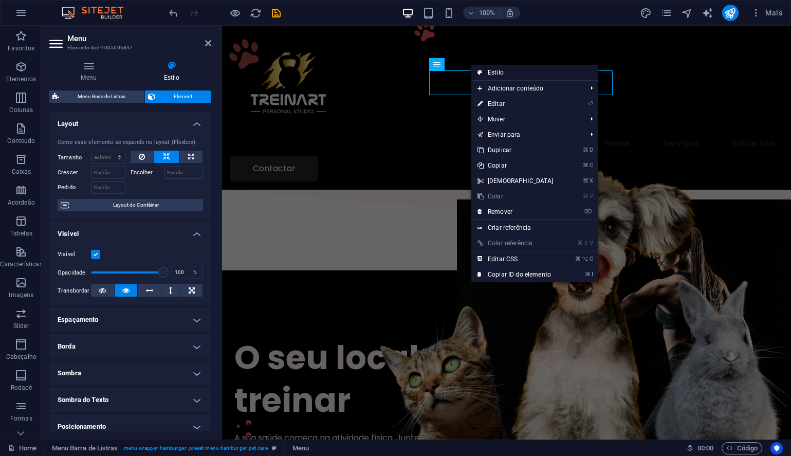
click at [505, 71] on link "Estilo" at bounding box center [534, 72] width 127 height 15
select select "rem"
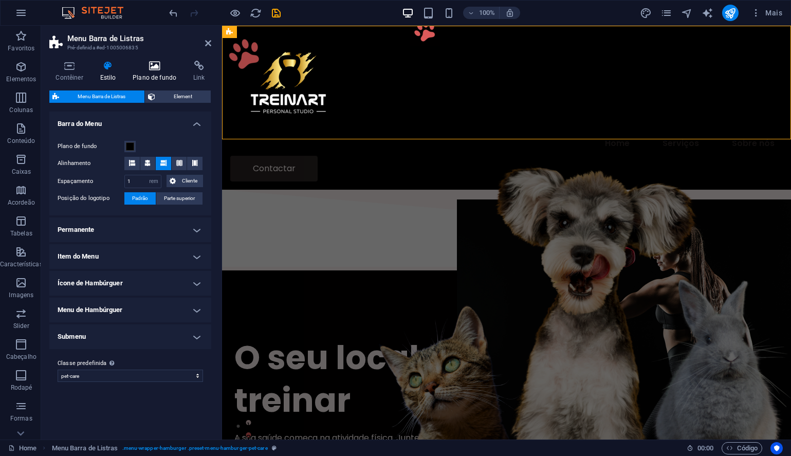
click at [154, 69] on icon at bounding box center [154, 66] width 57 height 10
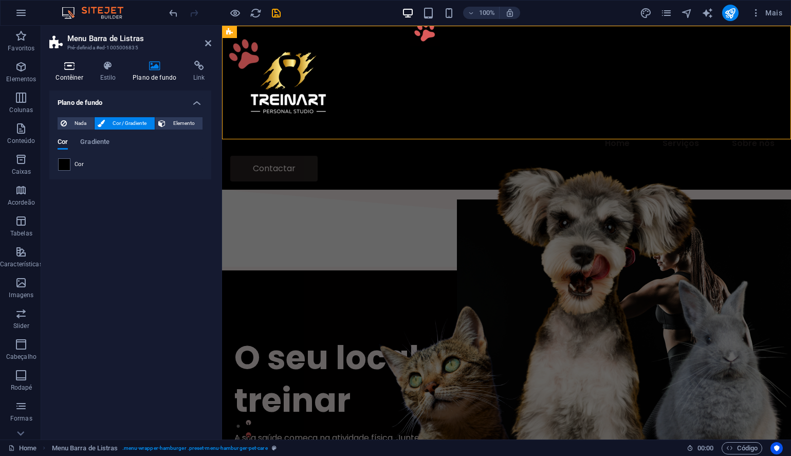
click at [75, 74] on h4 "Contêiner" at bounding box center [71, 72] width 44 height 22
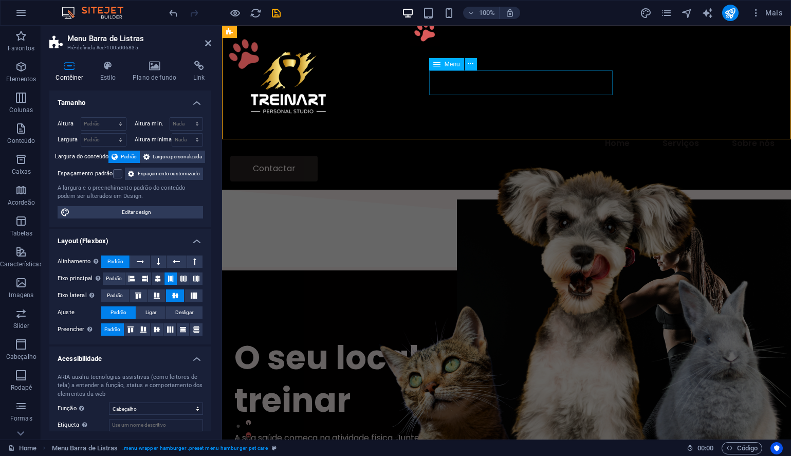
click at [461, 131] on nav "Home Serviços Sobre nós" at bounding box center [506, 143] width 553 height 25
click at [471, 66] on icon at bounding box center [471, 64] width 6 height 11
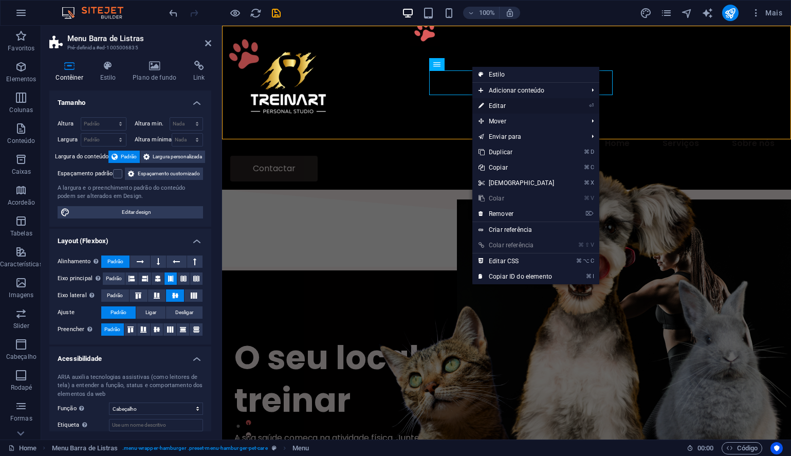
click at [501, 103] on link "⏎ Editar" at bounding box center [516, 105] width 88 height 15
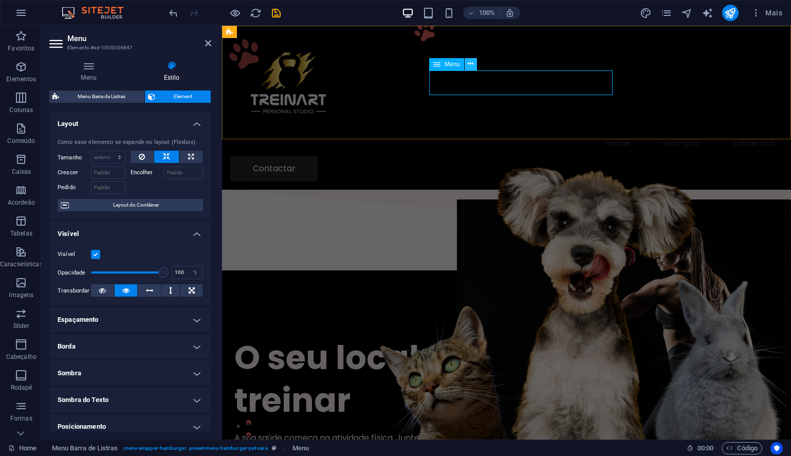
click at [472, 63] on icon at bounding box center [471, 64] width 6 height 11
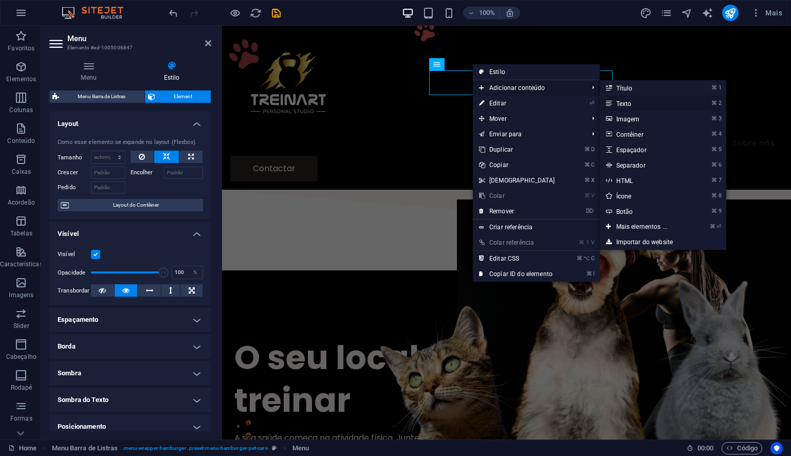
click at [639, 103] on link "⌘ 2 Texto" at bounding box center [644, 103] width 88 height 15
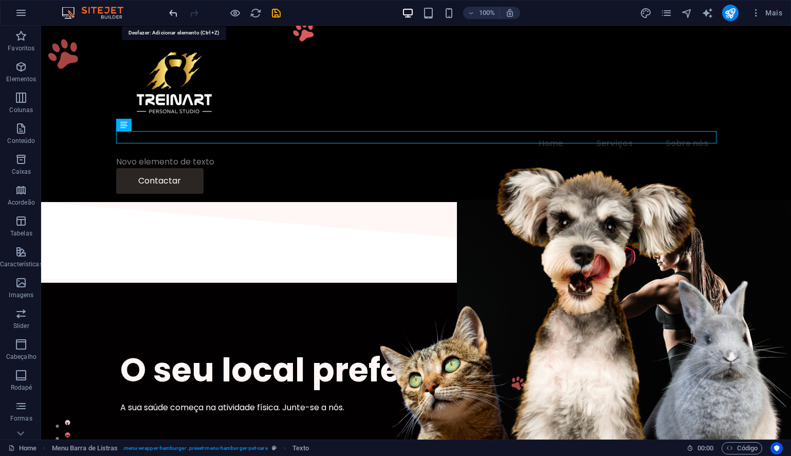
click at [172, 14] on icon "undo" at bounding box center [174, 13] width 12 height 12
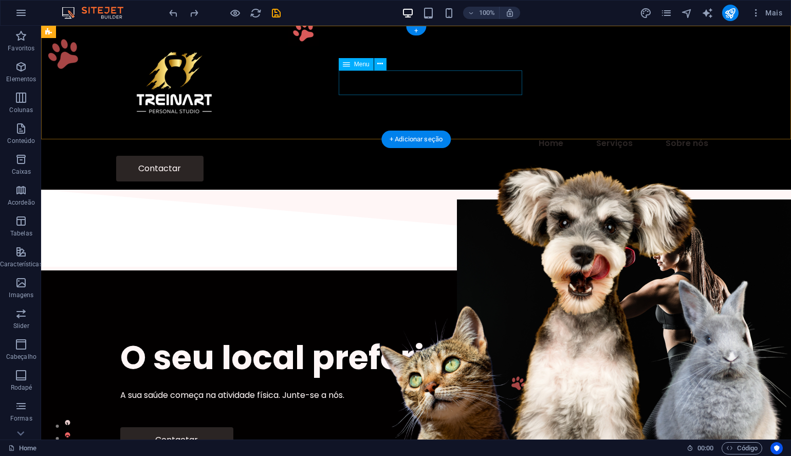
click at [484, 131] on nav "Home Serviços Sobre nós" at bounding box center [416, 143] width 600 height 25
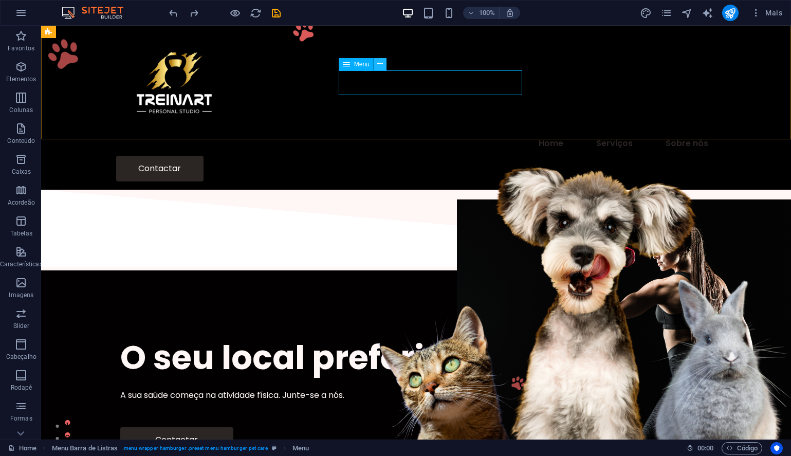
click at [380, 63] on icon at bounding box center [380, 64] width 6 height 11
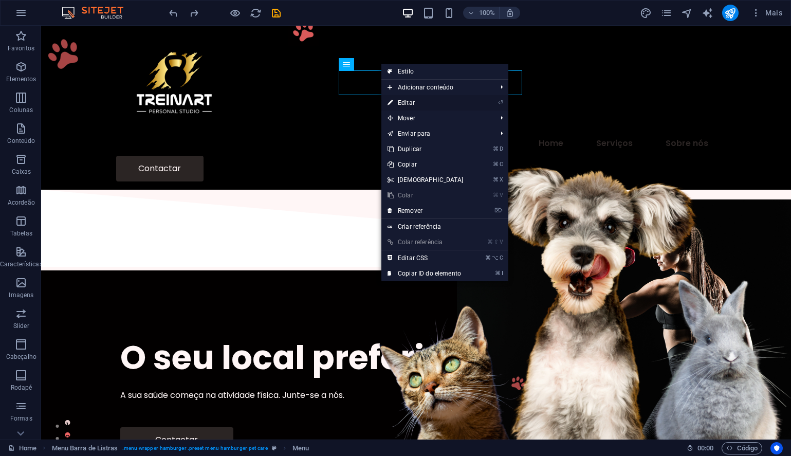
click at [411, 103] on link "⏎ Editar" at bounding box center [425, 102] width 88 height 15
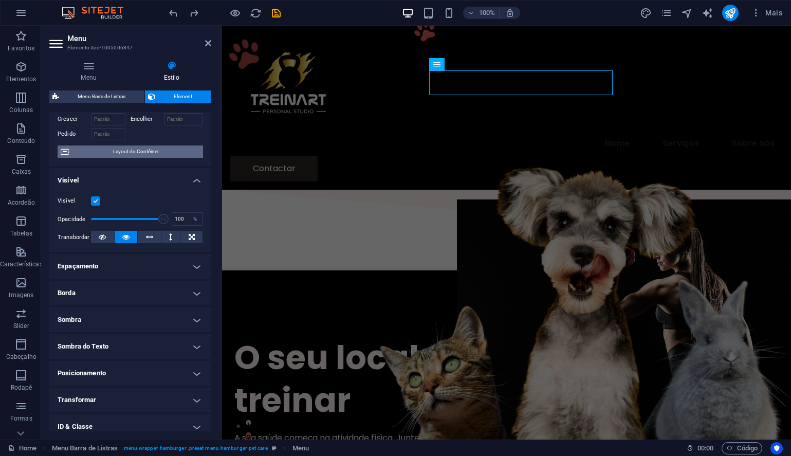
scroll to position [54, 0]
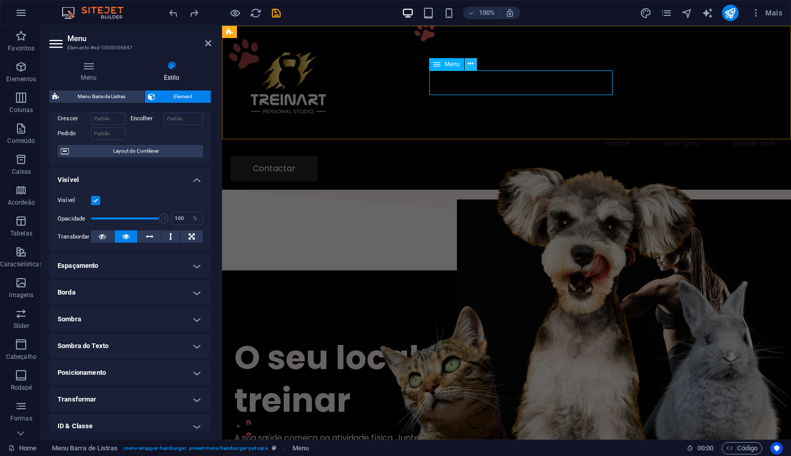
click at [470, 63] on icon at bounding box center [471, 64] width 6 height 11
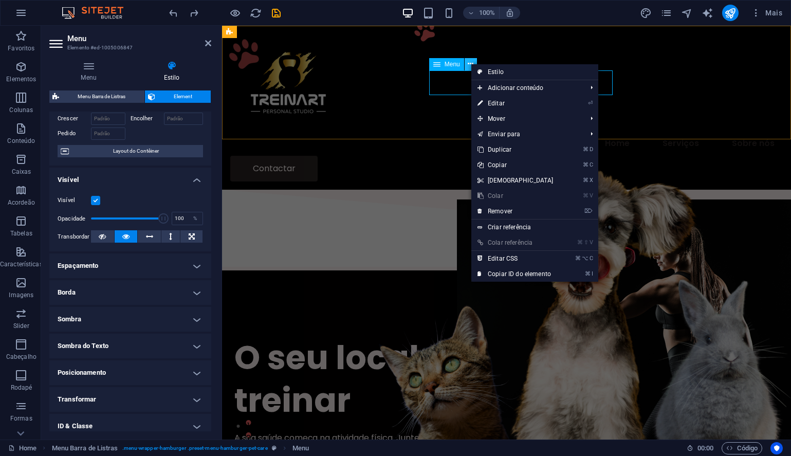
click at [470, 63] on icon at bounding box center [471, 64] width 6 height 11
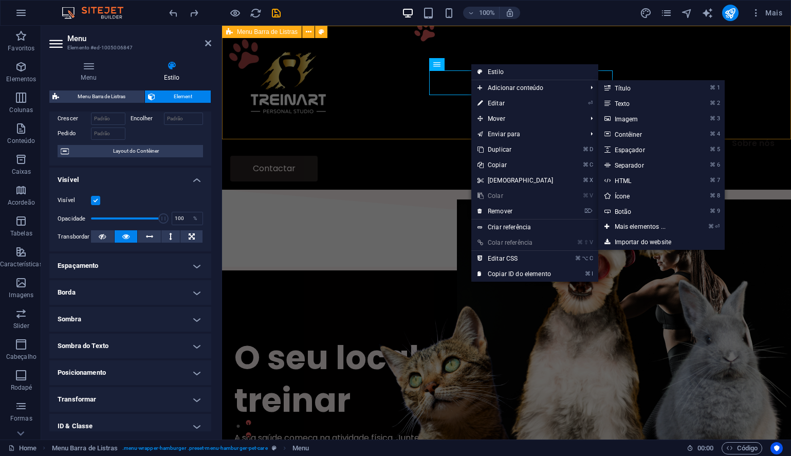
click at [646, 56] on div "Menu Home Serviços Sobre nós Contactar" at bounding box center [506, 108] width 569 height 164
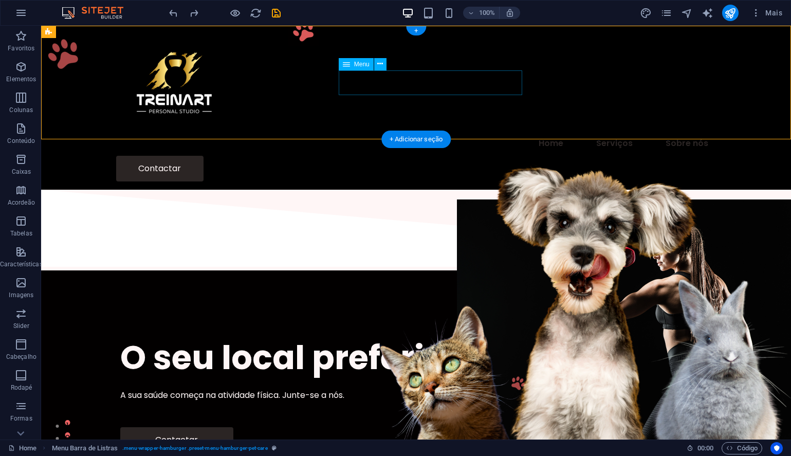
click at [496, 131] on nav "Home Serviços Sobre nós" at bounding box center [416, 143] width 600 height 25
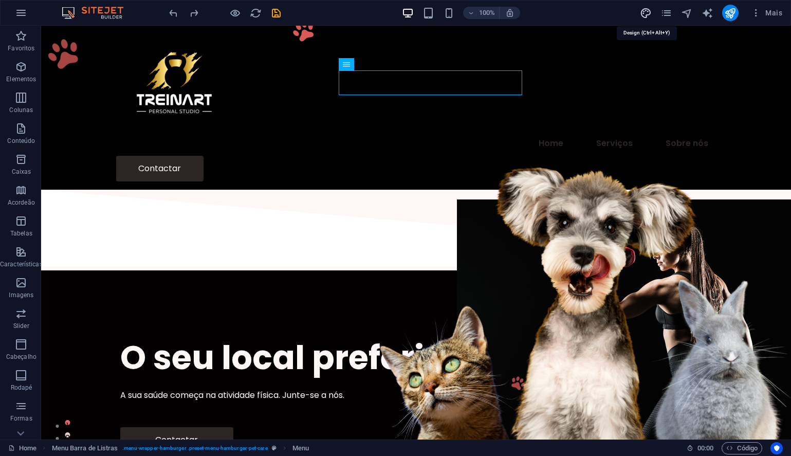
click at [646, 13] on icon "design" at bounding box center [646, 13] width 12 height 12
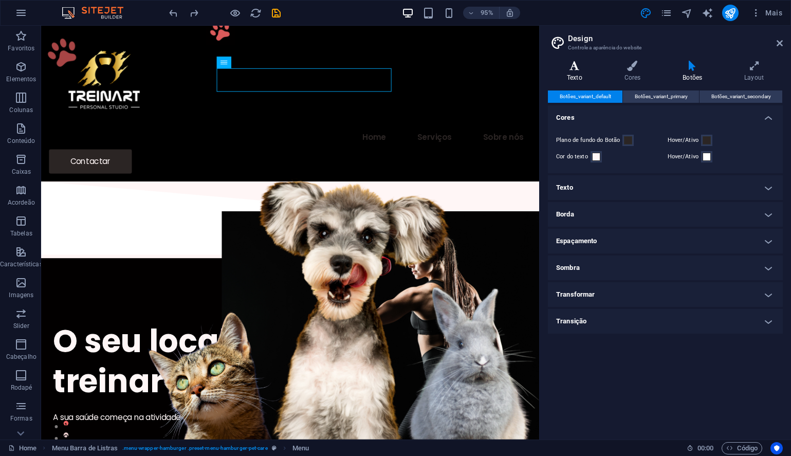
click at [575, 64] on icon at bounding box center [574, 66] width 53 height 10
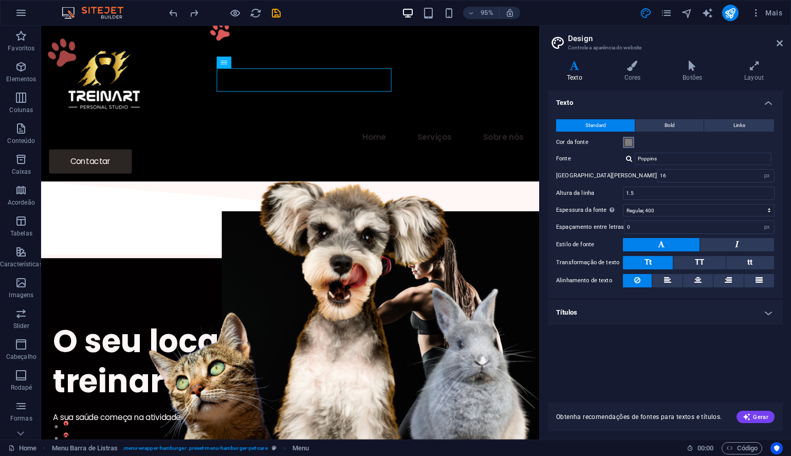
click at [627, 139] on span at bounding box center [629, 142] width 8 height 8
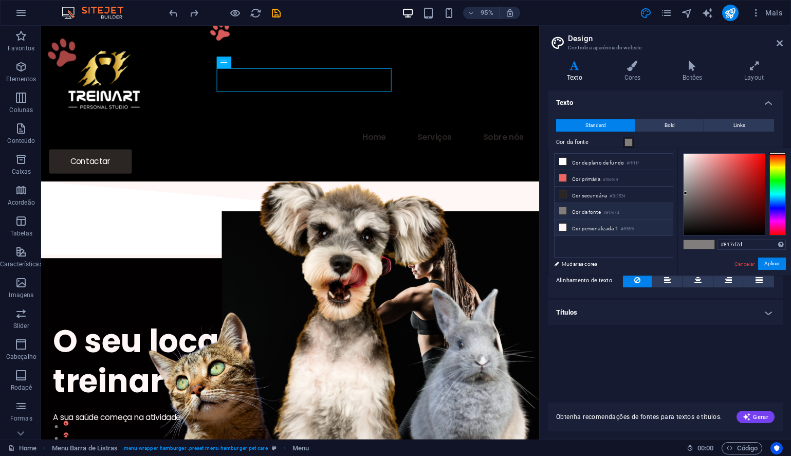
click at [562, 226] on icon at bounding box center [562, 227] width 7 height 7
type input "#fff6f6"
click at [561, 225] on icon at bounding box center [562, 227] width 7 height 7
click at [678, 122] on button "Bold" at bounding box center [669, 125] width 68 height 12
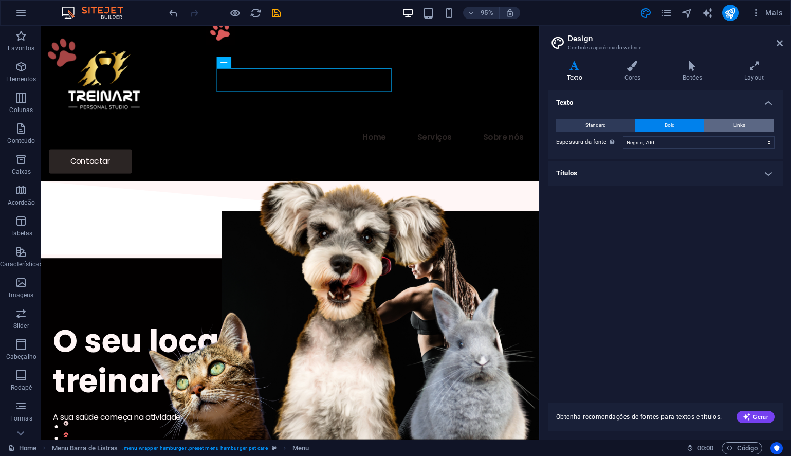
click at [738, 121] on span "Links" at bounding box center [740, 125] width 12 height 12
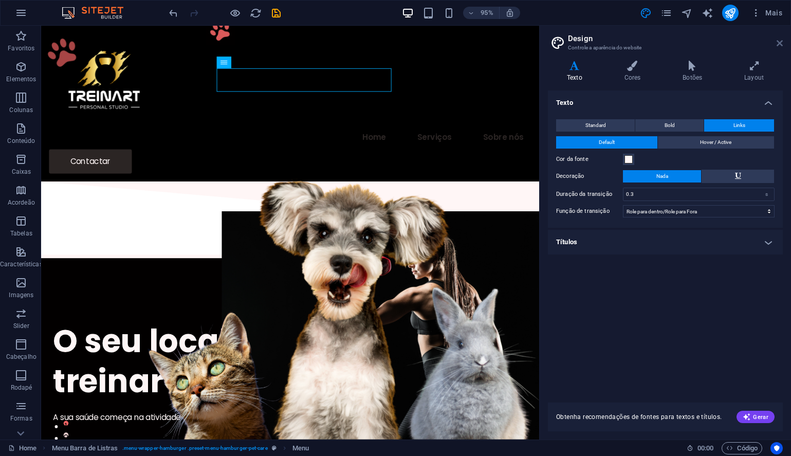
click at [781, 44] on icon at bounding box center [780, 43] width 6 height 8
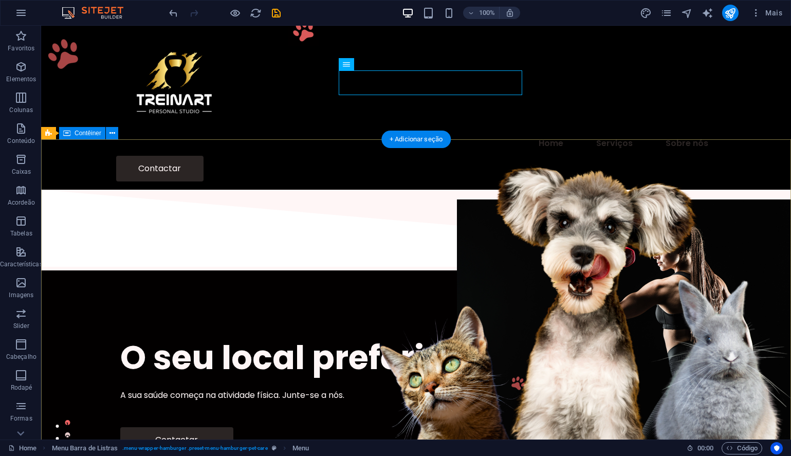
click at [461, 270] on div "O seu local preferido para treinar A sua saúde começa na atividade física. Junt…" at bounding box center [416, 394] width 750 height 248
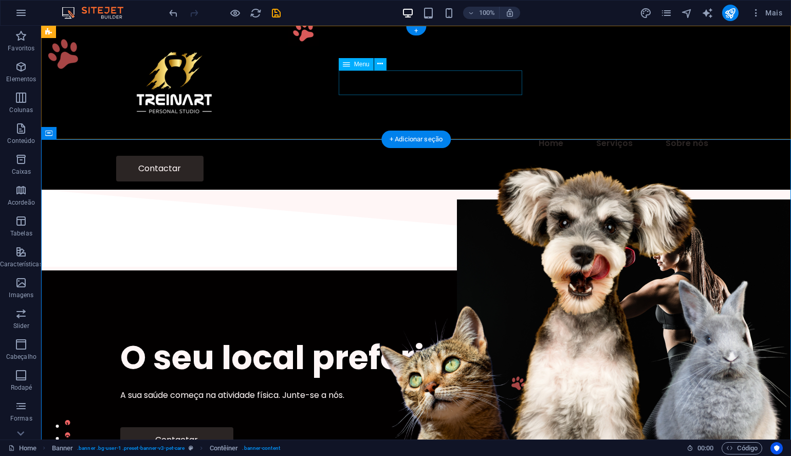
click at [426, 131] on nav "Home Serviços Sobre nós" at bounding box center [416, 143] width 600 height 25
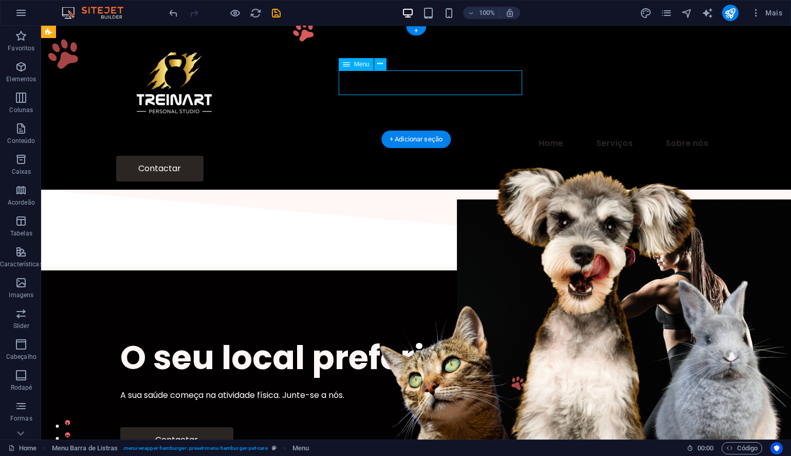
click at [426, 131] on nav "Home Serviços Sobre nós" at bounding box center [416, 143] width 600 height 25
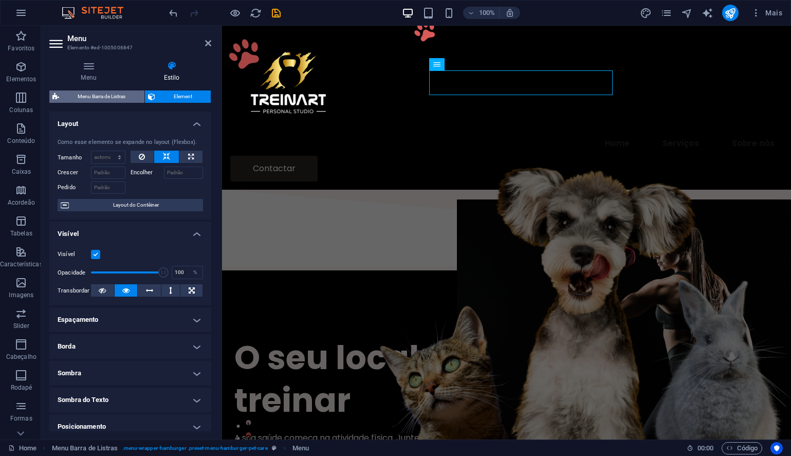
click at [103, 95] on span "Menu Barra de Listras" at bounding box center [101, 96] width 79 height 12
select select "rem"
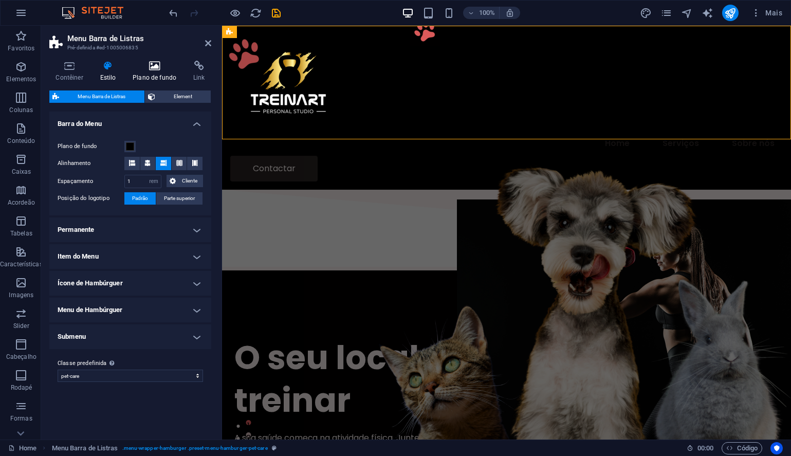
click at [152, 72] on h4 "Plano de fundo" at bounding box center [156, 72] width 61 height 22
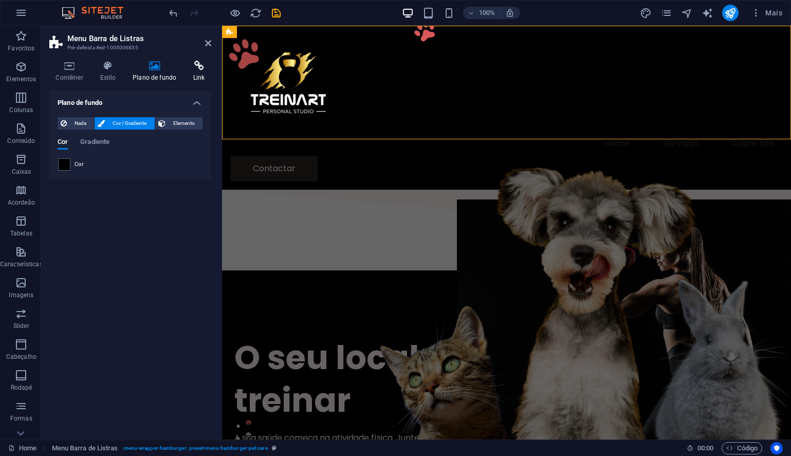
click at [199, 66] on icon at bounding box center [199, 66] width 24 height 10
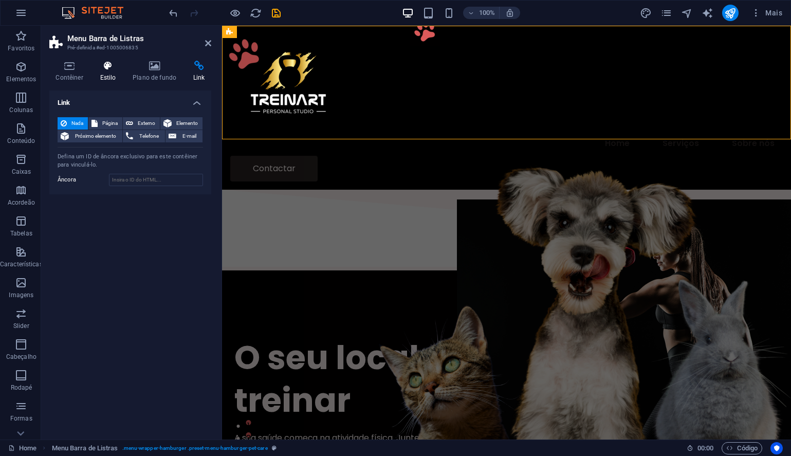
click at [112, 72] on h4 "Estilo" at bounding box center [110, 72] width 33 height 22
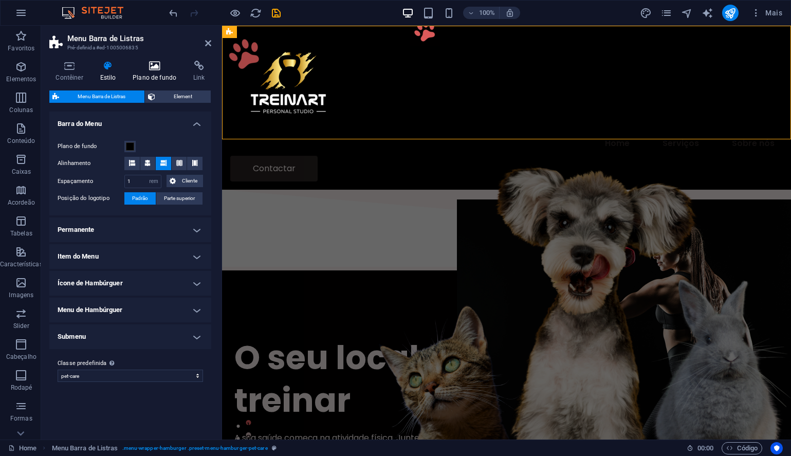
click at [151, 64] on icon at bounding box center [154, 66] width 57 height 10
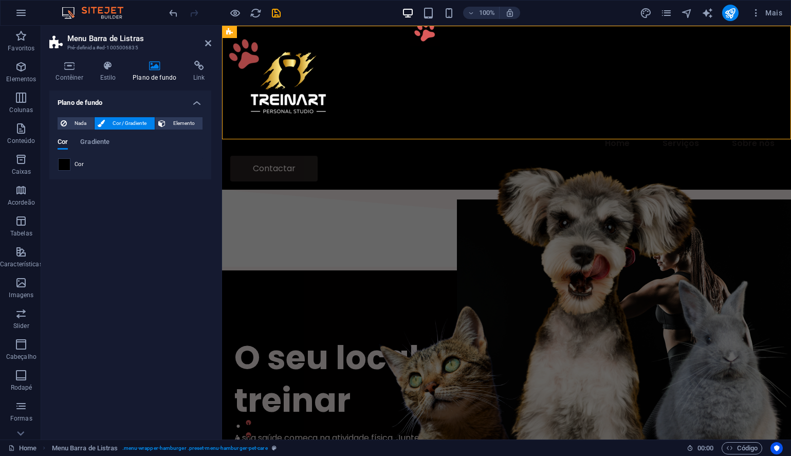
click at [64, 162] on span at bounding box center [64, 164] width 11 height 11
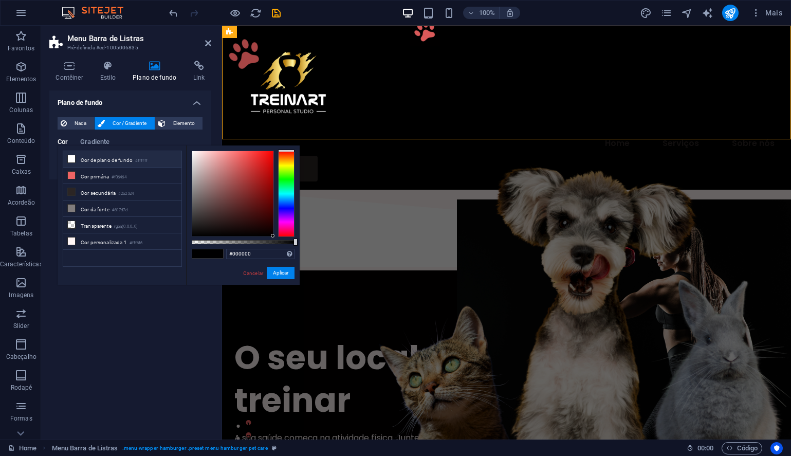
click at [71, 159] on icon at bounding box center [71, 158] width 7 height 7
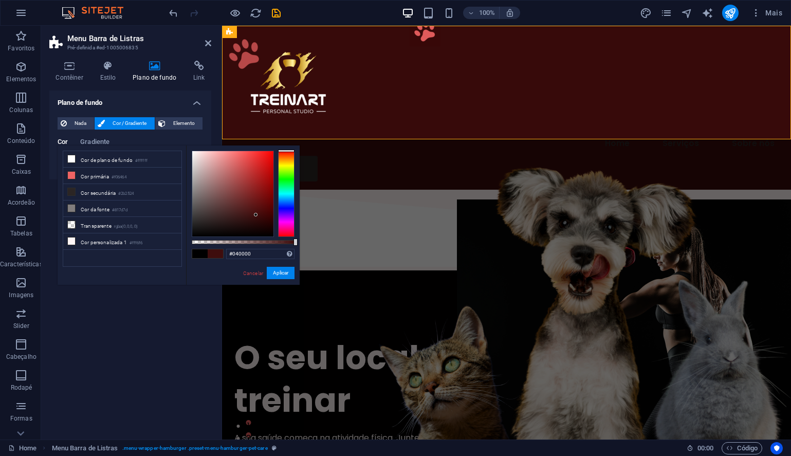
type input "#000000"
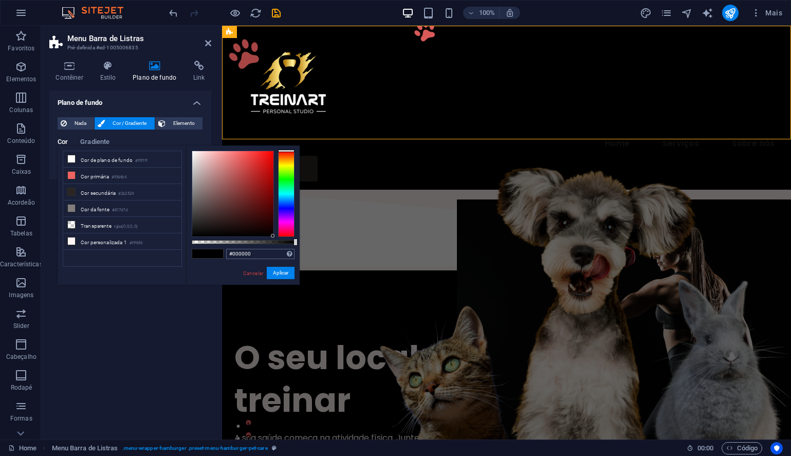
drag, startPoint x: 215, startPoint y: 175, endPoint x: 281, endPoint y: 248, distance: 98.3
click at [281, 248] on div "#000000 Formatos suportados #0852ed rgb(8, 82, 237) rgba(8, 82, 237, 90%) hsv(2…" at bounding box center [243, 289] width 114 height 288
click at [283, 276] on button "Aplicar" at bounding box center [281, 273] width 28 height 12
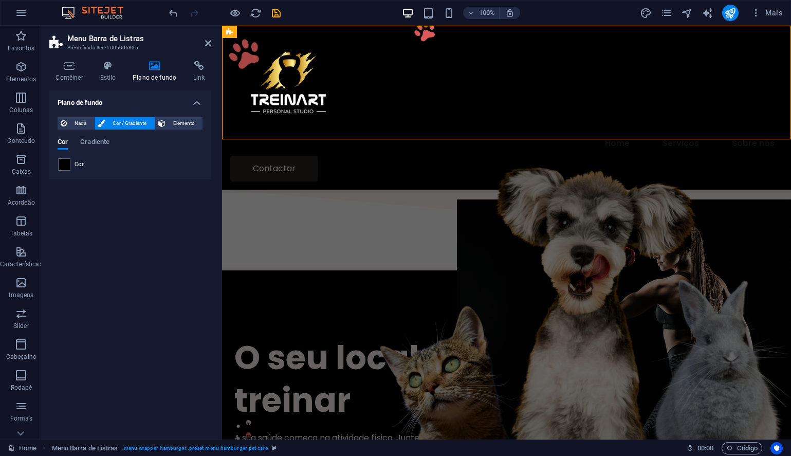
click at [183, 201] on div "Plano de fundo Nada Cor / Gradiente Elemento Esticar o plano de fundo para a la…" at bounding box center [130, 260] width 162 height 341
click at [478, 131] on nav "Home Serviços Sobre nós" at bounding box center [506, 143] width 553 height 25
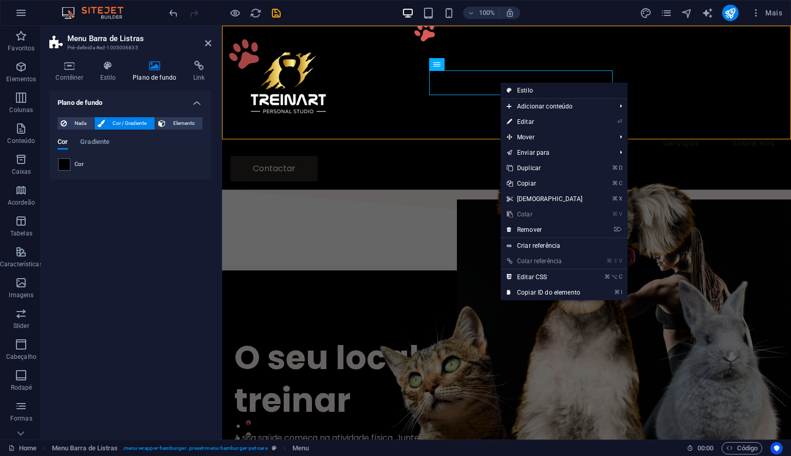
click at [522, 90] on link "Estilo" at bounding box center [564, 90] width 127 height 15
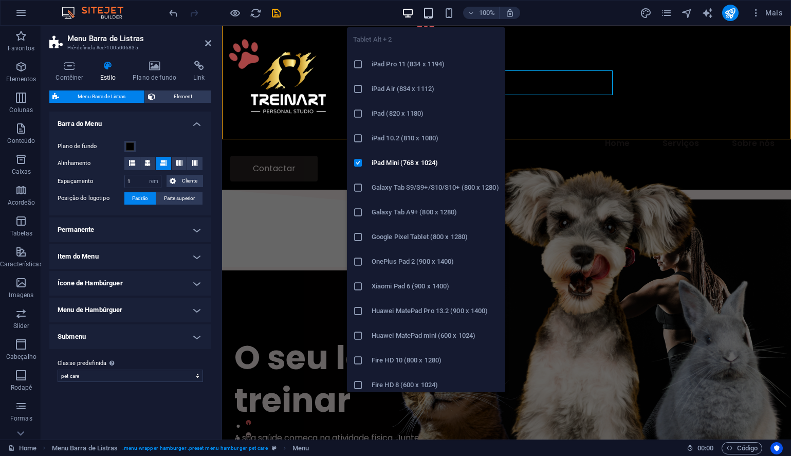
click at [431, 12] on icon "button" at bounding box center [429, 13] width 12 height 12
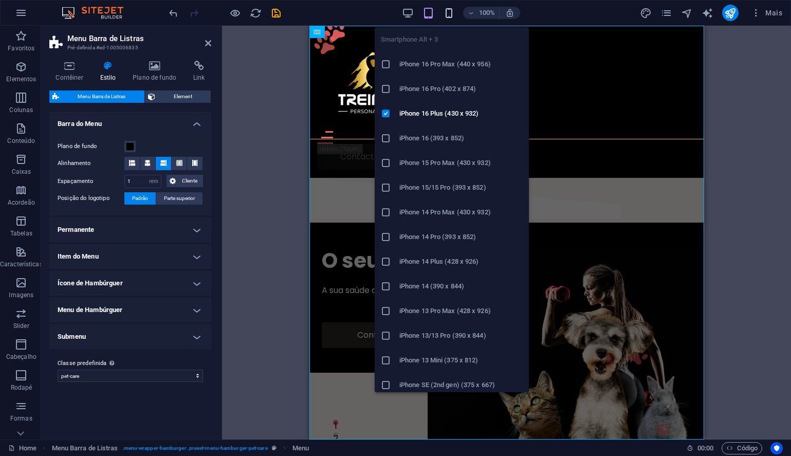
click at [447, 12] on icon "button" at bounding box center [449, 13] width 12 height 12
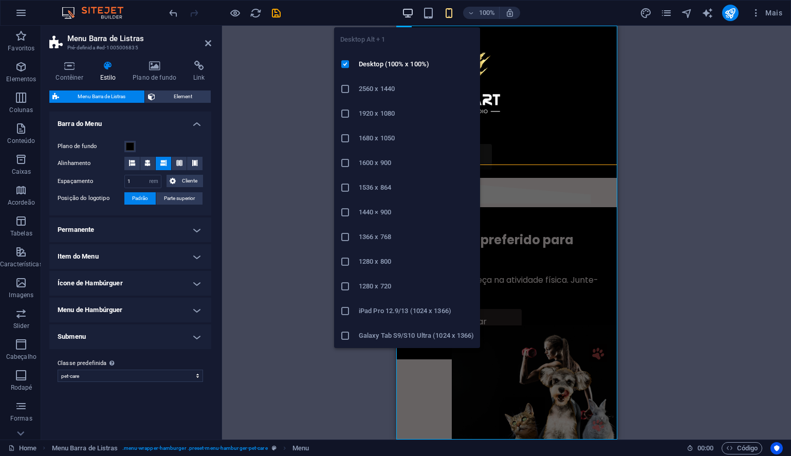
click at [413, 8] on icon "button" at bounding box center [408, 13] width 12 height 12
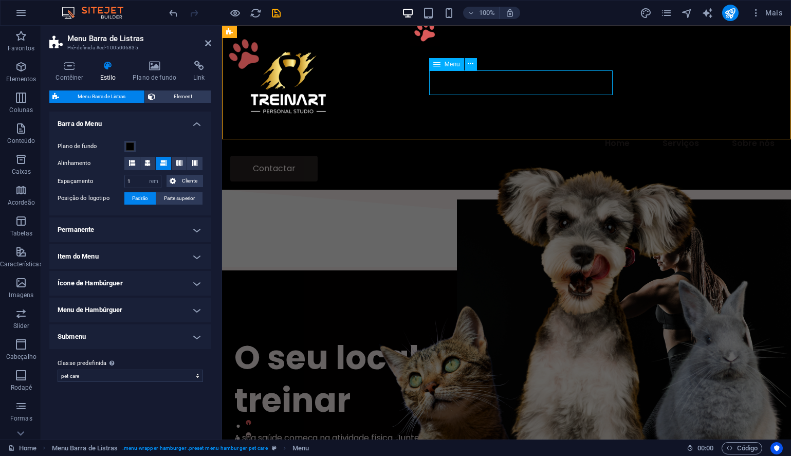
click at [462, 131] on nav "Home Serviços Sobre nós" at bounding box center [506, 143] width 553 height 25
click at [466, 131] on nav "Home Serviços Sobre nós" at bounding box center [506, 143] width 553 height 25
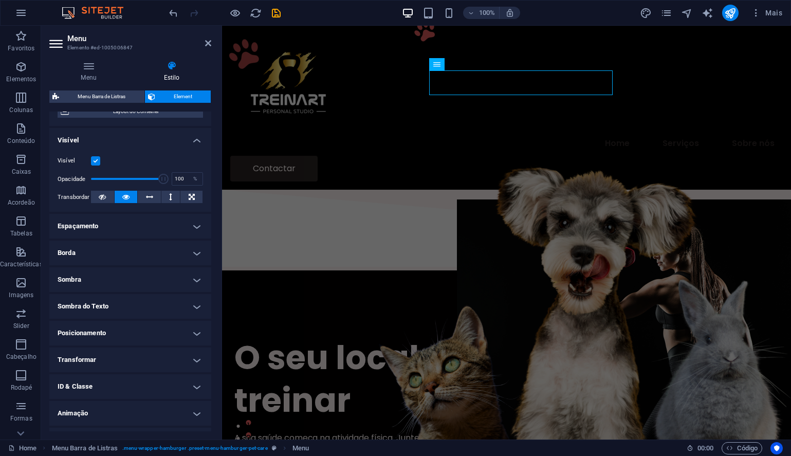
scroll to position [115, 0]
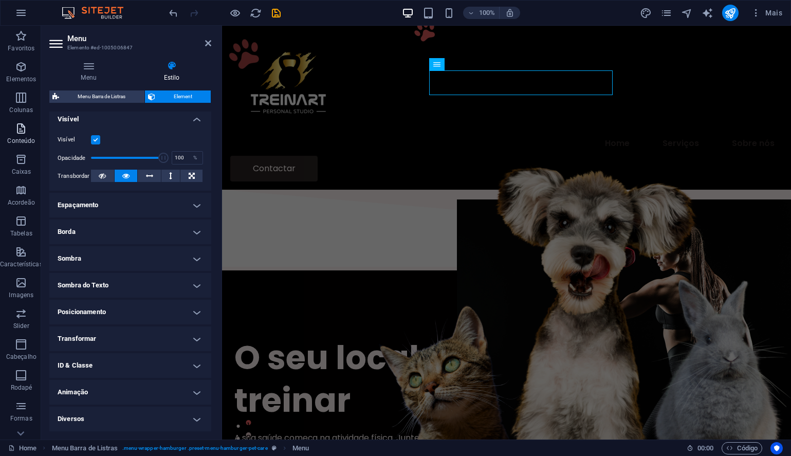
click at [19, 129] on icon "button" at bounding box center [21, 128] width 12 height 12
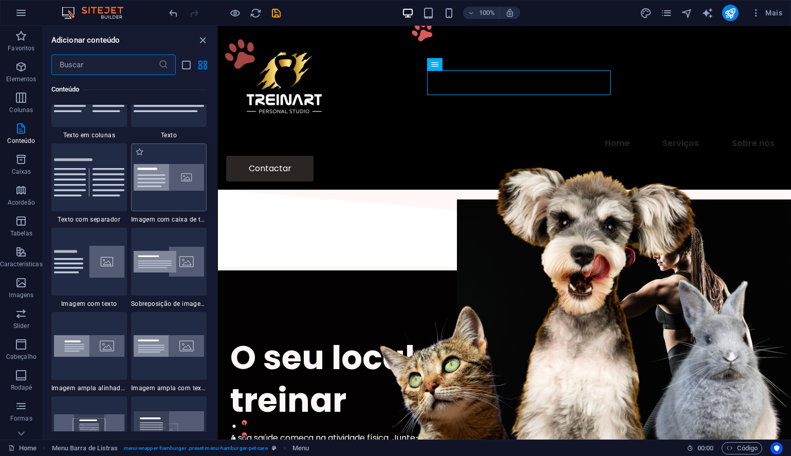
scroll to position [1843, 0]
click at [170, 168] on img at bounding box center [169, 177] width 70 height 27
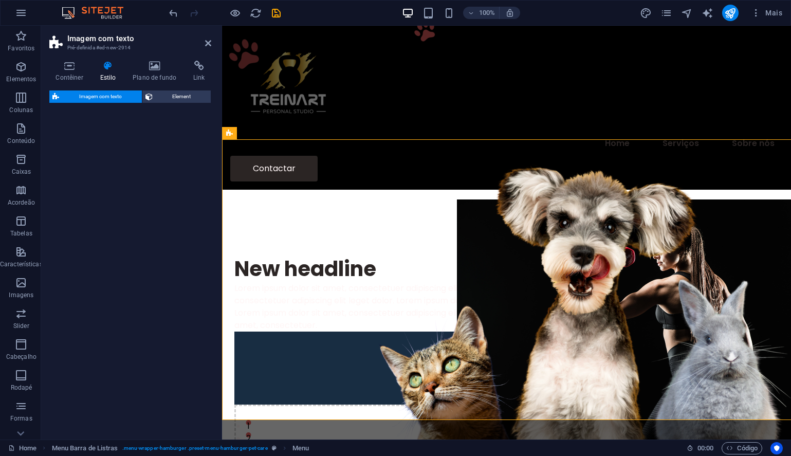
select select "rem"
select select "px"
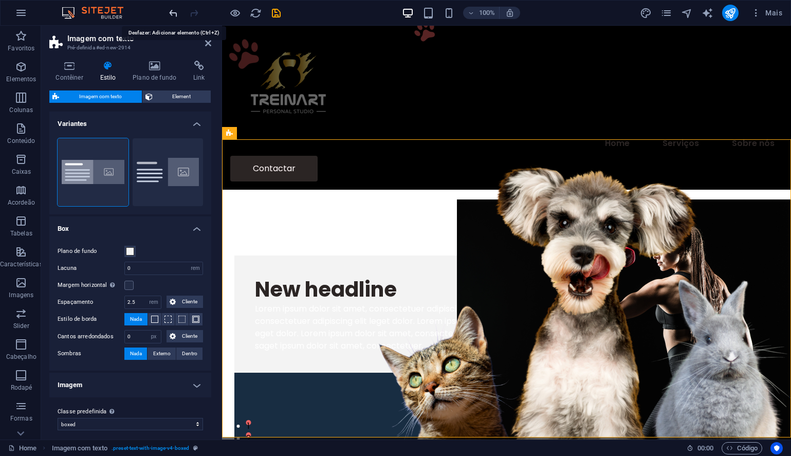
click at [172, 9] on icon "undo" at bounding box center [174, 13] width 12 height 12
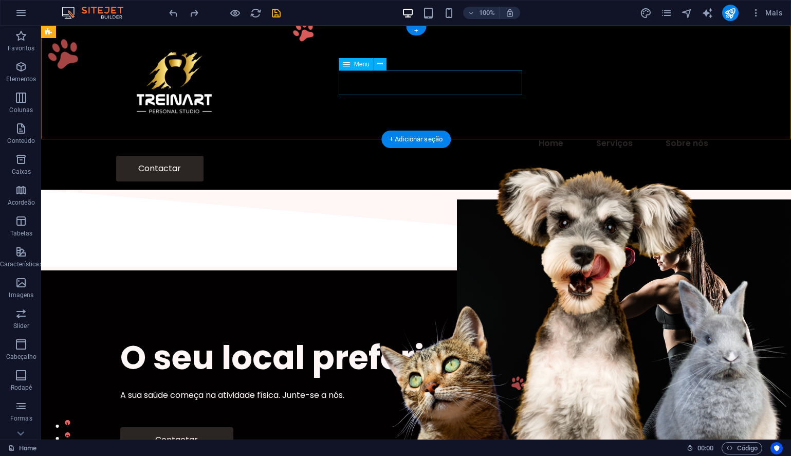
click at [433, 131] on nav "Home Serviços Sobre nós" at bounding box center [416, 143] width 600 height 25
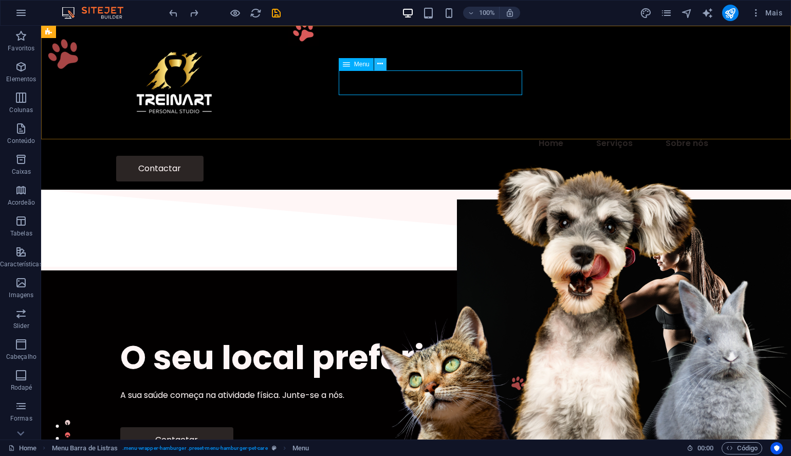
click at [379, 62] on icon at bounding box center [380, 64] width 6 height 11
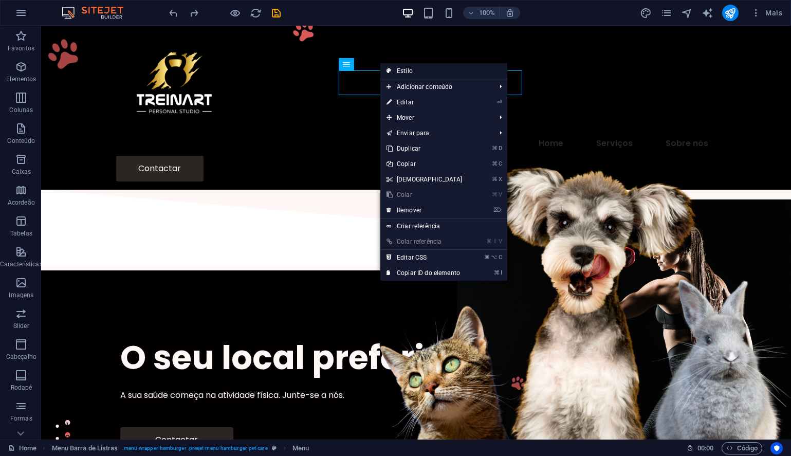
click at [403, 69] on link "Estilo" at bounding box center [443, 70] width 127 height 15
select select "rem"
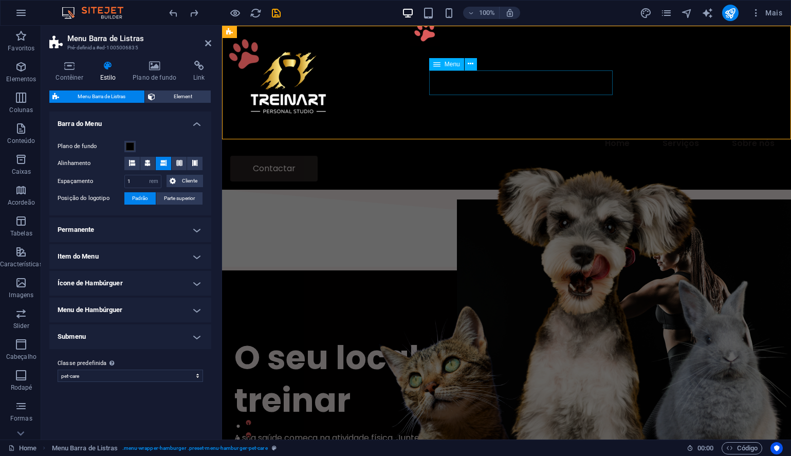
click at [497, 131] on nav "Home Serviços Sobre nós" at bounding box center [506, 143] width 553 height 25
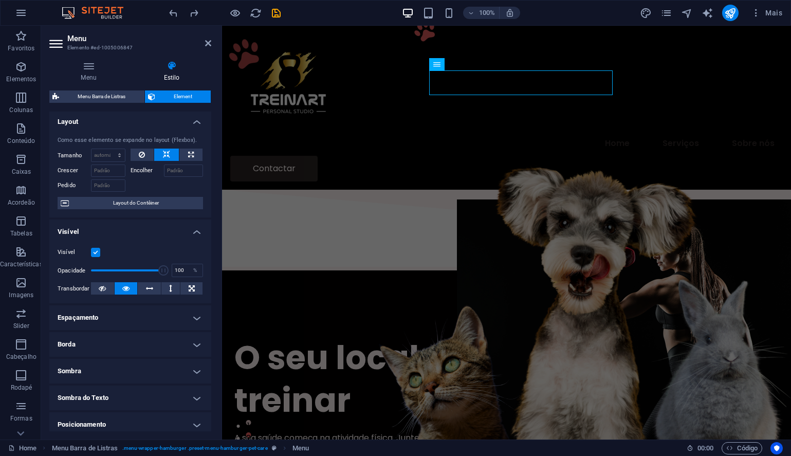
scroll to position [0, 0]
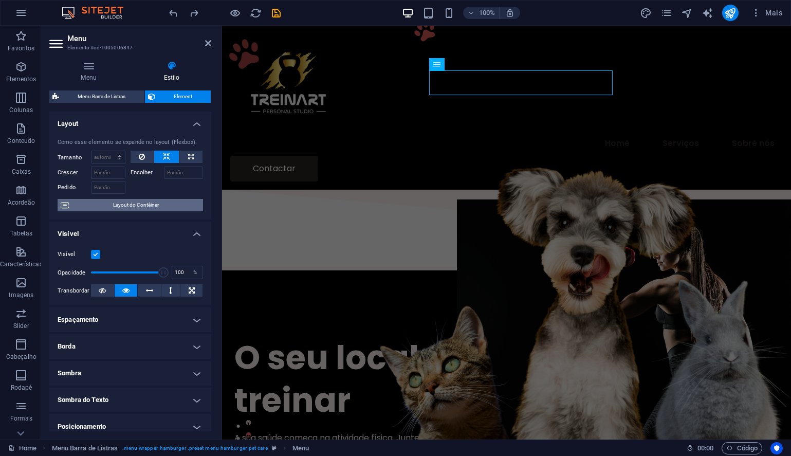
click at [81, 202] on span "Layout do Contêiner" at bounding box center [136, 205] width 128 height 12
select select "rem"
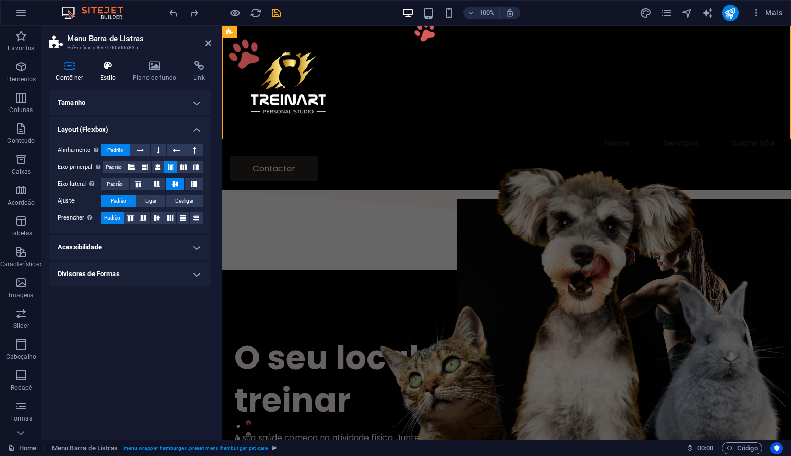
click at [110, 72] on h4 "Estilo" at bounding box center [110, 72] width 33 height 22
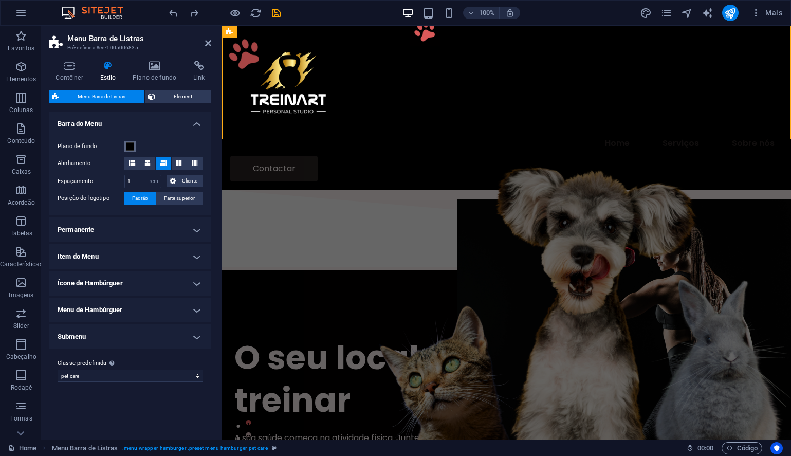
click at [127, 144] on span at bounding box center [130, 146] width 8 height 8
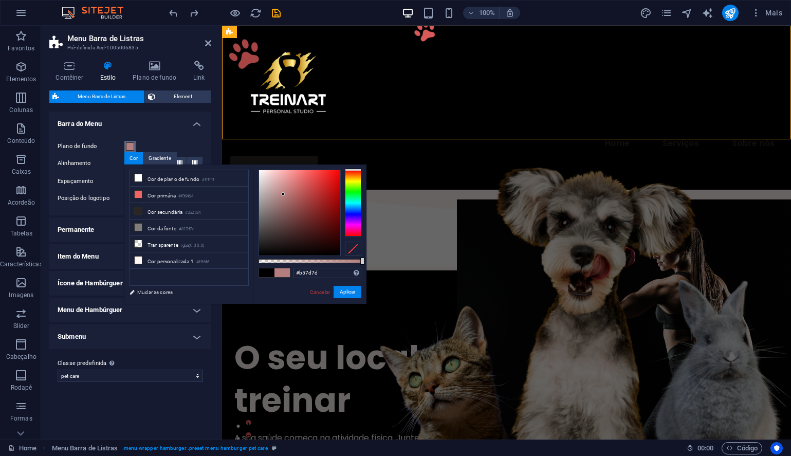
drag, startPoint x: 295, startPoint y: 224, endPoint x: 284, endPoint y: 194, distance: 31.2
click at [284, 194] on div at bounding box center [299, 212] width 81 height 85
drag, startPoint x: 281, startPoint y: 190, endPoint x: 271, endPoint y: 242, distance: 52.2
click at [271, 242] on div at bounding box center [299, 212] width 81 height 85
click at [137, 257] on icon at bounding box center [138, 260] width 7 height 7
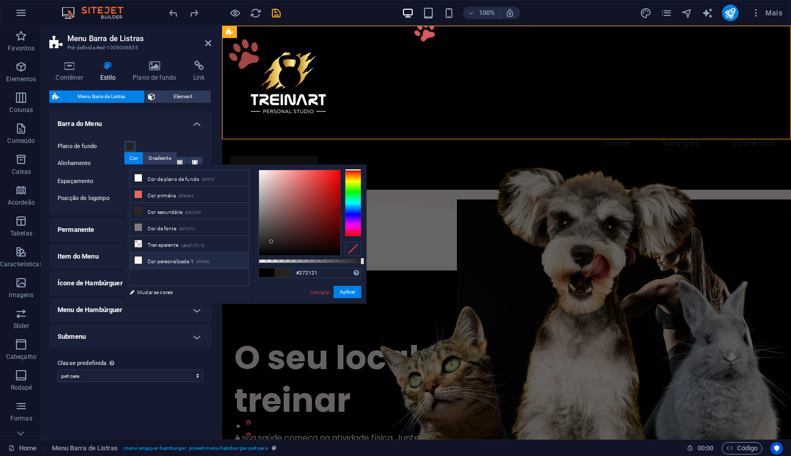
type input "#fff6f6"
click at [341, 292] on button "Aplicar" at bounding box center [348, 292] width 28 height 12
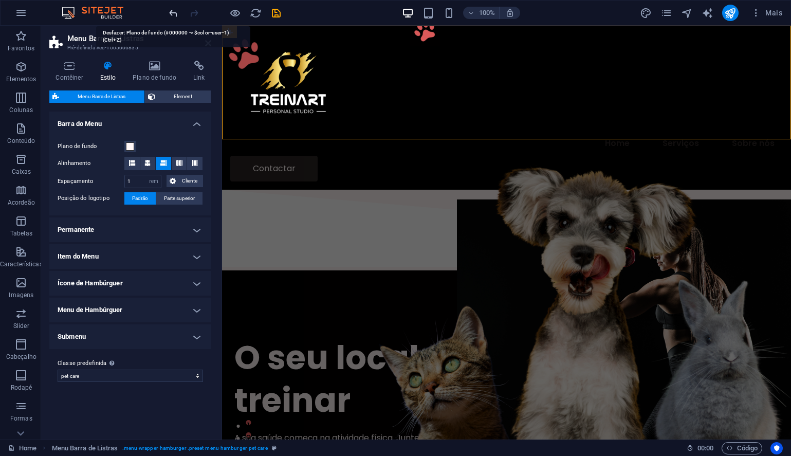
click at [170, 12] on icon "undo" at bounding box center [174, 13] width 12 height 12
click at [197, 123] on h4 "Barra do Menu" at bounding box center [130, 121] width 162 height 19
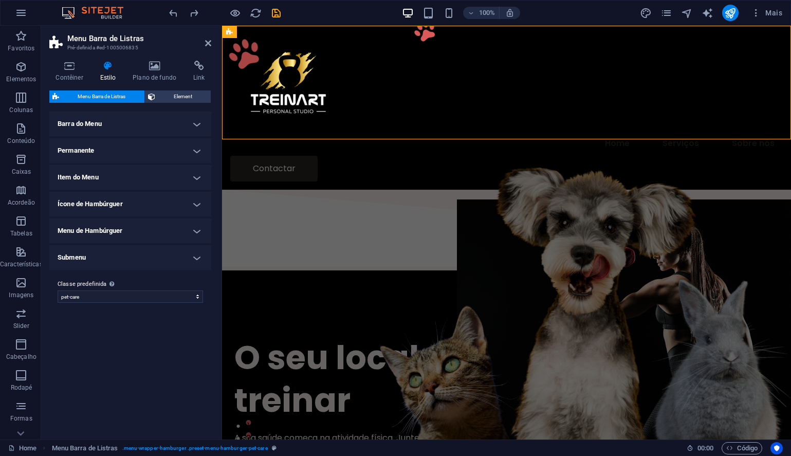
click at [195, 257] on h4 "Submenu" at bounding box center [130, 257] width 162 height 25
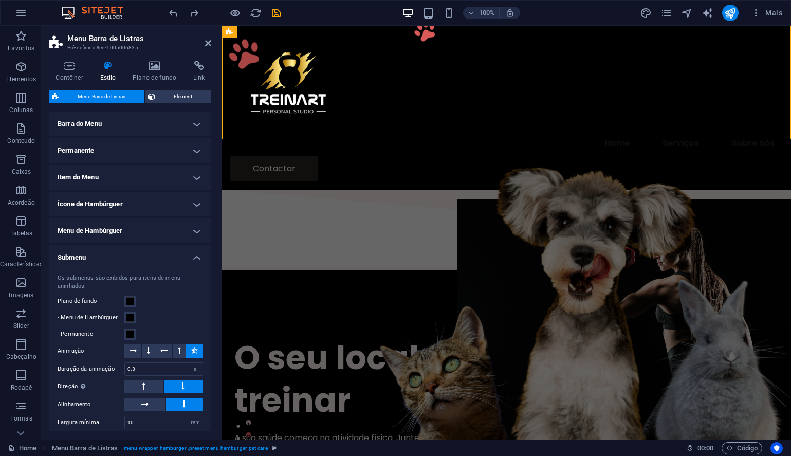
click at [193, 259] on h4 "Submenu" at bounding box center [130, 254] width 162 height 19
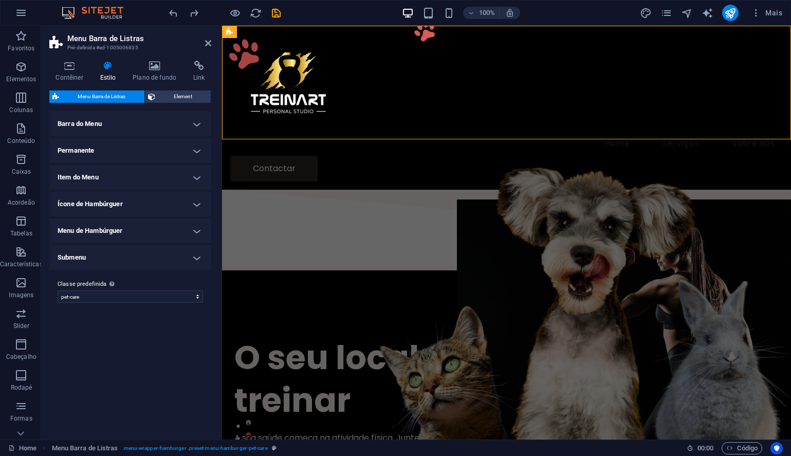
click at [190, 203] on h4 "Ícone de Hambúrguer" at bounding box center [130, 204] width 162 height 25
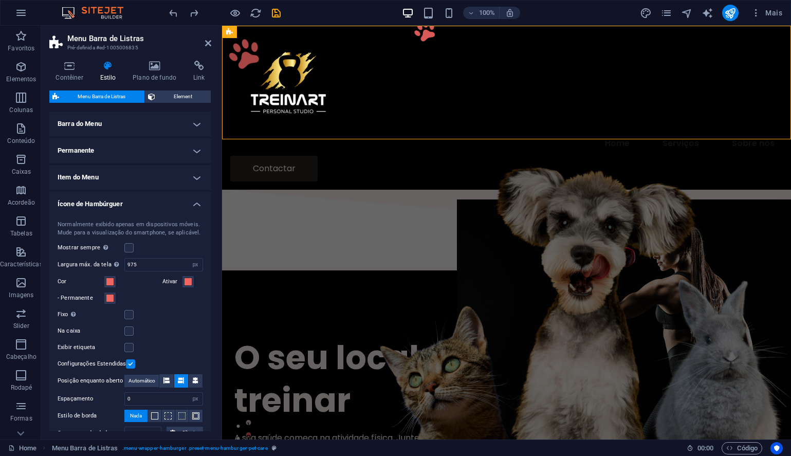
click at [190, 203] on h4 "Ícone de Hambúrguer" at bounding box center [130, 201] width 162 height 19
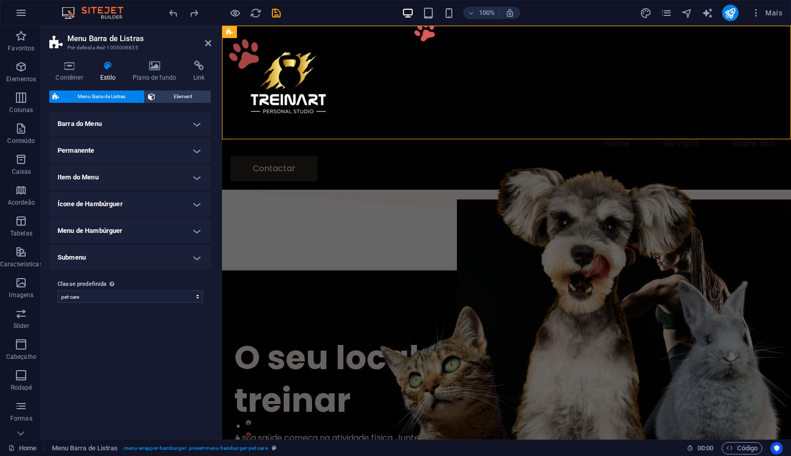
click at [194, 175] on h4 "Item do Menu" at bounding box center [130, 177] width 162 height 25
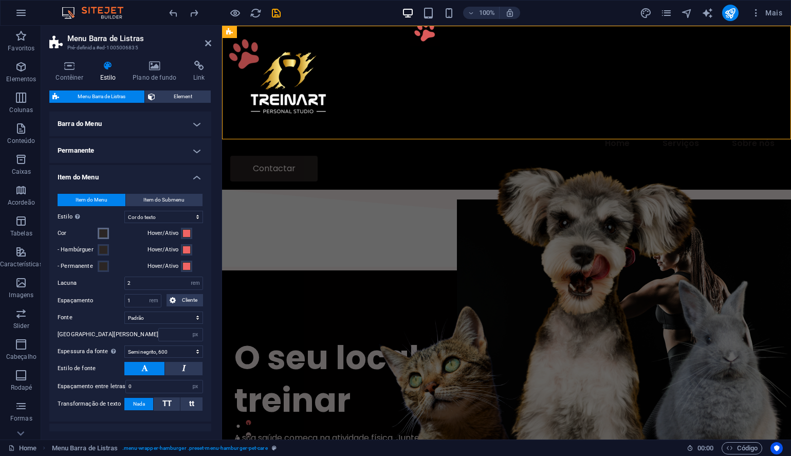
click at [102, 234] on span at bounding box center [103, 233] width 8 height 8
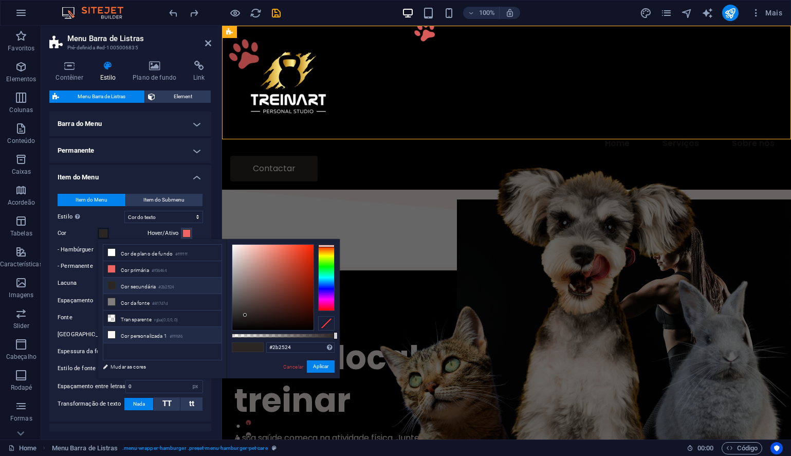
click at [113, 332] on icon at bounding box center [111, 334] width 7 height 7
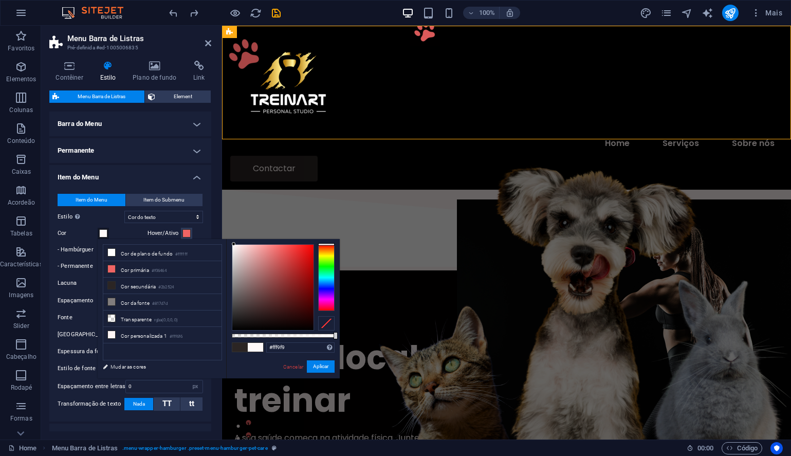
type input "#fffafa"
drag, startPoint x: 239, startPoint y: 293, endPoint x: 233, endPoint y: 235, distance: 58.4
click at [233, 235] on body "[DOMAIN_NAME] Home Favoritos Elementos Colunas Conteúdo Caixas Acordeão Tabelas…" at bounding box center [395, 228] width 791 height 456
click at [314, 363] on button "Aplicar" at bounding box center [321, 366] width 28 height 12
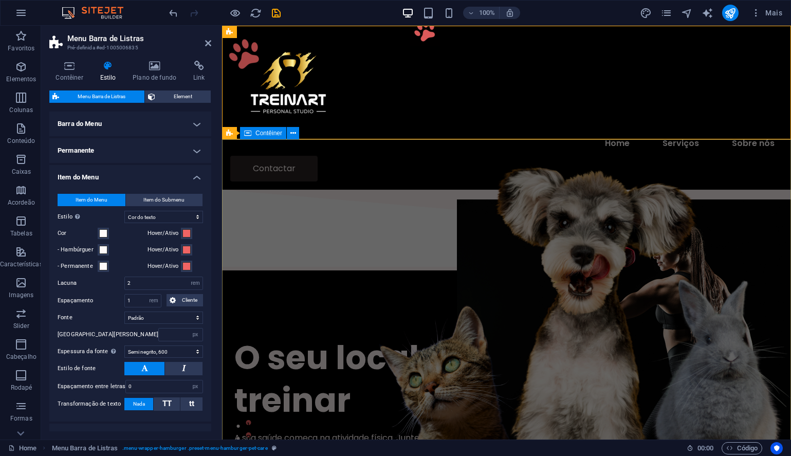
click at [472, 270] on div "O seu local preferido para treinar A sua saúde começa na atividade física. Junt…" at bounding box center [506, 415] width 569 height 291
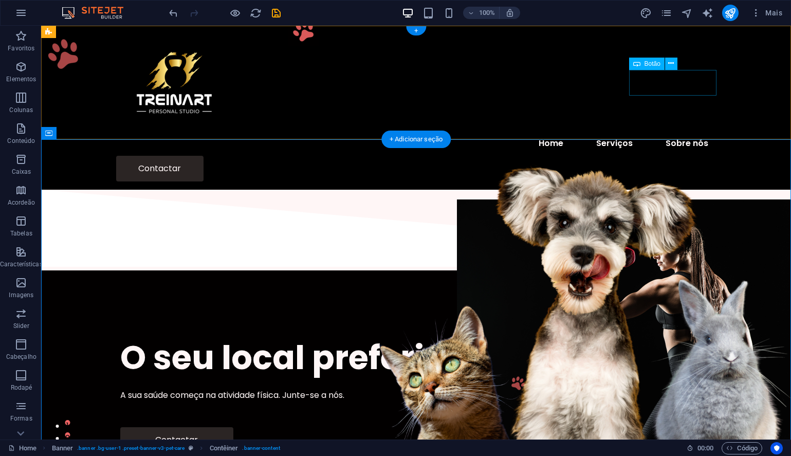
click at [636, 156] on div "Contactar" at bounding box center [416, 169] width 600 height 26
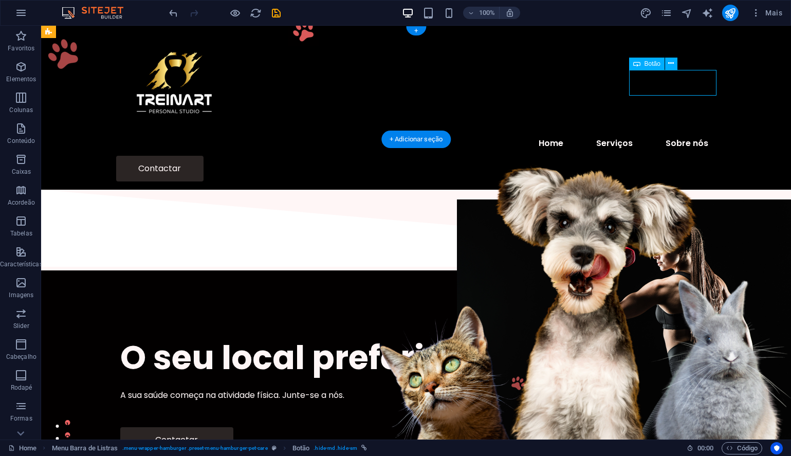
click at [636, 156] on div "Contactar" at bounding box center [416, 169] width 600 height 26
select select "px"
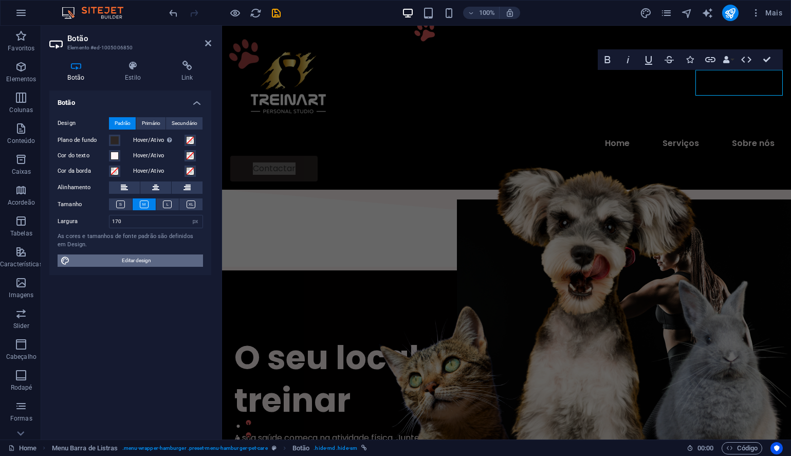
click at [118, 259] on span "Editar design" at bounding box center [136, 260] width 127 height 12
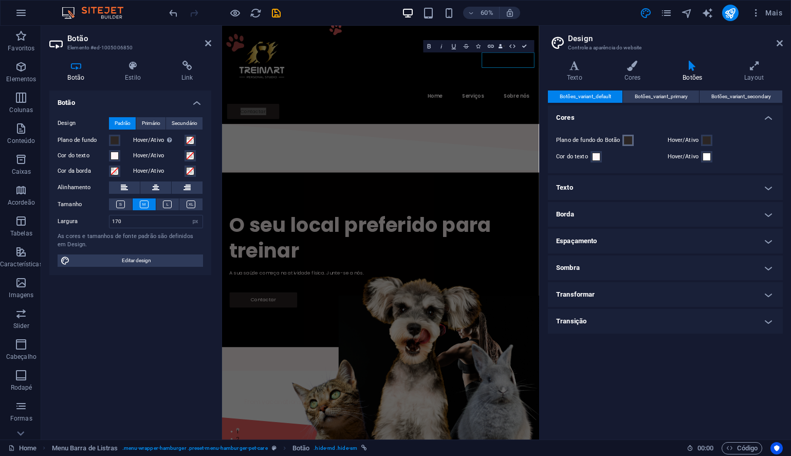
click at [629, 141] on span at bounding box center [628, 140] width 8 height 8
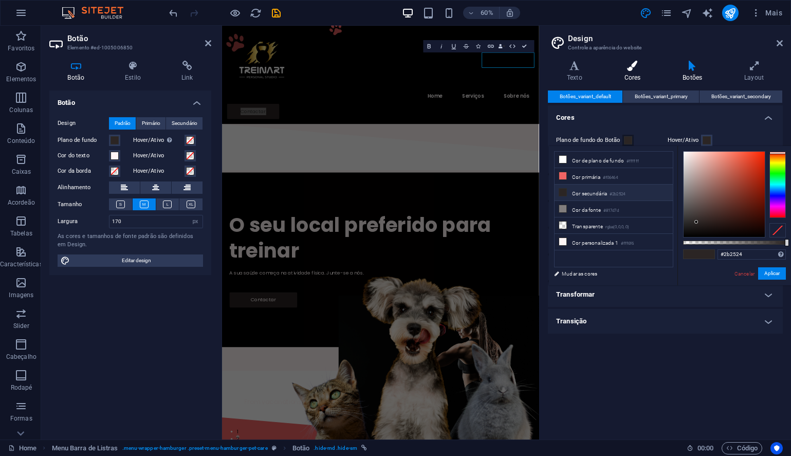
click at [634, 74] on h4 "Cores" at bounding box center [635, 72] width 59 height 22
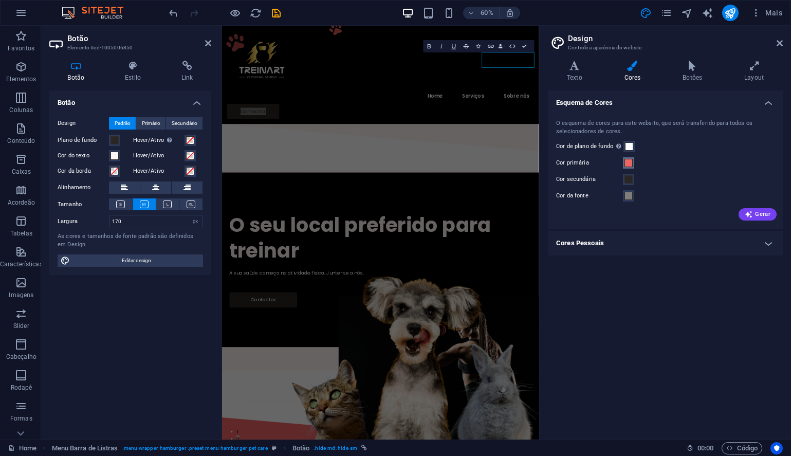
click at [626, 161] on span at bounding box center [629, 163] width 8 height 8
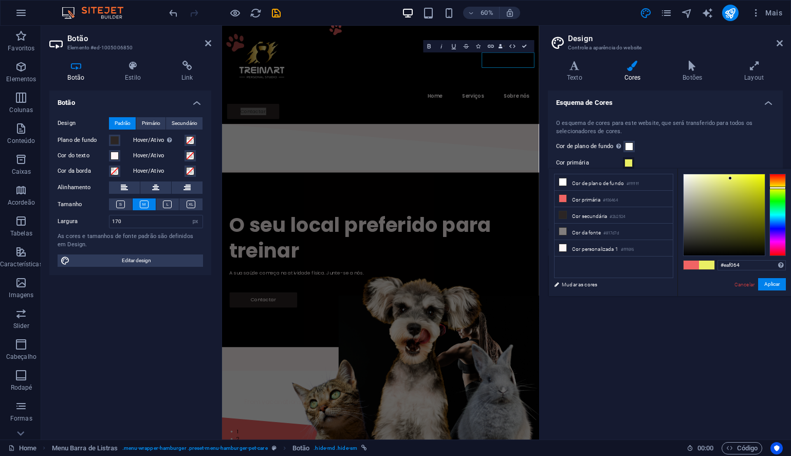
click at [775, 188] on div at bounding box center [778, 215] width 16 height 82
type input "#f0c164"
click at [777, 182] on div at bounding box center [778, 215] width 16 height 82
click at [708, 265] on span at bounding box center [706, 265] width 15 height 9
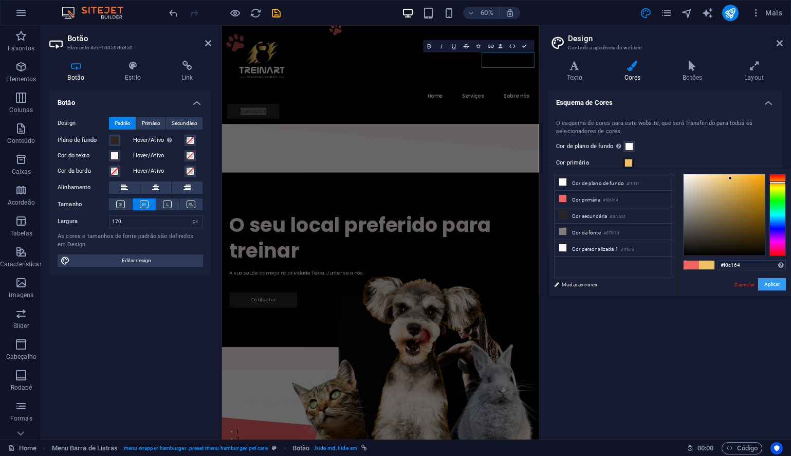
click at [763, 286] on button "Aplicar" at bounding box center [772, 284] width 28 height 12
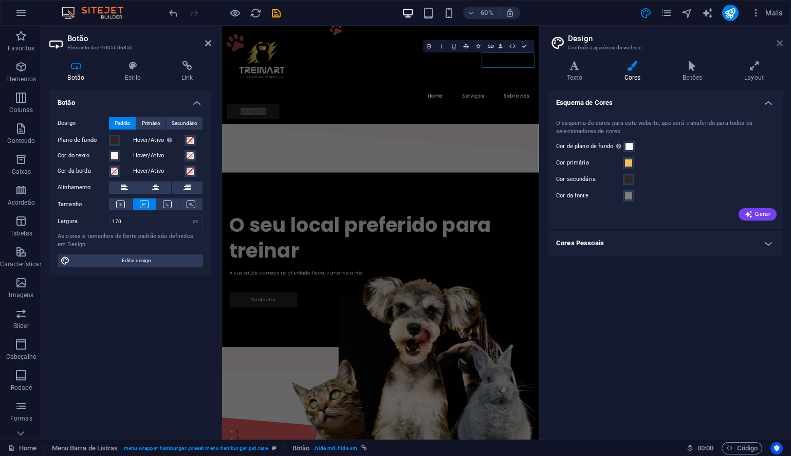
click at [780, 43] on icon at bounding box center [780, 43] width 6 height 8
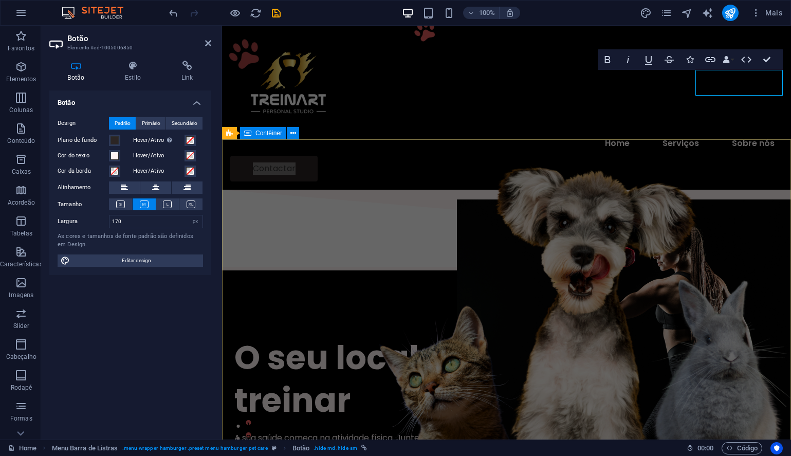
click at [633, 270] on div "O seu local preferido para treinar A sua saúde começa na atividade física. Junt…" at bounding box center [506, 415] width 569 height 291
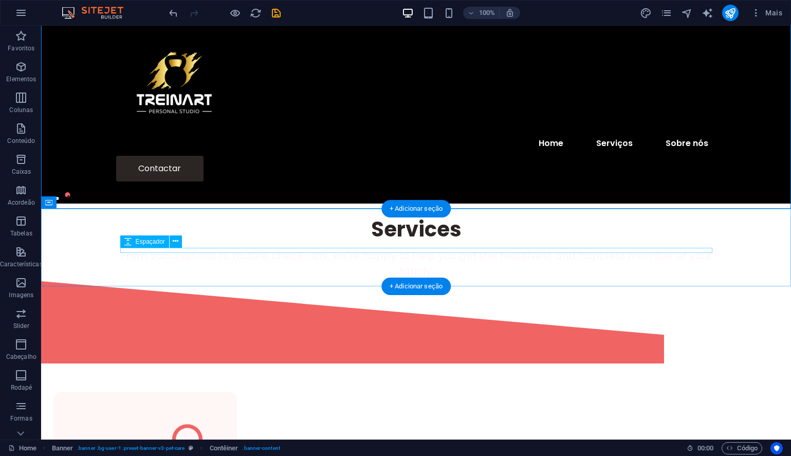
scroll to position [265, 0]
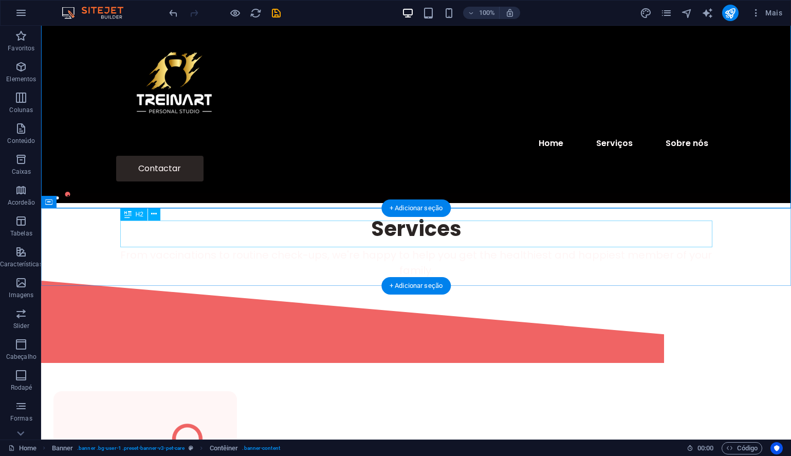
click at [388, 235] on div "Services" at bounding box center [416, 228] width 592 height 27
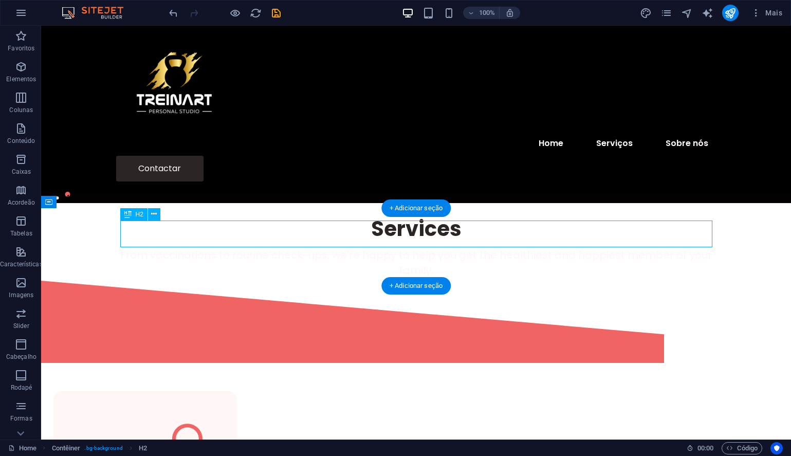
click at [412, 235] on div "Services" at bounding box center [416, 228] width 592 height 27
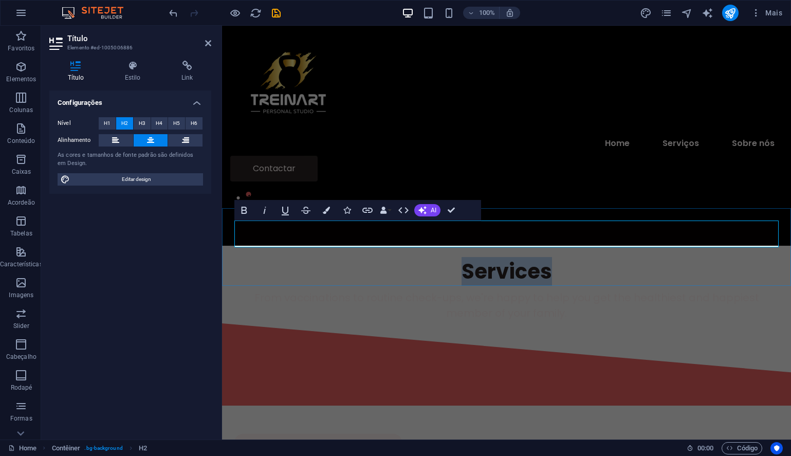
click at [518, 258] on h2 "Services" at bounding box center [506, 271] width 544 height 27
drag, startPoint x: 518, startPoint y: 233, endPoint x: 547, endPoint y: 233, distance: 29.3
click at [547, 258] on h2 "Services" at bounding box center [506, 271] width 544 height 27
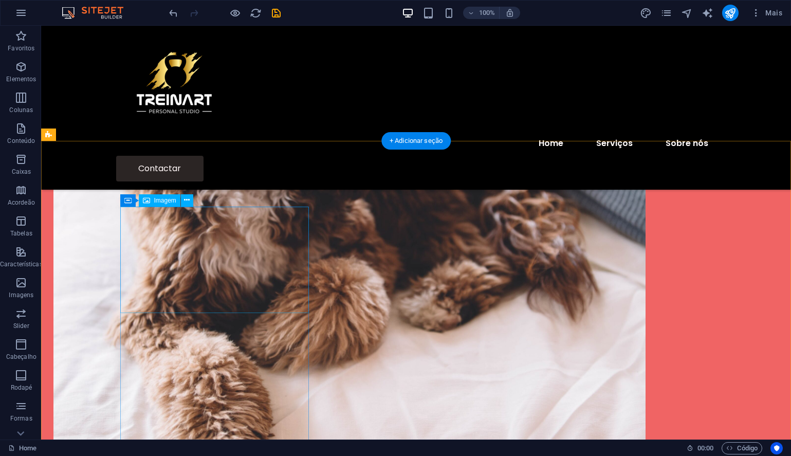
scroll to position [2097, 0]
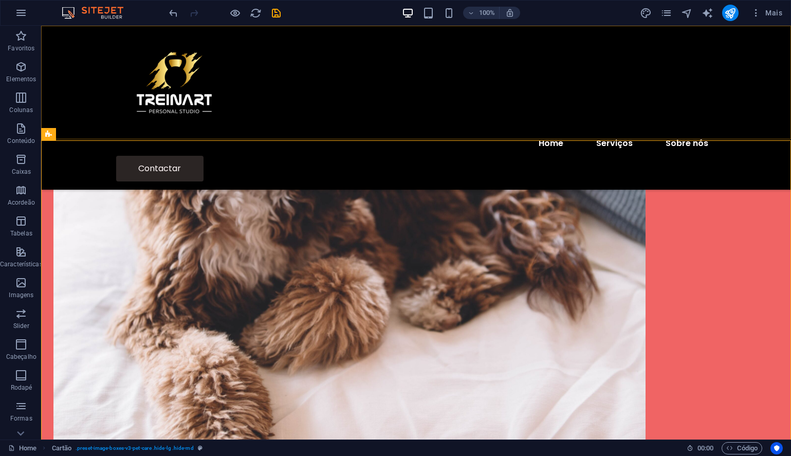
click at [268, 94] on div "Menu Home Serviços Sobre nós Contactar" at bounding box center [416, 108] width 750 height 164
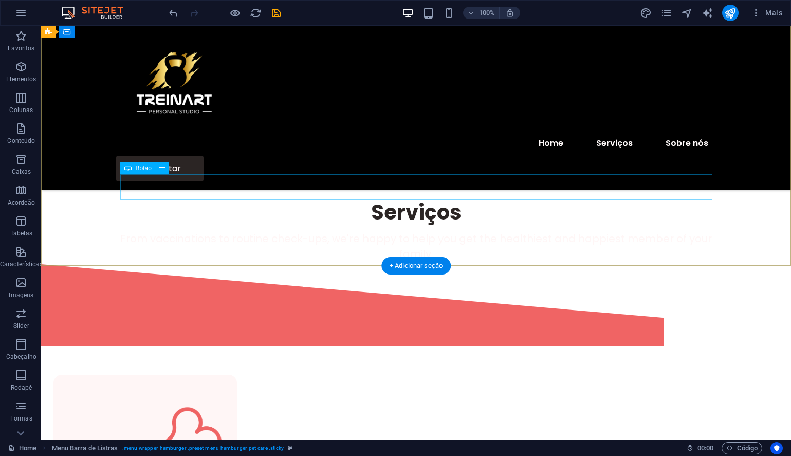
scroll to position [0, 0]
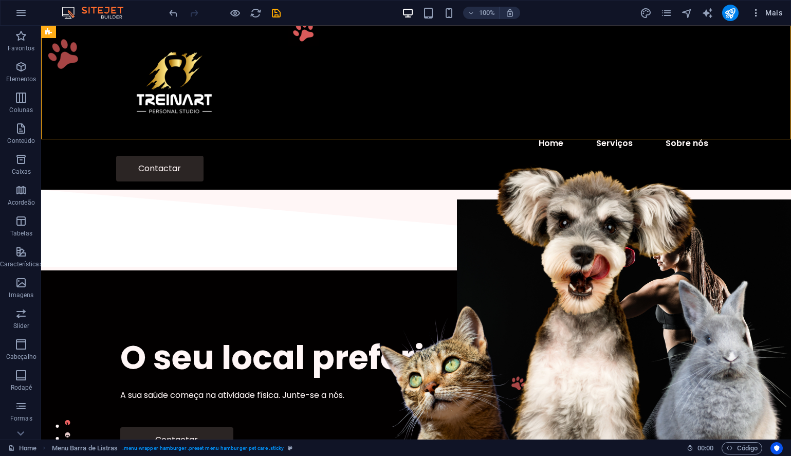
click at [768, 12] on span "Mais" at bounding box center [766, 13] width 31 height 10
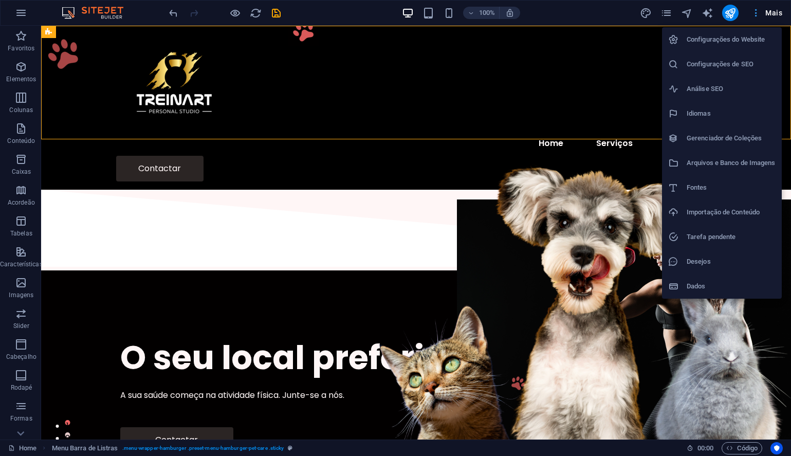
click at [768, 12] on div at bounding box center [395, 228] width 791 height 456
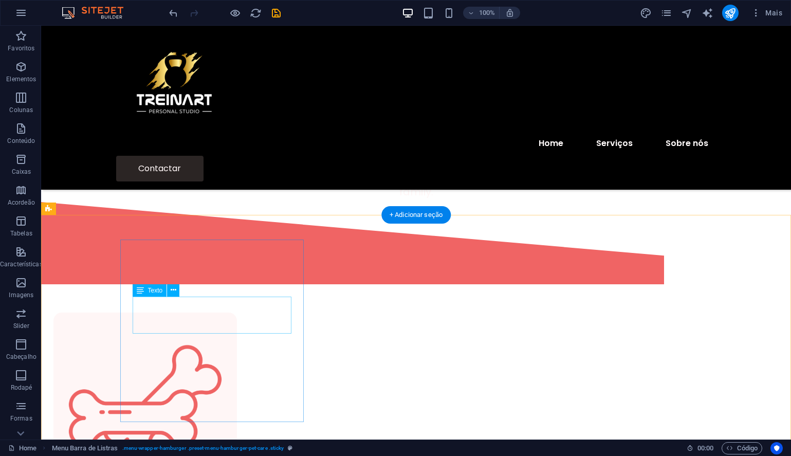
scroll to position [344, 0]
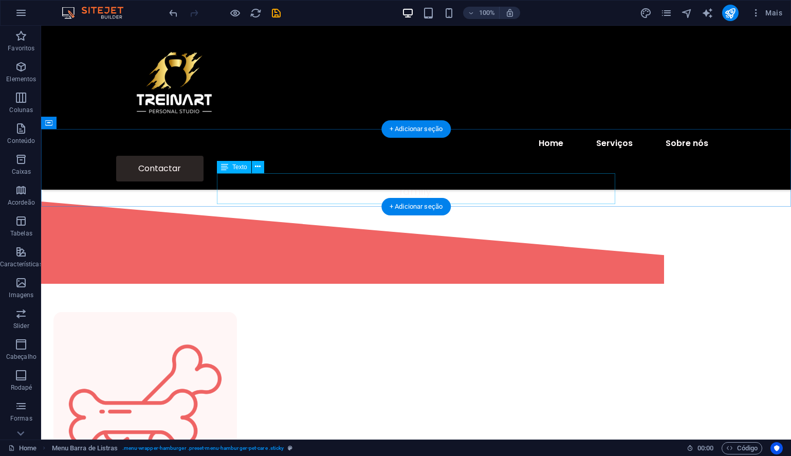
click at [305, 187] on div "From vaccinations to routine check-ups, we're happy to help you get the healthi…" at bounding box center [416, 183] width 592 height 31
click at [297, 183] on div "From vaccinations to routine check-ups, we're happy to help you get the healthi…" at bounding box center [416, 183] width 592 height 31
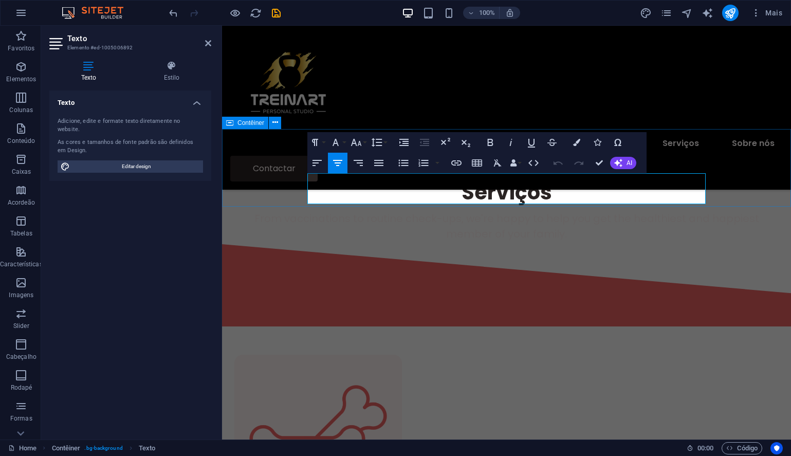
click at [297, 183] on div "Serviços From vaccinations to routine check-ups, we're happy to help you get th…" at bounding box center [506, 206] width 569 height 78
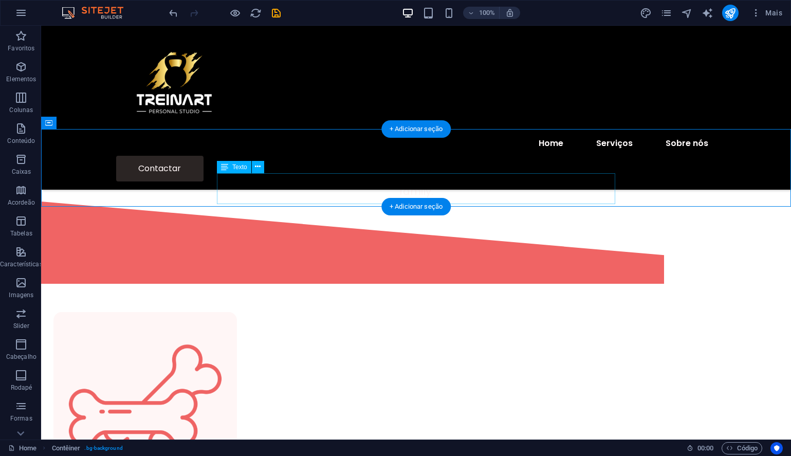
click at [323, 182] on div "From vaccinations to routine check-ups, we're happy to help you get the healthi…" at bounding box center [416, 183] width 592 height 31
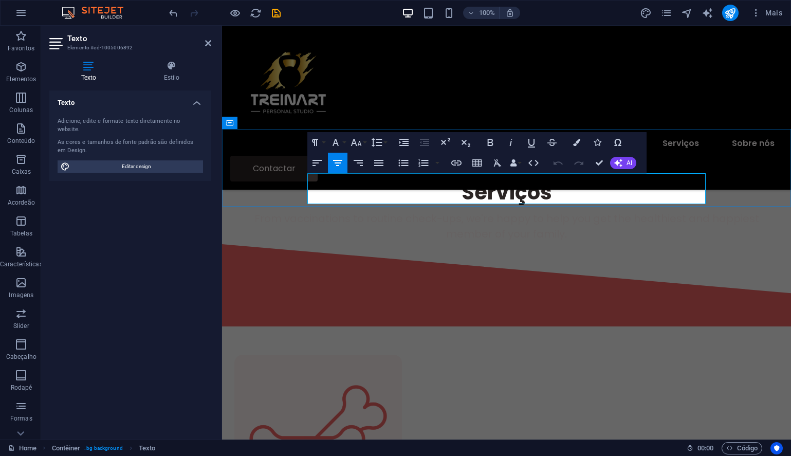
click at [339, 211] on span "From vaccinations to routine check-ups, we're happy to help you get the healthi…" at bounding box center [506, 226] width 505 height 30
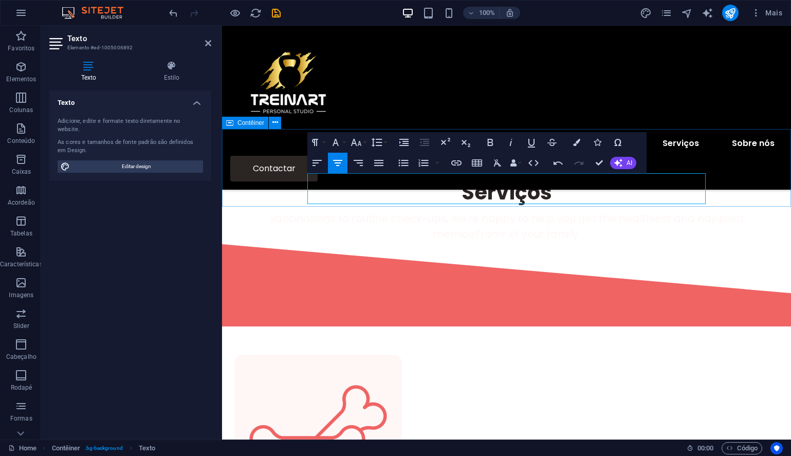
click at [277, 175] on div "Serviços vaccinations to routine check-ups, we're happy to help you get the hea…" at bounding box center [506, 206] width 569 height 78
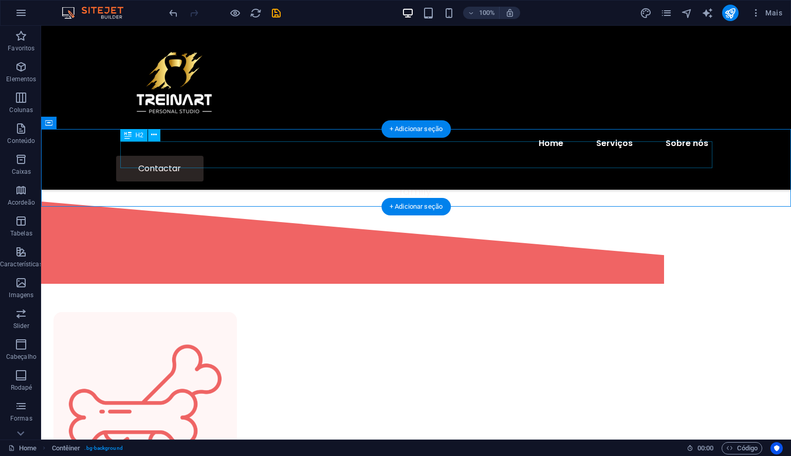
click at [688, 160] on div "Serviços" at bounding box center [416, 149] width 592 height 27
click at [740, 160] on div "Serviços vaccinations to routine check-ups, we're happy to help you get the hea…" at bounding box center [416, 163] width 750 height 78
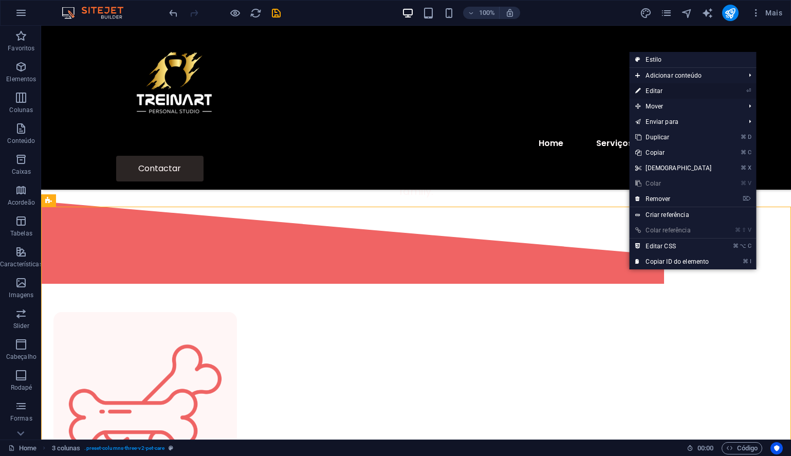
click at [663, 89] on link "⏎ Editar" at bounding box center [673, 90] width 88 height 15
select select "diagonal"
select select "px"
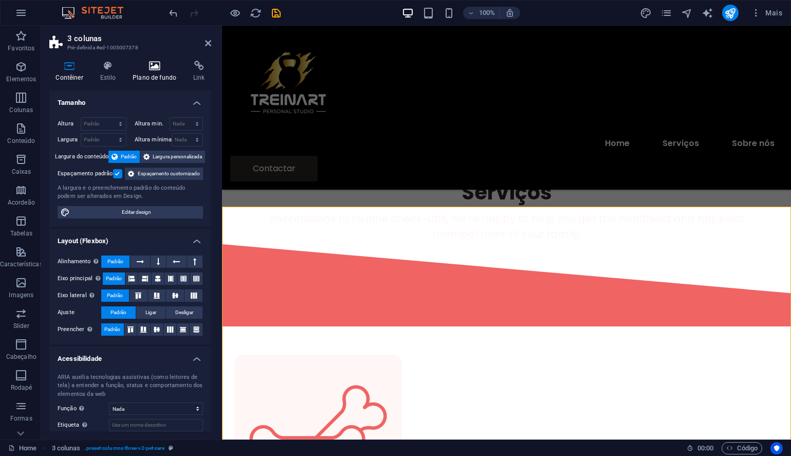
click at [153, 66] on icon at bounding box center [154, 66] width 57 height 10
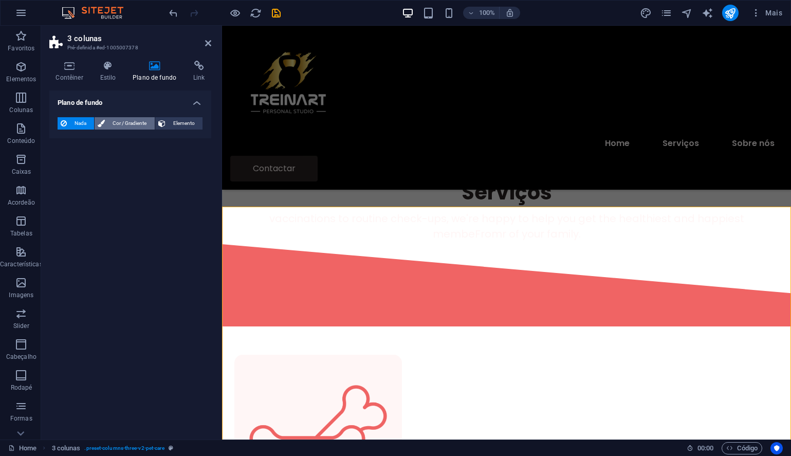
click at [112, 123] on span "Cor / Gradiente" at bounding box center [129, 123] width 43 height 12
click at [95, 138] on span "Gradiente" at bounding box center [94, 143] width 29 height 14
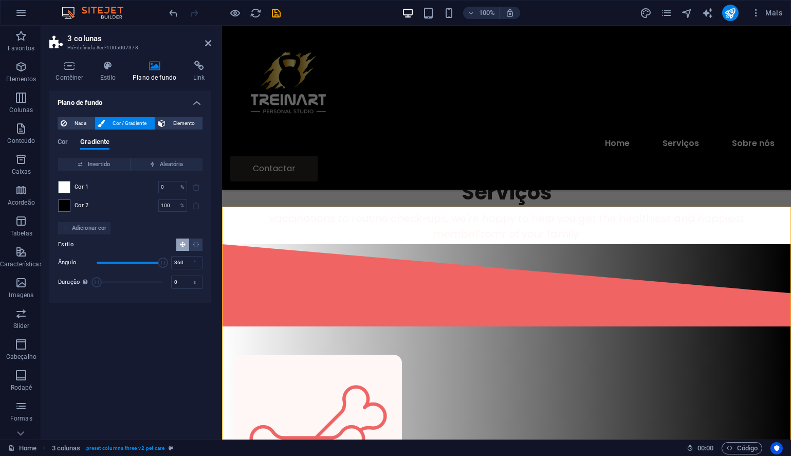
drag, startPoint x: 108, startPoint y: 262, endPoint x: 170, endPoint y: 263, distance: 61.7
click at [170, 263] on div "[PERSON_NAME] 360 °" at bounding box center [130, 262] width 144 height 15
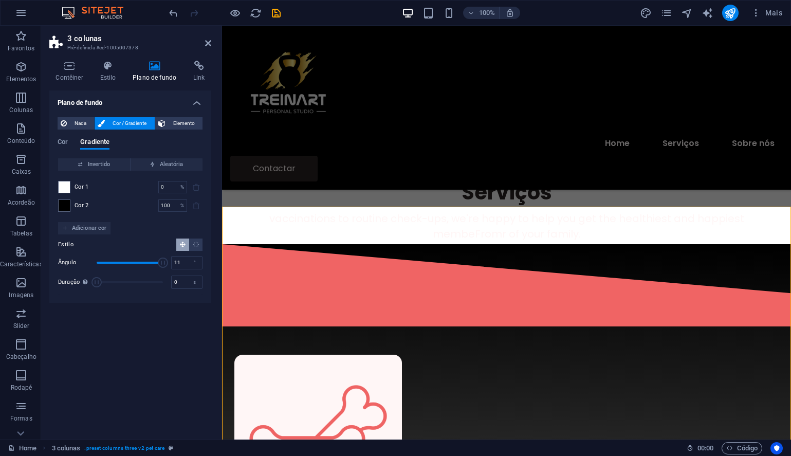
type input "0"
drag, startPoint x: 164, startPoint y: 263, endPoint x: 56, endPoint y: 260, distance: 108.0
click at [56, 260] on div "Nada Cor / Gradiente Elemento Esticar o plano de fundo para a largura total Sob…" at bounding box center [130, 206] width 162 height 194
click at [280, 159] on div "Espaçador" at bounding box center [258, 162] width 49 height 12
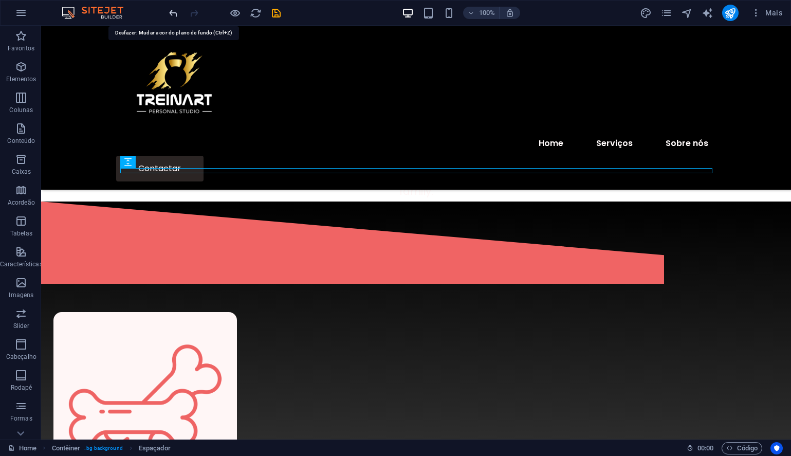
click at [172, 13] on icon "undo" at bounding box center [174, 13] width 12 height 12
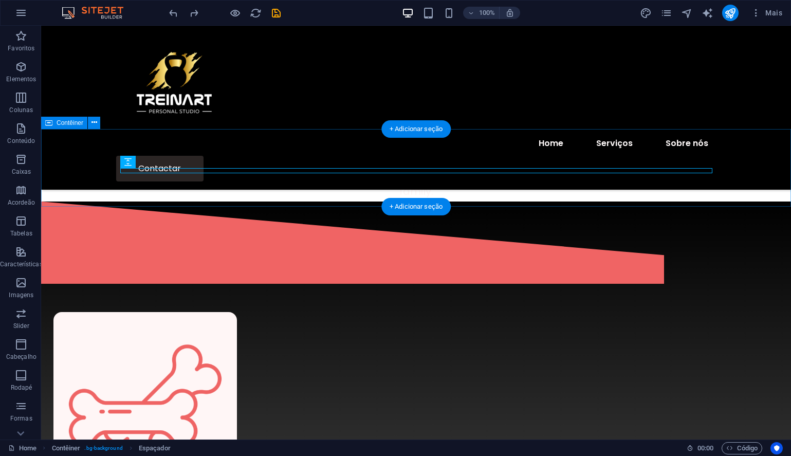
click at [744, 161] on div "Serviços vaccinations to routine check-ups, we're happy to help you get the hea…" at bounding box center [416, 163] width 750 height 78
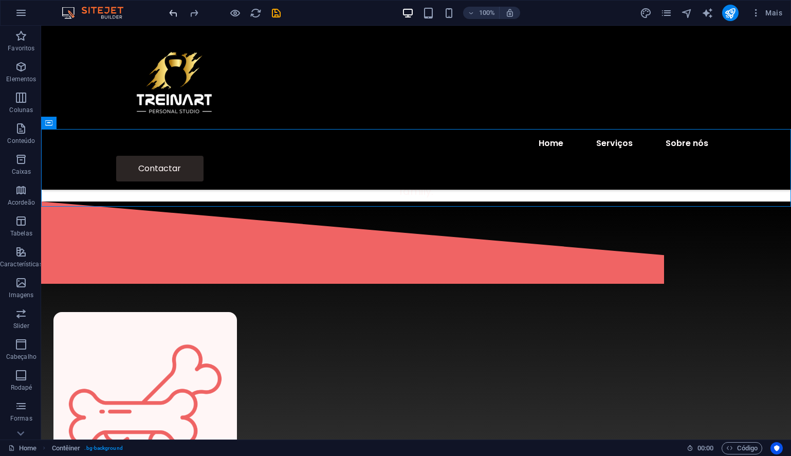
click at [172, 9] on icon "undo" at bounding box center [174, 13] width 12 height 12
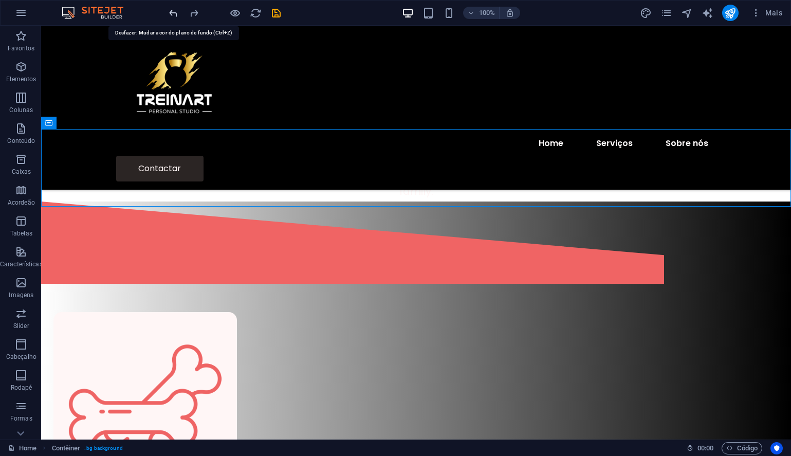
click at [170, 13] on icon "undo" at bounding box center [174, 13] width 12 height 12
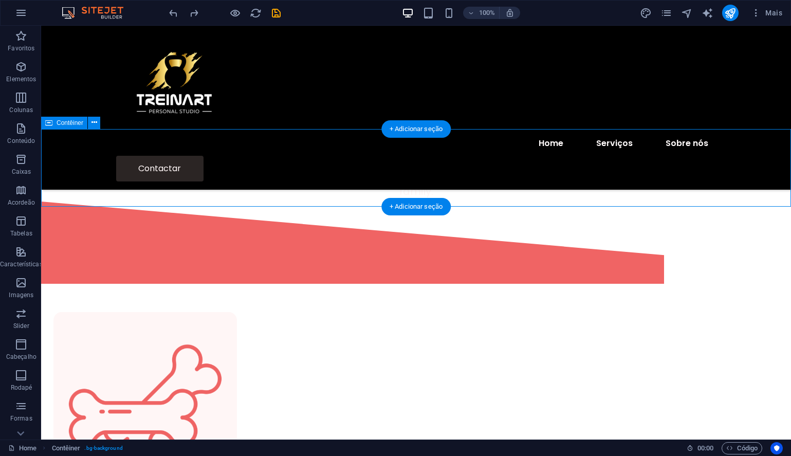
click at [85, 164] on div "Serviços vaccinations to routine check-ups, we're happy to help you get the hea…" at bounding box center [416, 163] width 750 height 78
click at [82, 164] on div "Serviços vaccinations to routine check-ups, we're happy to help you get the hea…" at bounding box center [416, 163] width 750 height 78
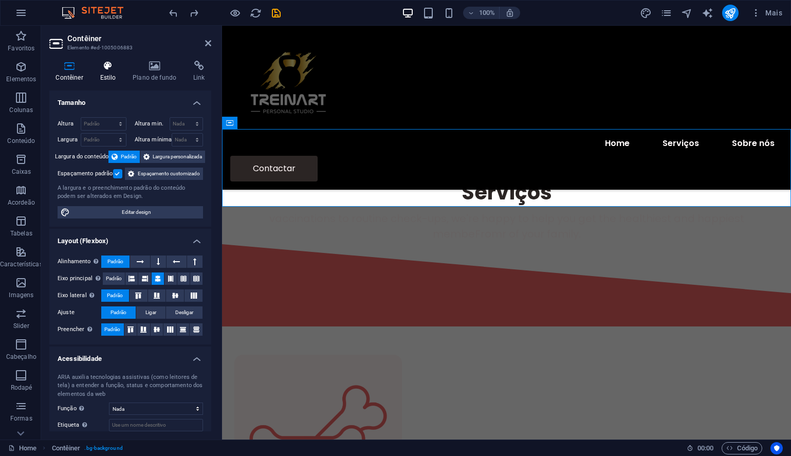
click at [103, 67] on icon at bounding box center [108, 66] width 29 height 10
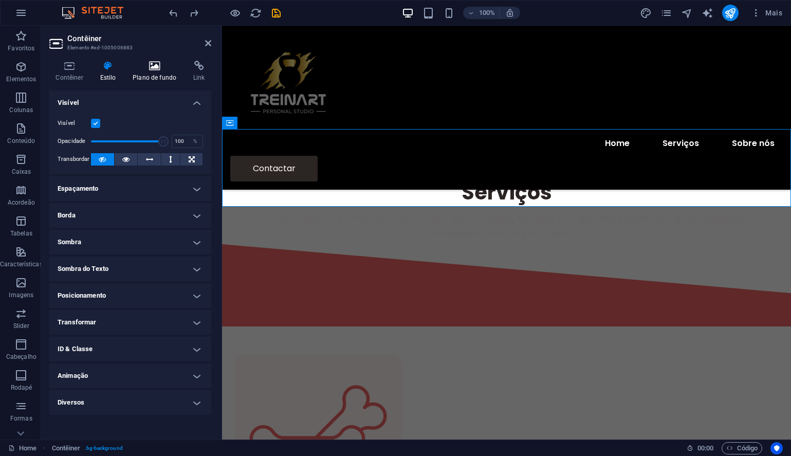
click at [157, 67] on icon at bounding box center [154, 66] width 57 height 10
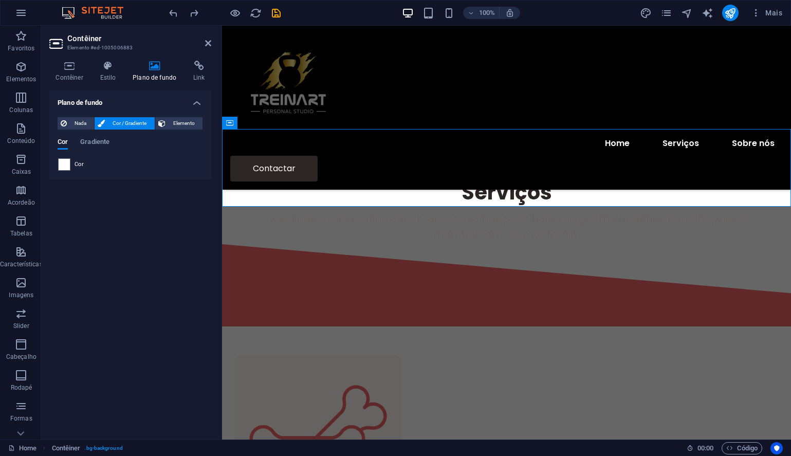
click at [118, 118] on span "Cor / Gradiente" at bounding box center [129, 123] width 43 height 12
click at [88, 140] on span "Gradiente" at bounding box center [94, 143] width 29 height 14
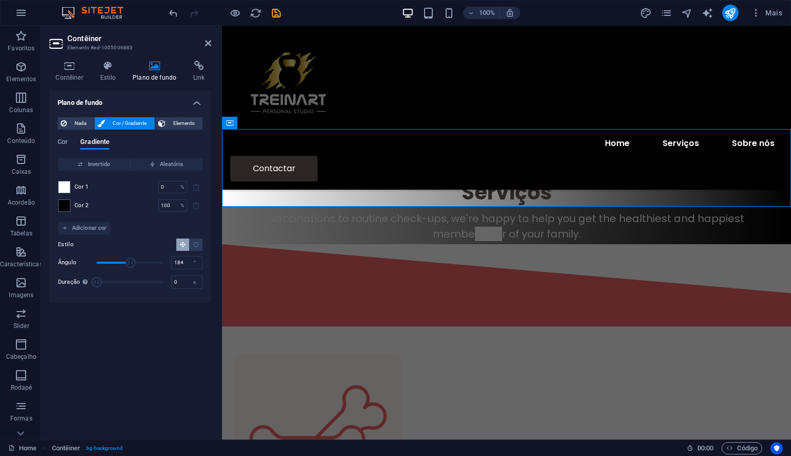
drag, startPoint x: 112, startPoint y: 263, endPoint x: 131, endPoint y: 263, distance: 18.5
click at [131, 263] on span "Ângulo" at bounding box center [130, 263] width 10 height 10
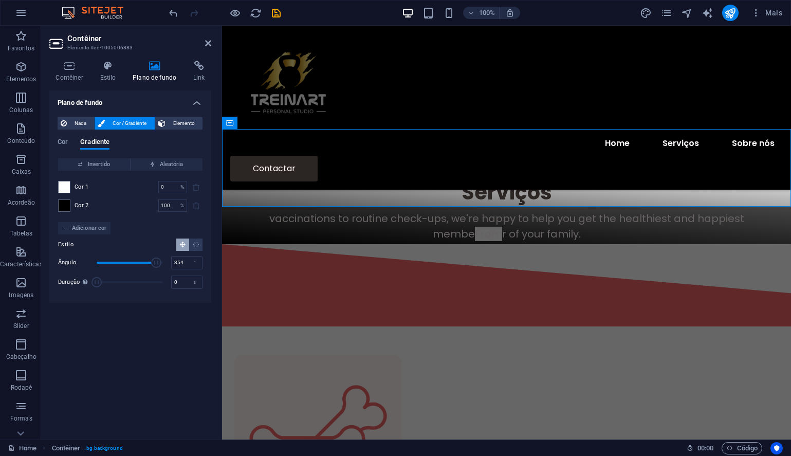
type input "360"
drag, startPoint x: 131, startPoint y: 263, endPoint x: 175, endPoint y: 270, distance: 44.8
click at [175, 270] on div "[PERSON_NAME] 360 ° Duração Duração da animação de fundo. O valor "0" desativa …" at bounding box center [130, 272] width 144 height 35
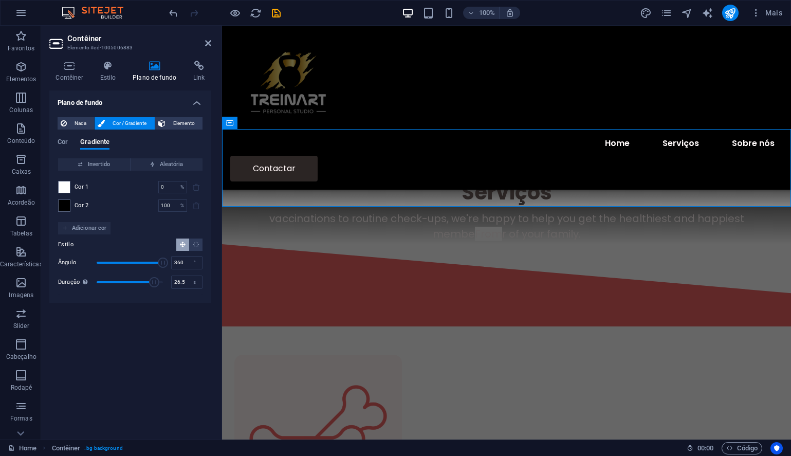
drag, startPoint x: 97, startPoint y: 282, endPoint x: 155, endPoint y: 283, distance: 58.1
click at [155, 283] on span "Duração" at bounding box center [154, 282] width 10 height 10
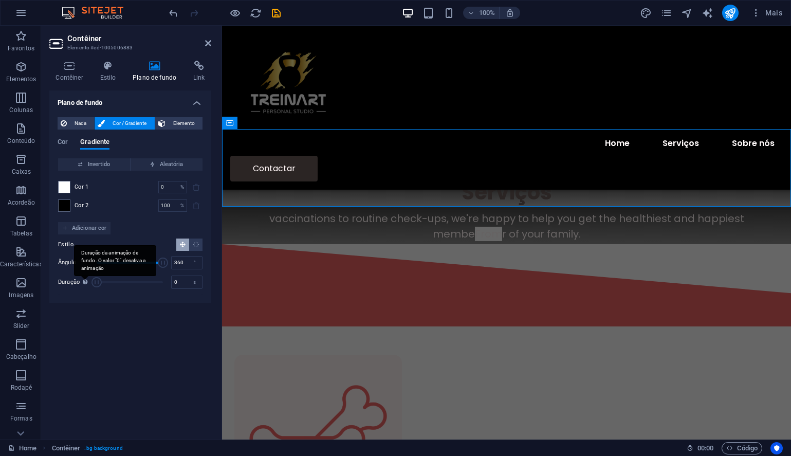
drag, startPoint x: 155, startPoint y: 283, endPoint x: 84, endPoint y: 286, distance: 71.5
click at [84, 286] on div "Duração Duração da animação de fundo. O valor "0" desativa a animação 0 s" at bounding box center [130, 281] width 144 height 15
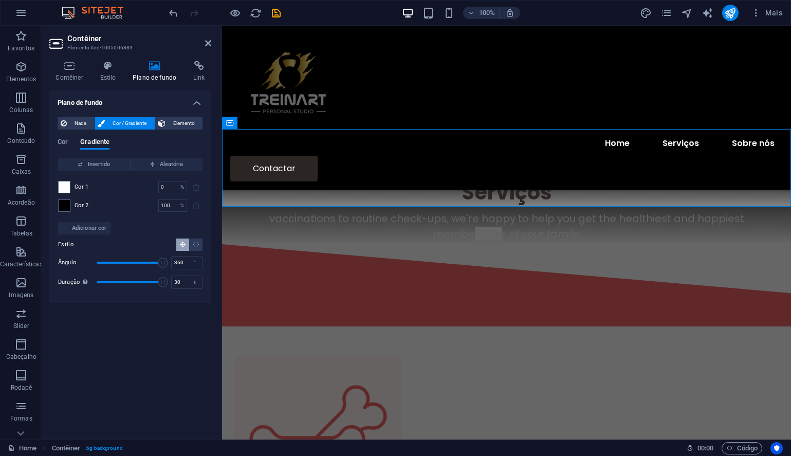
drag, startPoint x: 97, startPoint y: 283, endPoint x: 168, endPoint y: 283, distance: 70.9
click at [168, 283] on span "Duração" at bounding box center [163, 282] width 10 height 10
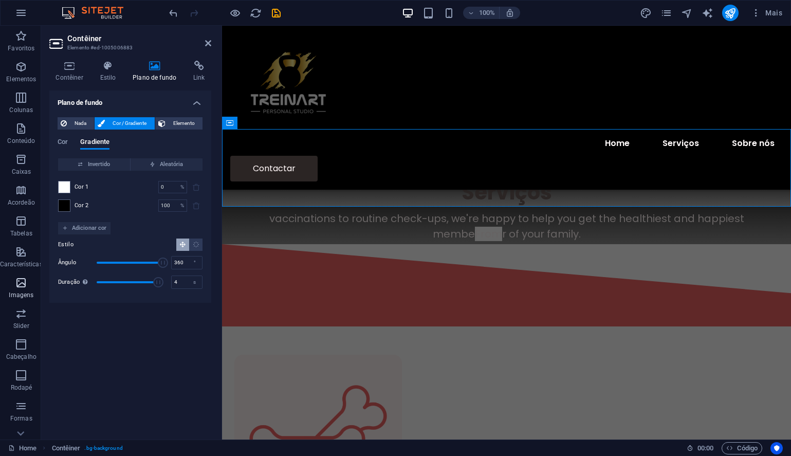
type input "0"
drag, startPoint x: 159, startPoint y: 282, endPoint x: -13, endPoint y: 294, distance: 173.2
click at [0, 294] on html "[DOMAIN_NAME] Home Favoritos Elementos Colunas Conteúdo Caixas Acordeão Tabelas…" at bounding box center [395, 228] width 791 height 456
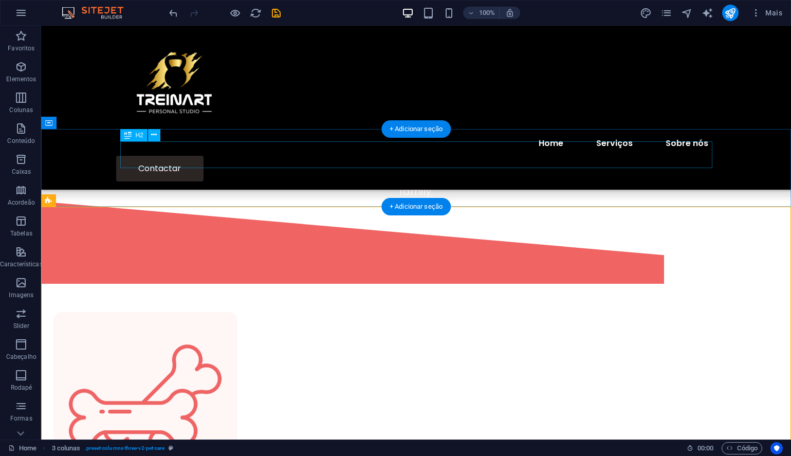
click at [408, 155] on div "Serviços" at bounding box center [416, 149] width 592 height 27
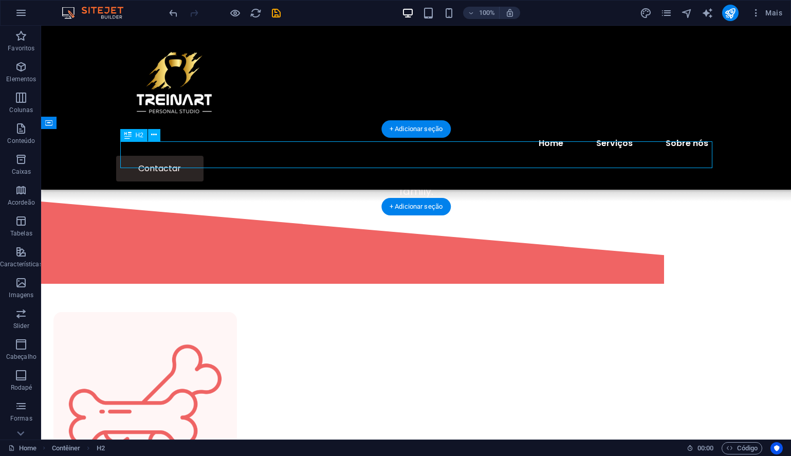
click at [408, 155] on div "Serviços" at bounding box center [416, 149] width 592 height 27
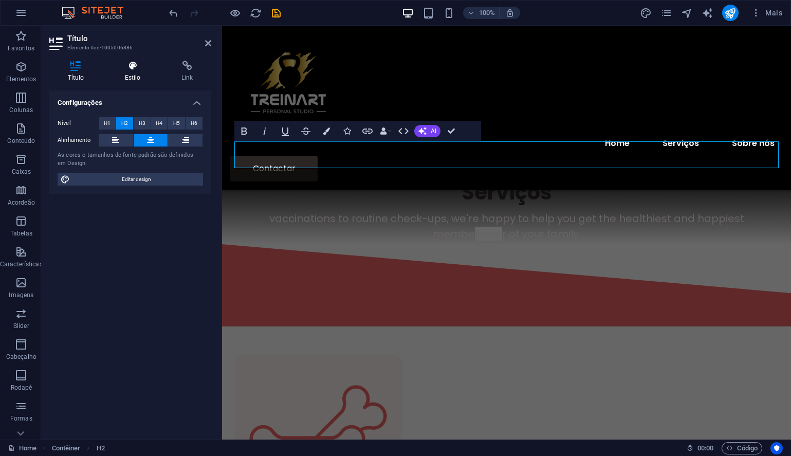
click at [134, 69] on icon at bounding box center [132, 66] width 52 height 10
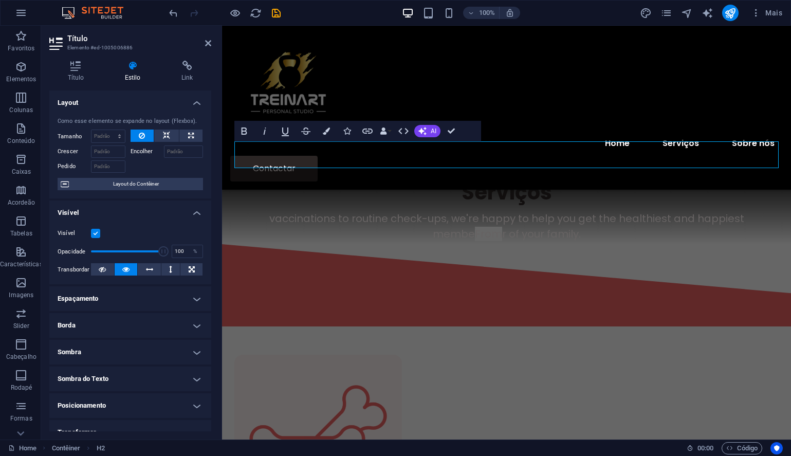
click at [134, 69] on icon at bounding box center [132, 66] width 52 height 10
click at [481, 179] on h2 "Serviços" at bounding box center [506, 192] width 544 height 27
click at [323, 127] on icon "button" at bounding box center [326, 130] width 7 height 7
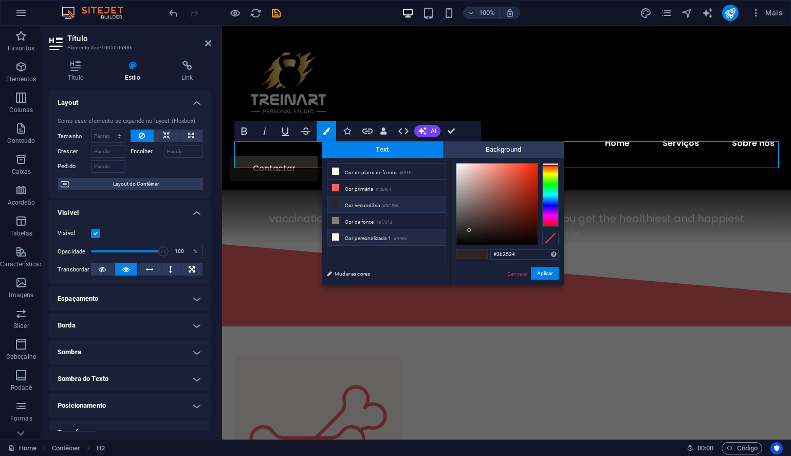
click at [334, 234] on icon at bounding box center [335, 236] width 7 height 7
type input "#fff6f6"
click at [541, 271] on button "Aplicar" at bounding box center [545, 273] width 28 height 12
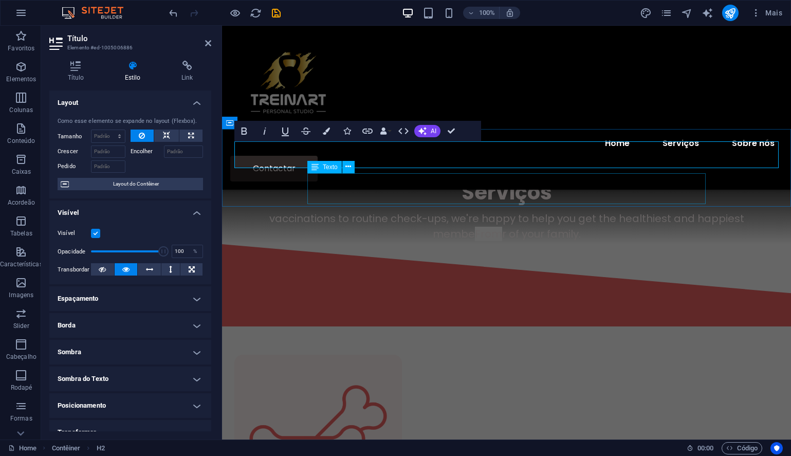
click at [337, 211] on div "vaccinations to routine check-ups, we're happy to help you get the healthiest a…" at bounding box center [506, 226] width 544 height 31
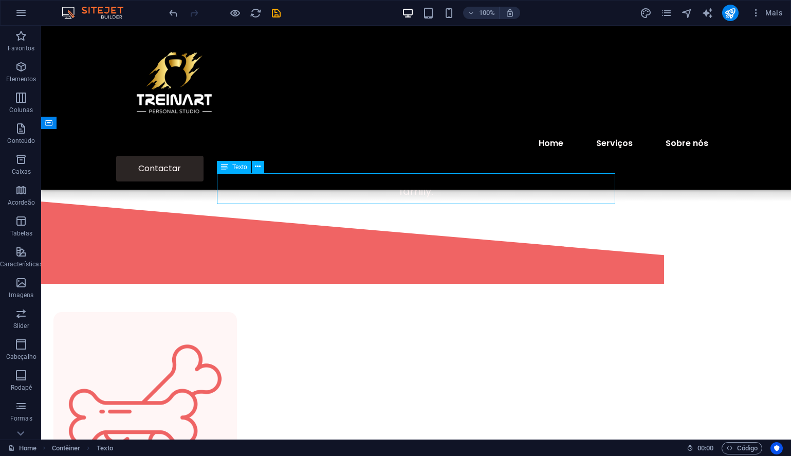
click at [267, 198] on div "vaccinations to routine check-ups, we're happy to help you get the healthiest a…" at bounding box center [416, 183] width 592 height 31
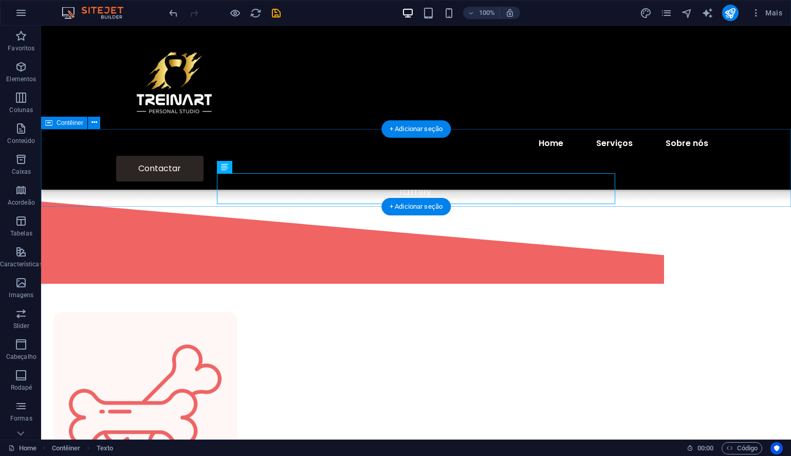
click at [728, 194] on div "Serviços vaccinations to routine check-ups, we're happy to help you get the hea…" at bounding box center [416, 163] width 750 height 78
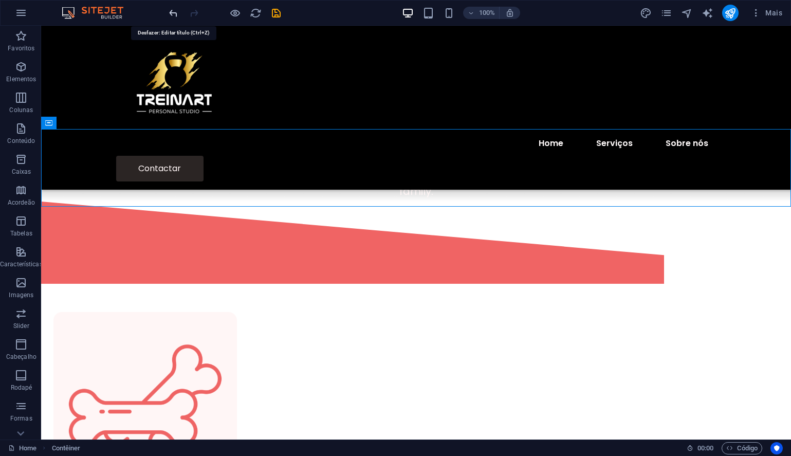
click at [172, 15] on icon "undo" at bounding box center [174, 13] width 12 height 12
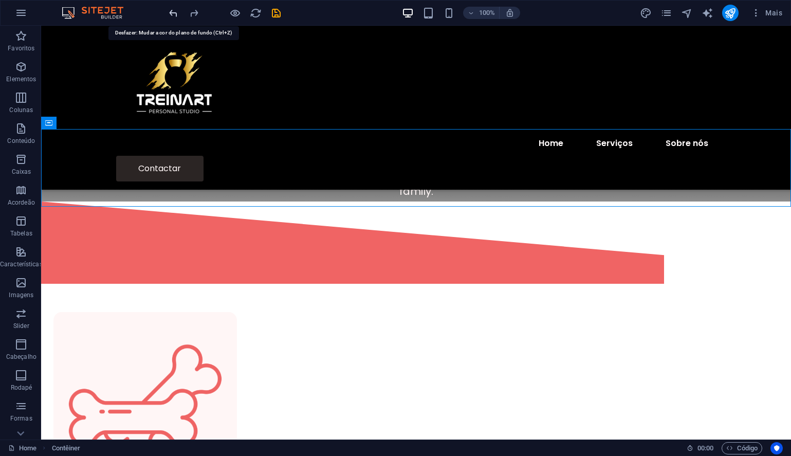
click at [172, 15] on icon "undo" at bounding box center [174, 13] width 12 height 12
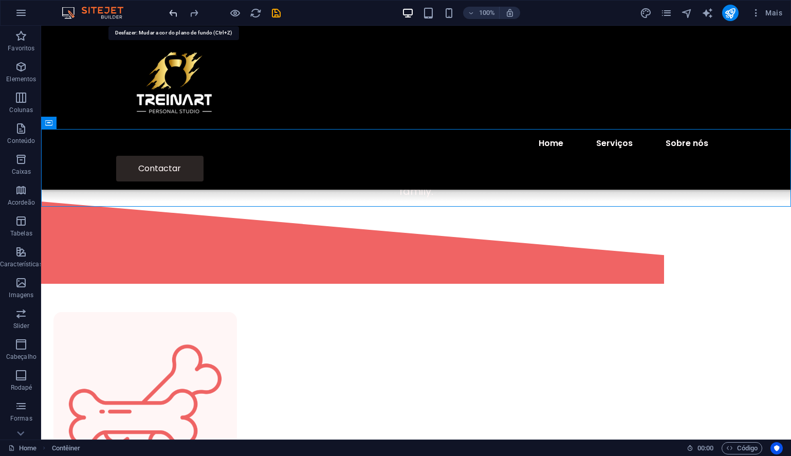
click at [172, 15] on icon "undo" at bounding box center [174, 13] width 12 height 12
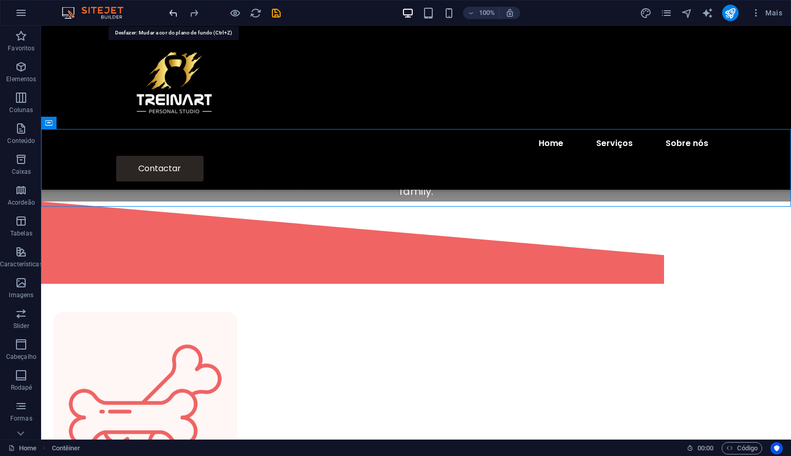
click at [172, 15] on icon "undo" at bounding box center [174, 13] width 12 height 12
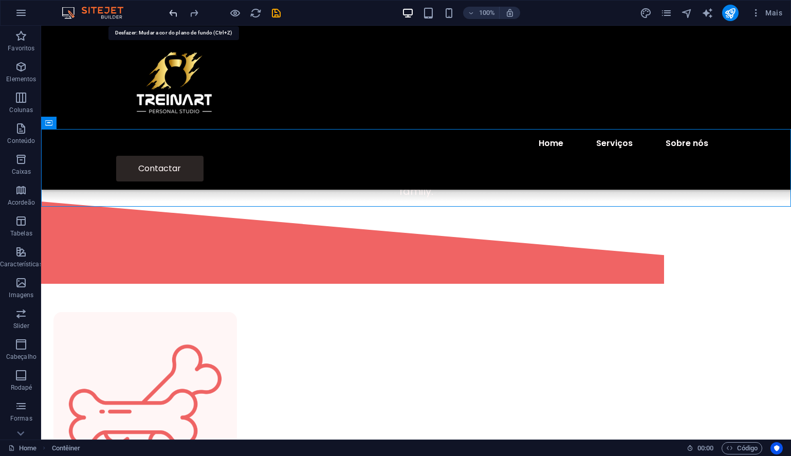
click at [172, 15] on icon "undo" at bounding box center [174, 13] width 12 height 12
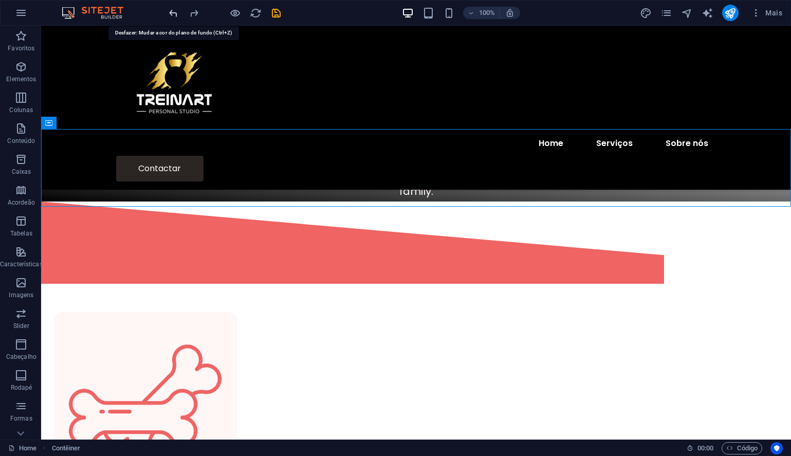
click at [172, 15] on icon "undo" at bounding box center [174, 13] width 12 height 12
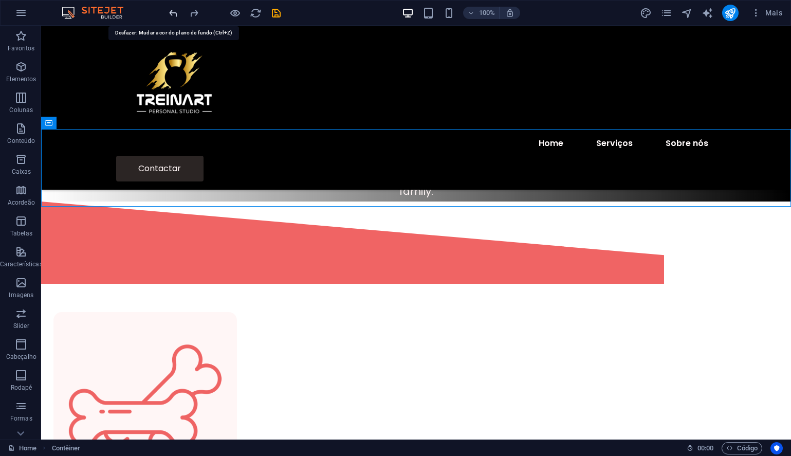
click at [172, 15] on icon "undo" at bounding box center [174, 13] width 12 height 12
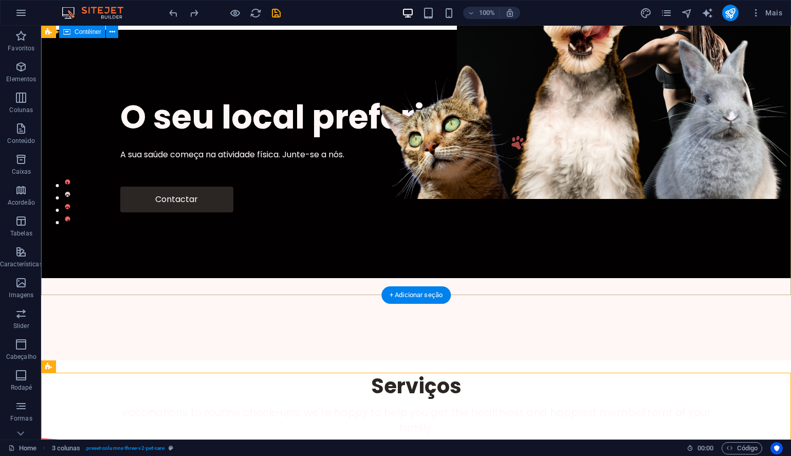
scroll to position [0, 0]
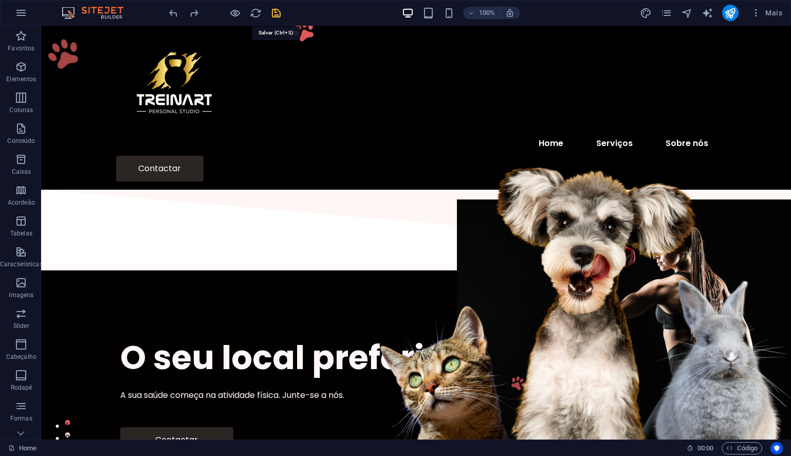
click at [274, 15] on icon "save" at bounding box center [276, 13] width 12 height 12
